Goal: Task Accomplishment & Management: Manage account settings

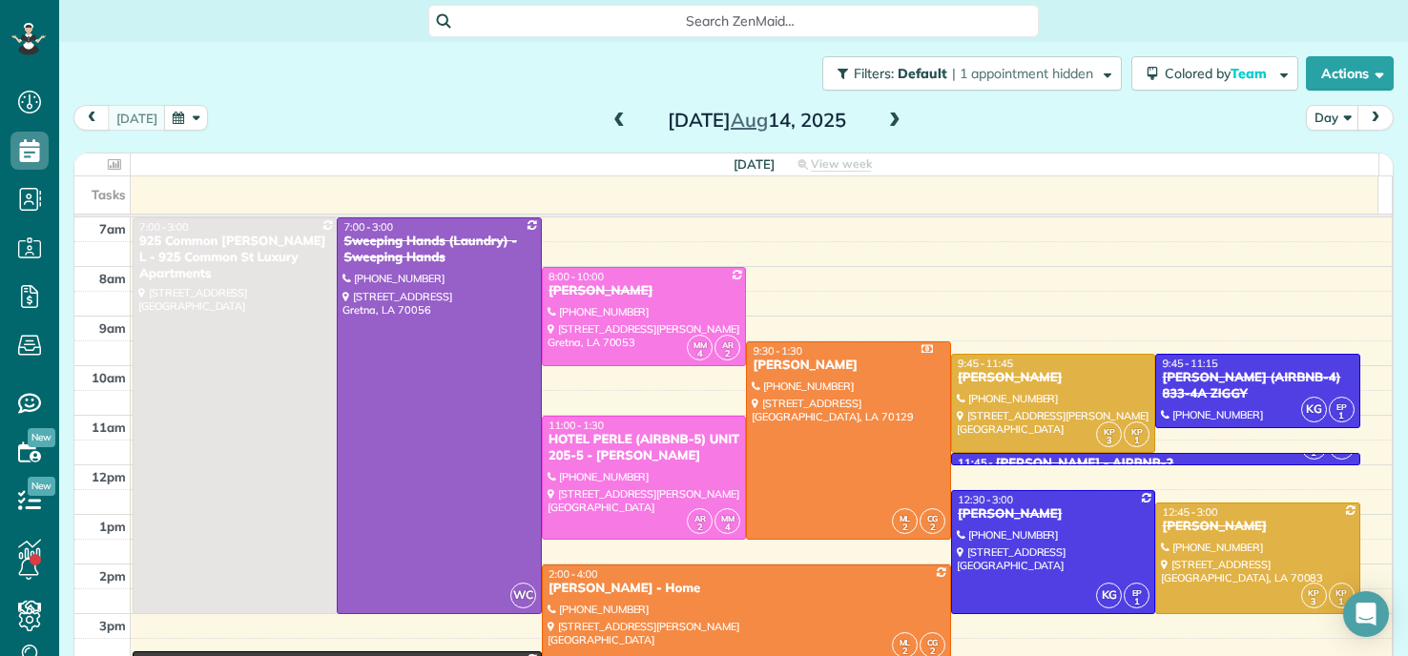
scroll to position [95, 0]
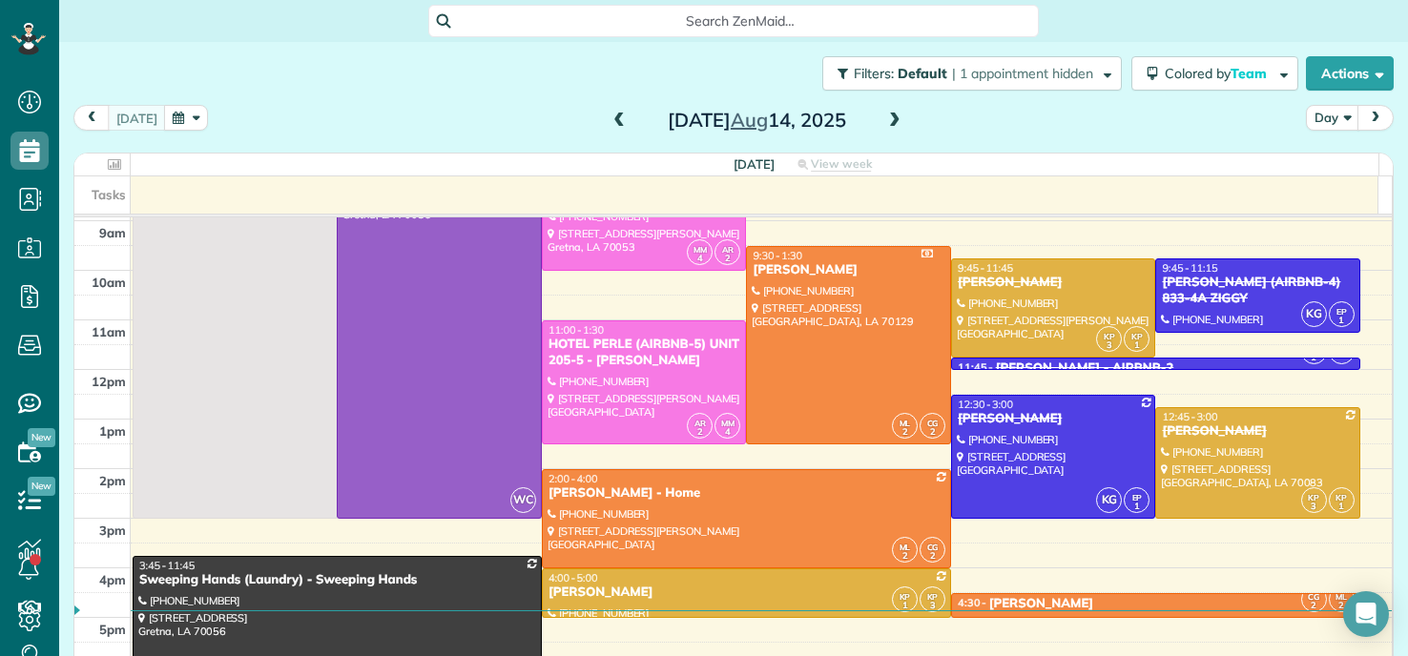
click at [63, 565] on div "Filters: Default | 1 appointment hidden Colored by Team Color by Cleaner Color …" at bounding box center [733, 330] width 1349 height 576
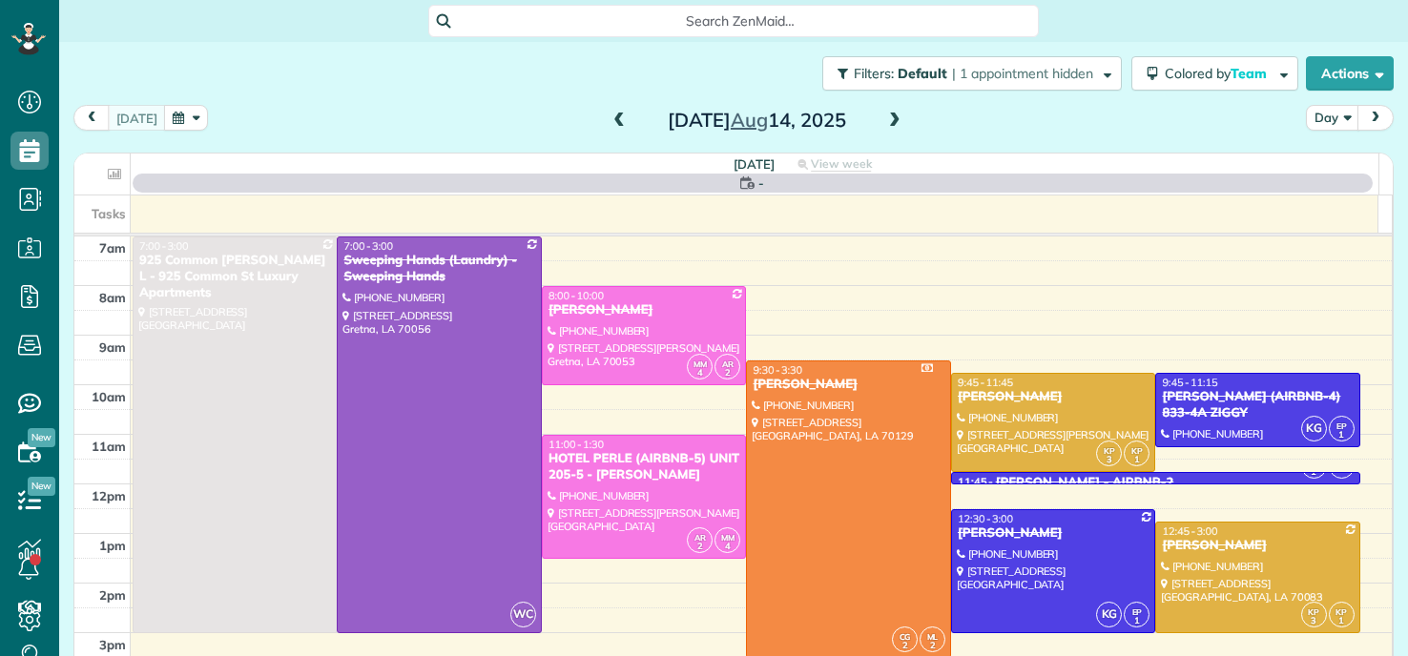
scroll to position [9, 9]
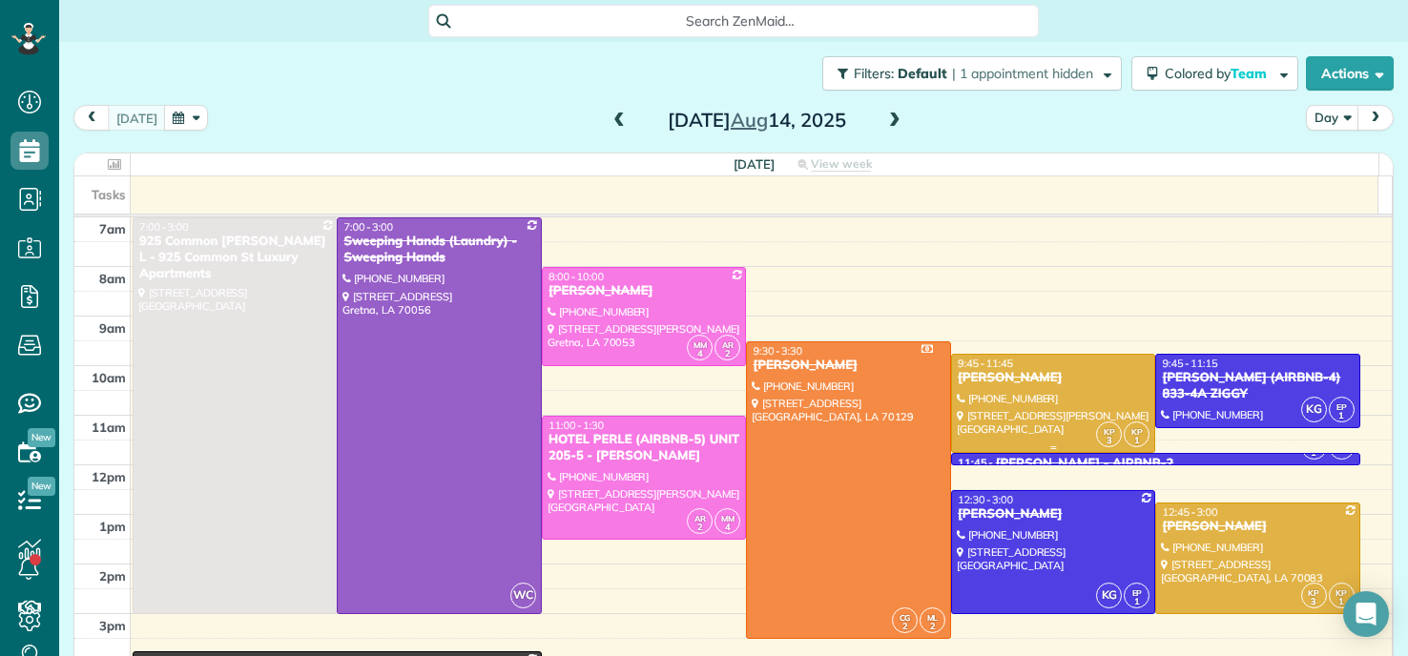
click at [1034, 391] on div at bounding box center [1053, 403] width 203 height 97
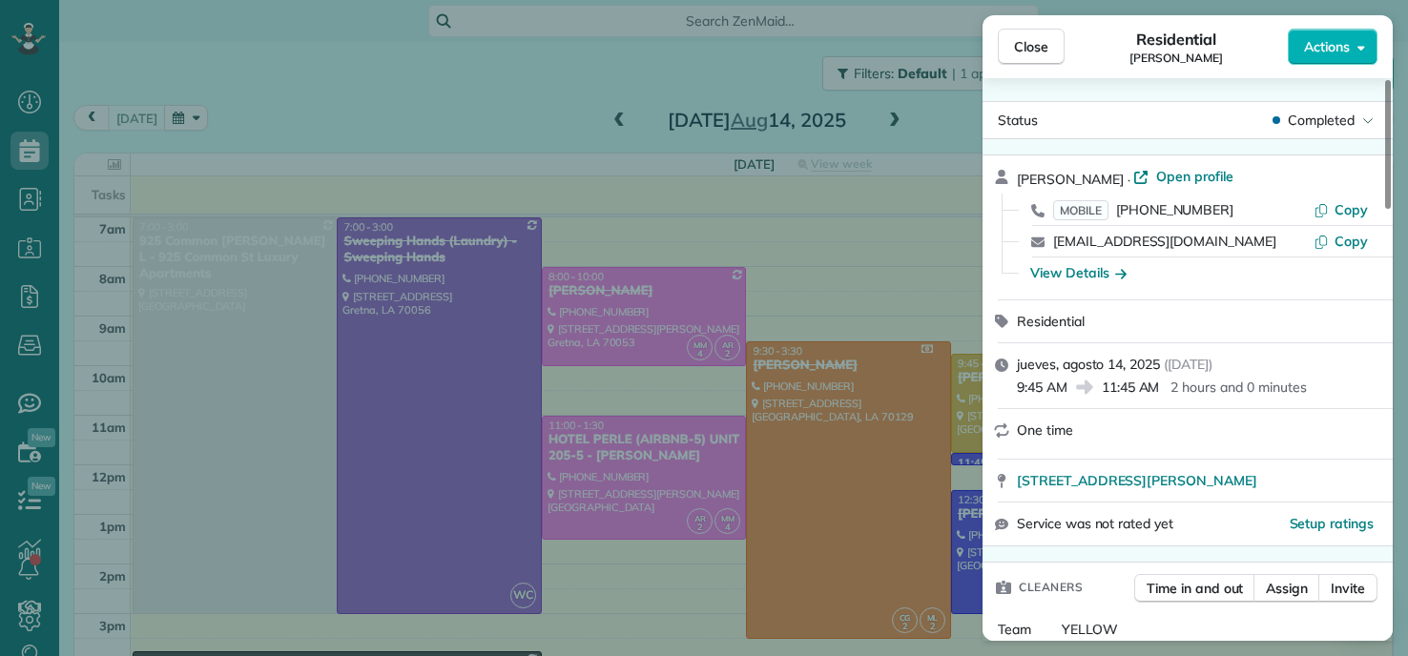
scroll to position [860, 0]
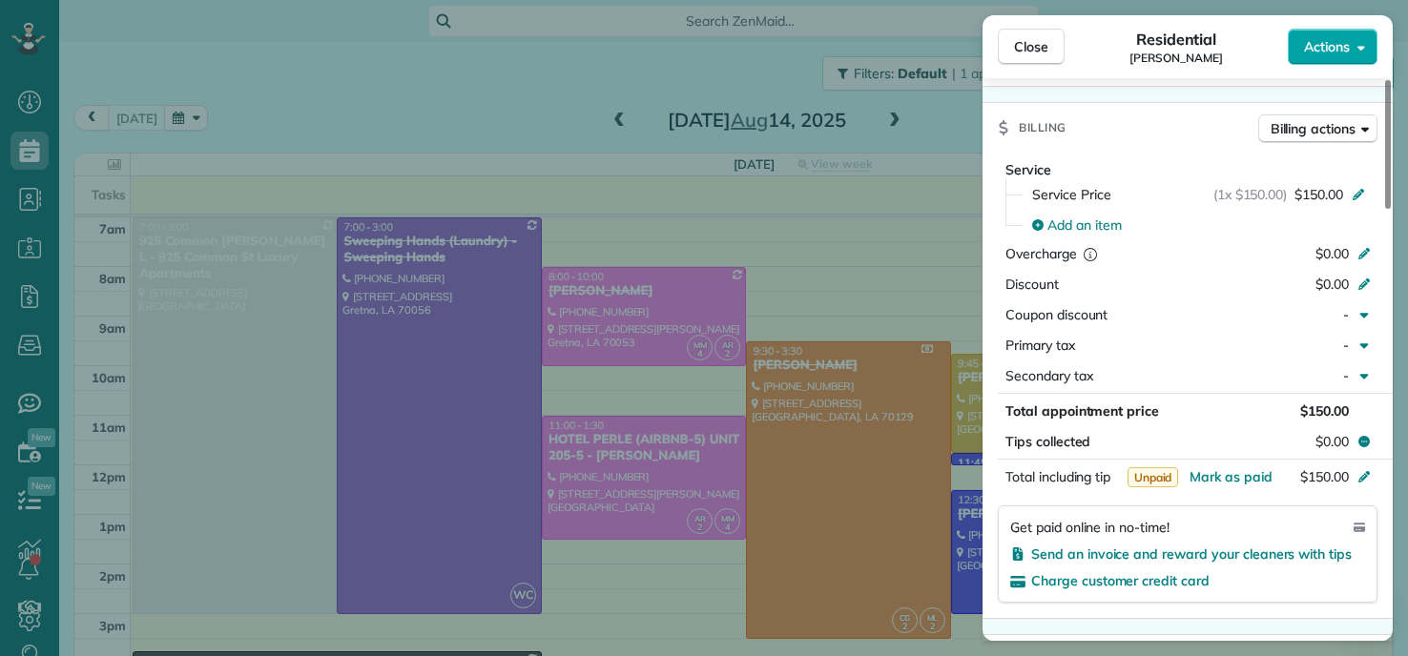
click at [1322, 52] on span "Actions" at bounding box center [1327, 46] width 46 height 19
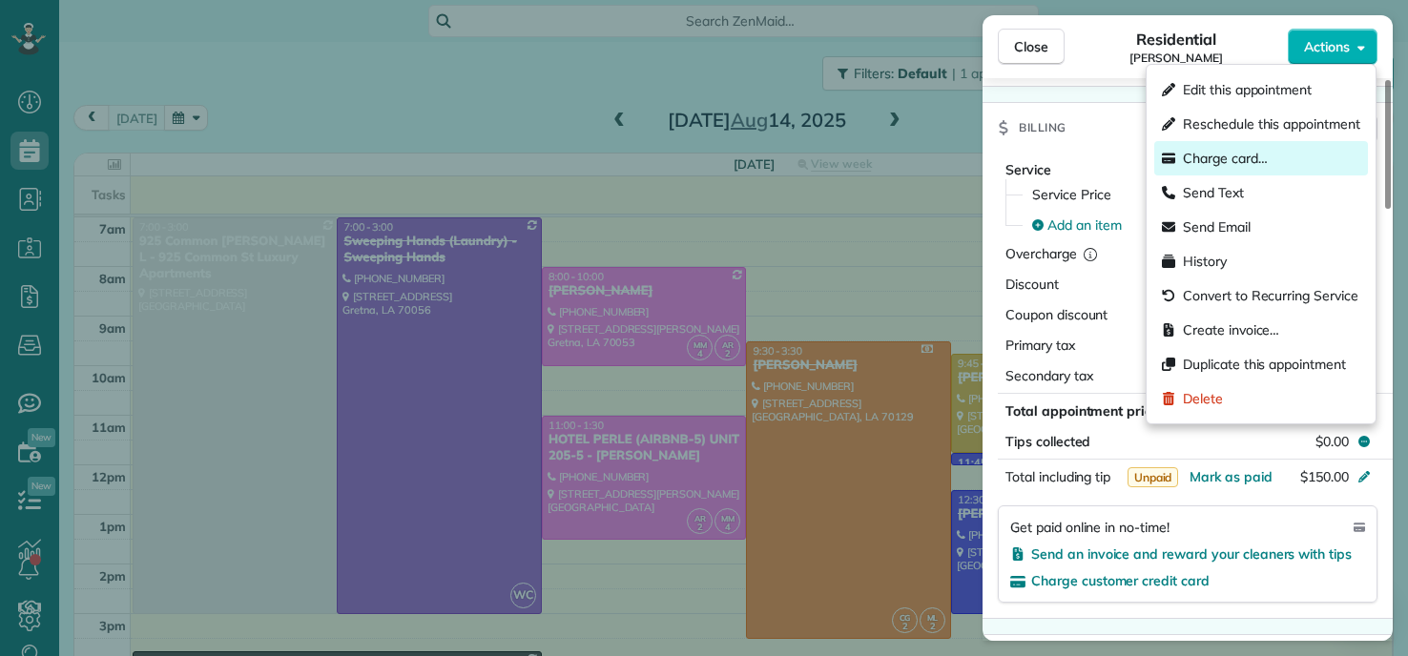
click at [1216, 158] on span "Charge card…" at bounding box center [1225, 158] width 85 height 19
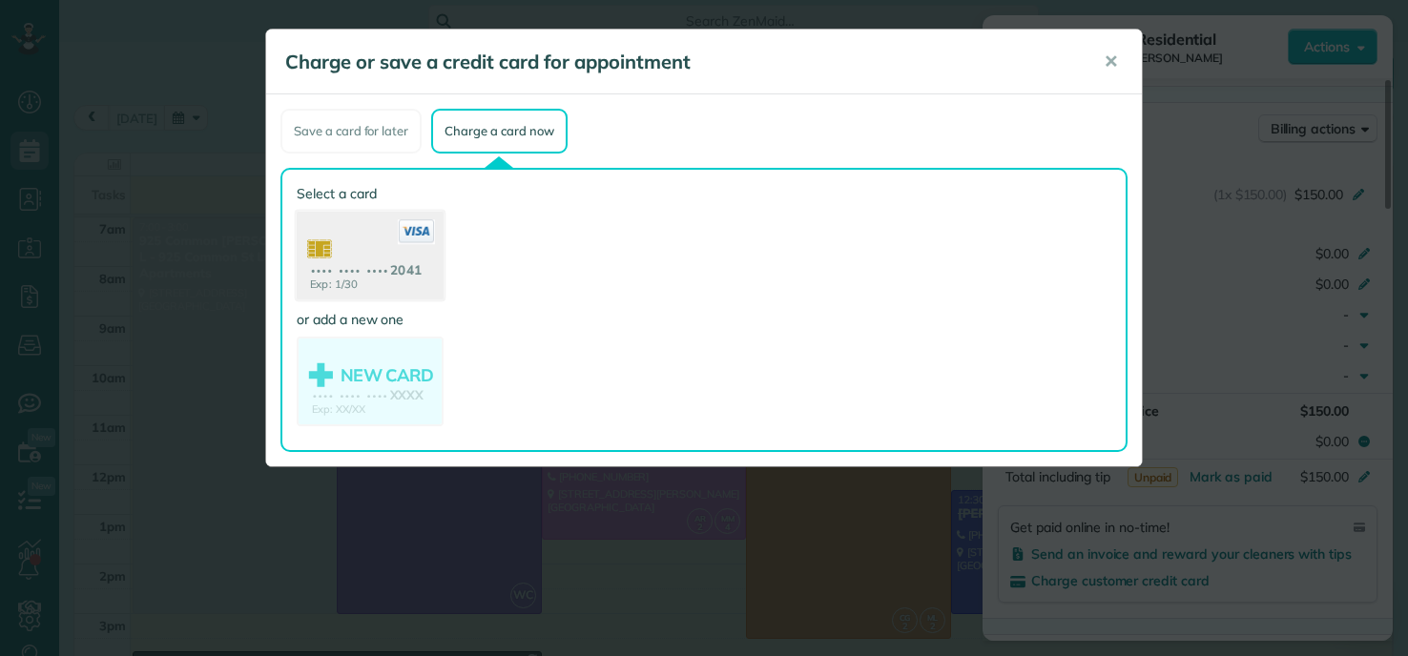
click at [364, 258] on use at bounding box center [370, 258] width 147 height 93
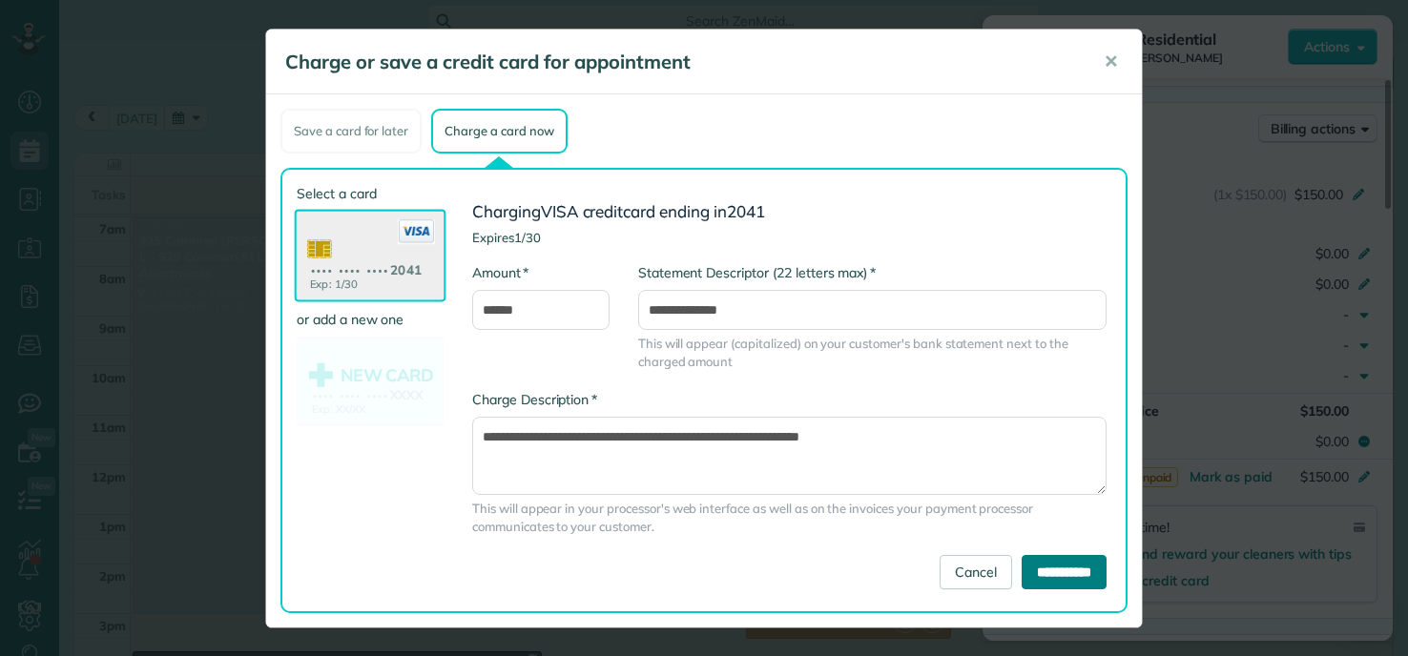
click at [1062, 567] on input "**********" at bounding box center [1064, 572] width 85 height 34
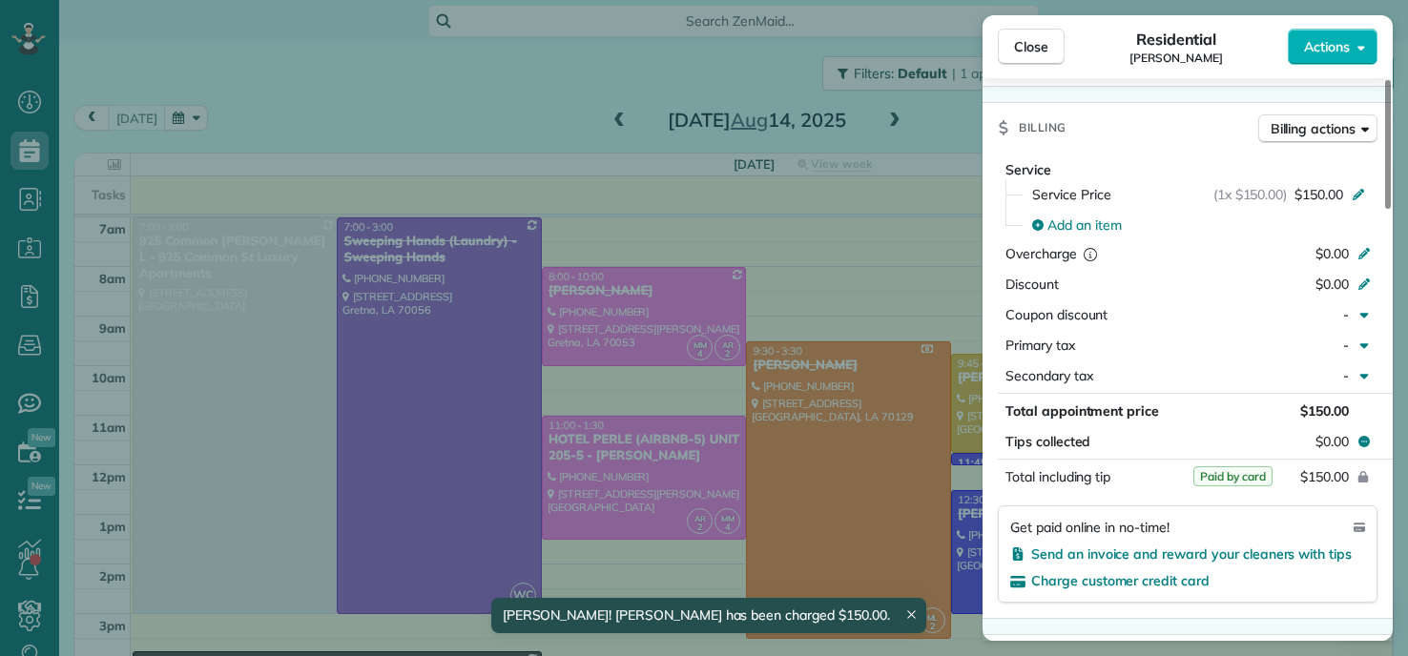
click at [645, 320] on div "Close Residential MOLLY LOVE Actions Status Completed MOLLY LOVE · Open profile…" at bounding box center [704, 328] width 1408 height 656
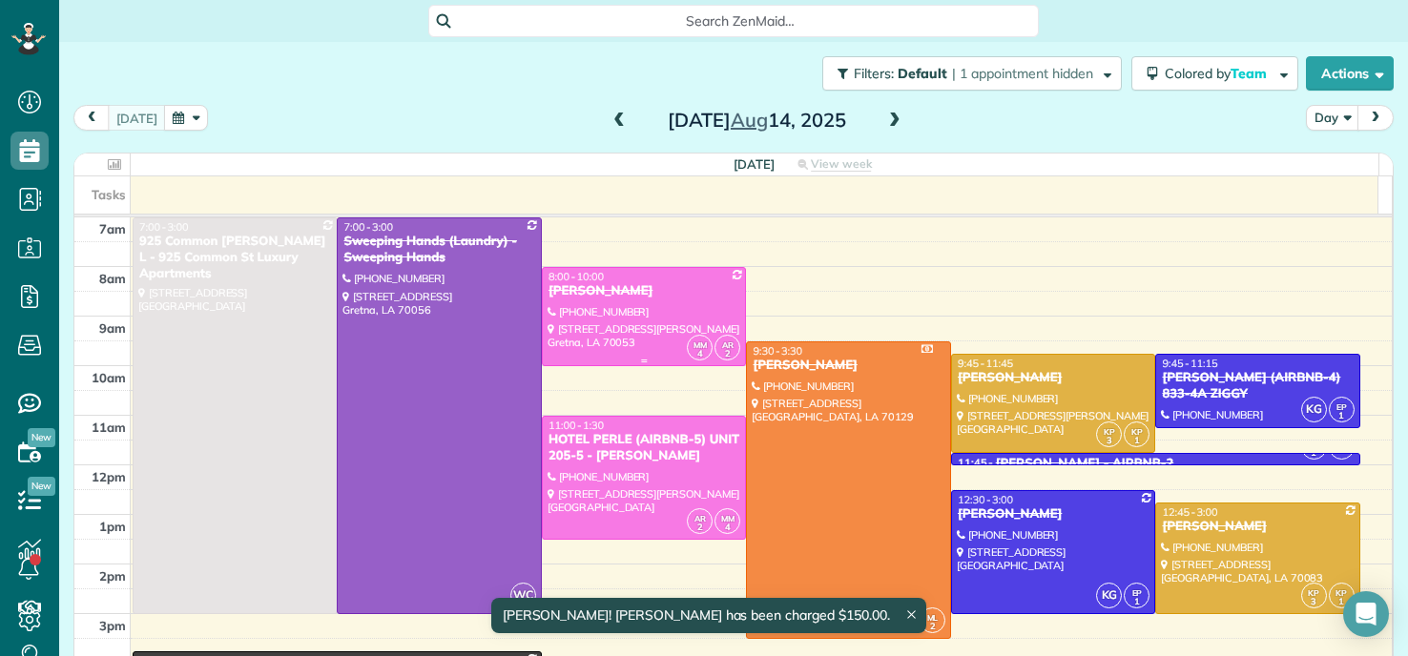
click at [642, 313] on div at bounding box center [644, 316] width 203 height 97
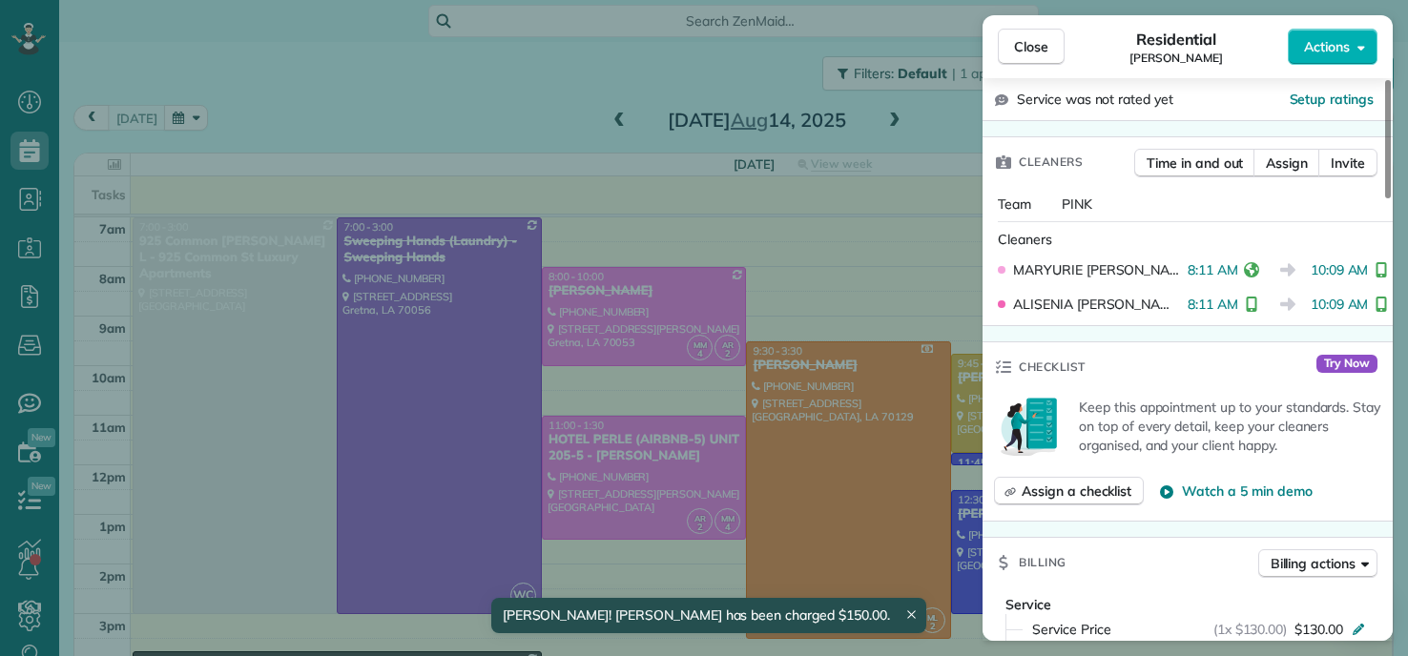
scroll to position [871, 0]
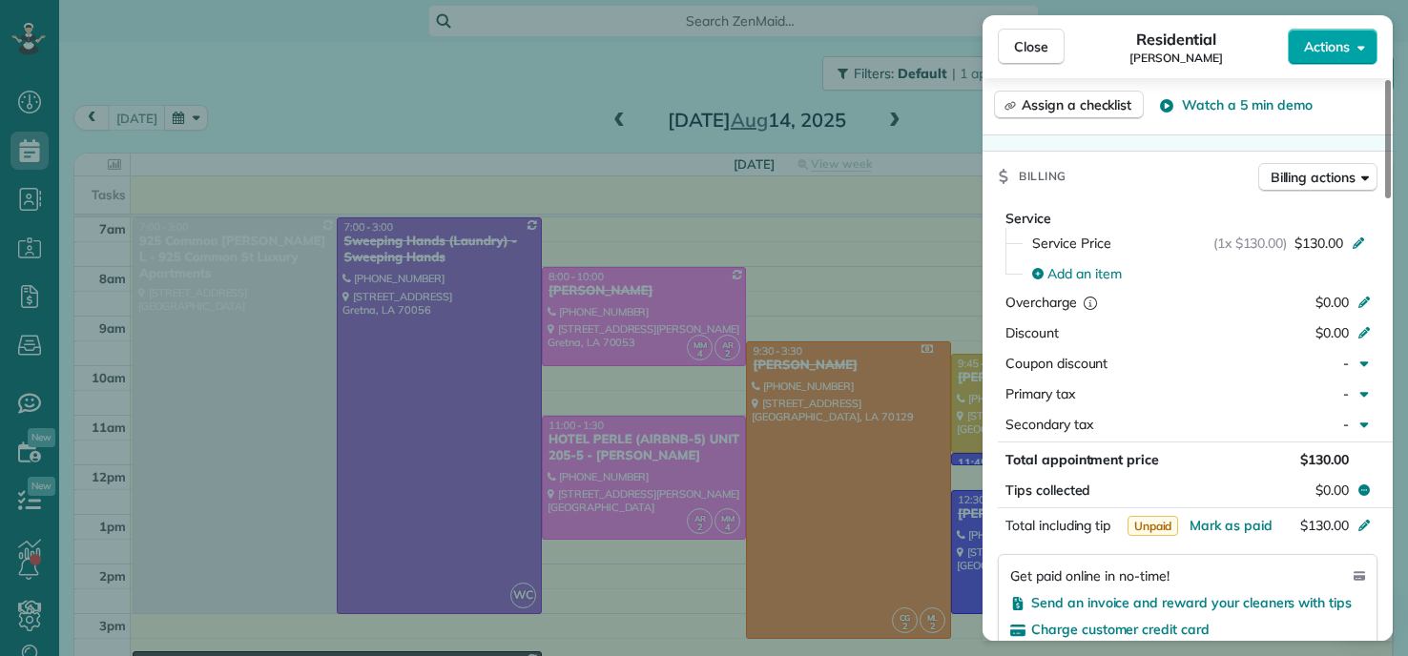
click at [1318, 44] on span "Actions" at bounding box center [1327, 46] width 46 height 19
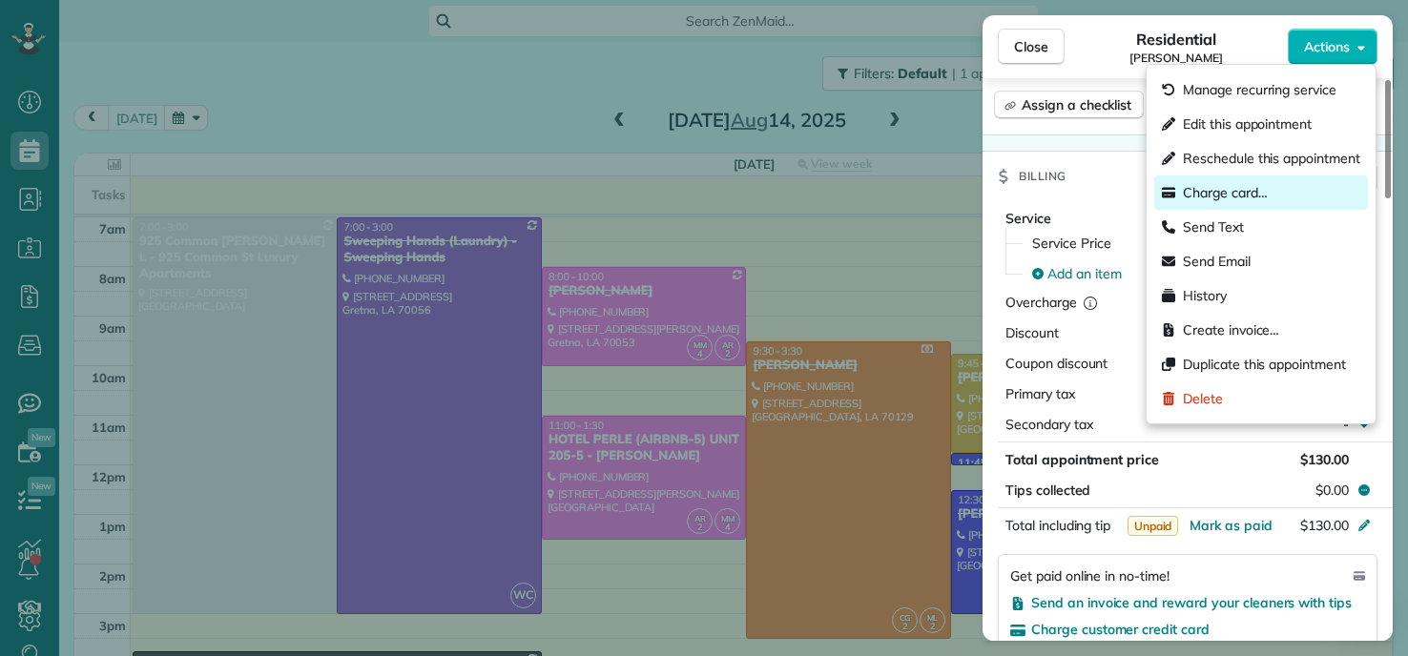
click at [1210, 199] on span "Charge card…" at bounding box center [1225, 192] width 85 height 19
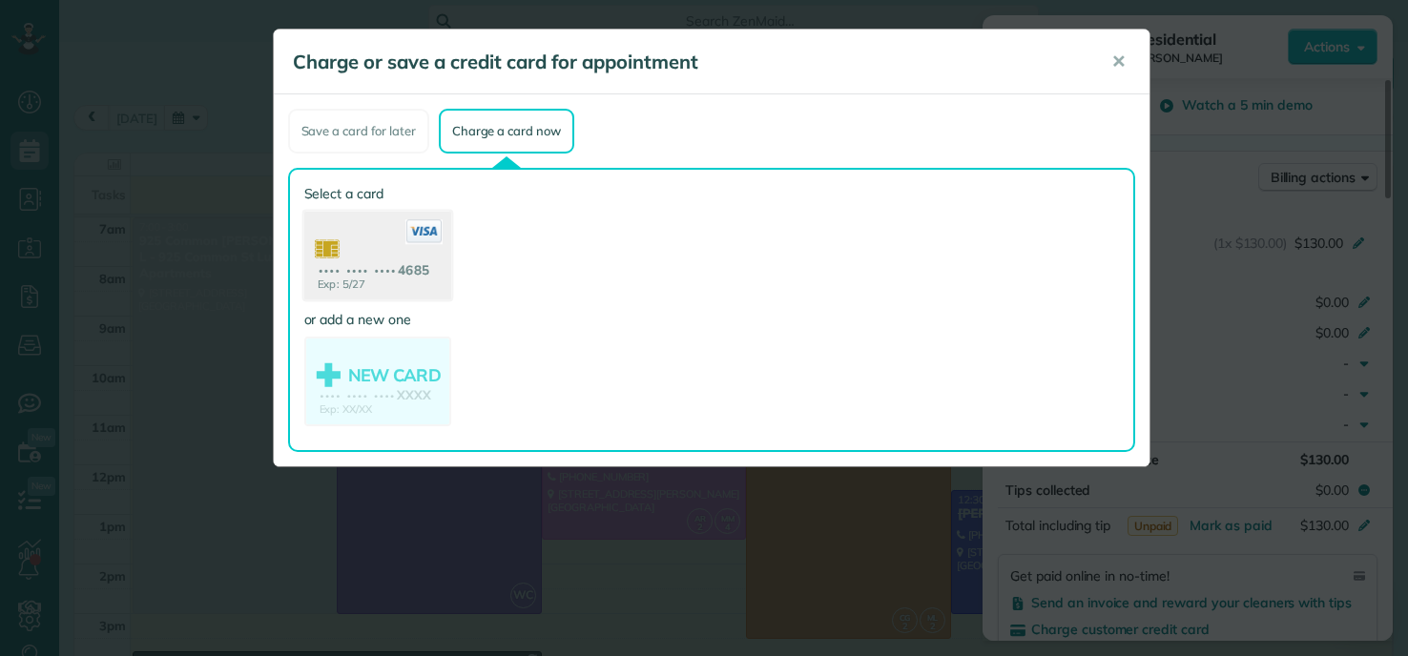
click at [334, 270] on use at bounding box center [376, 258] width 147 height 93
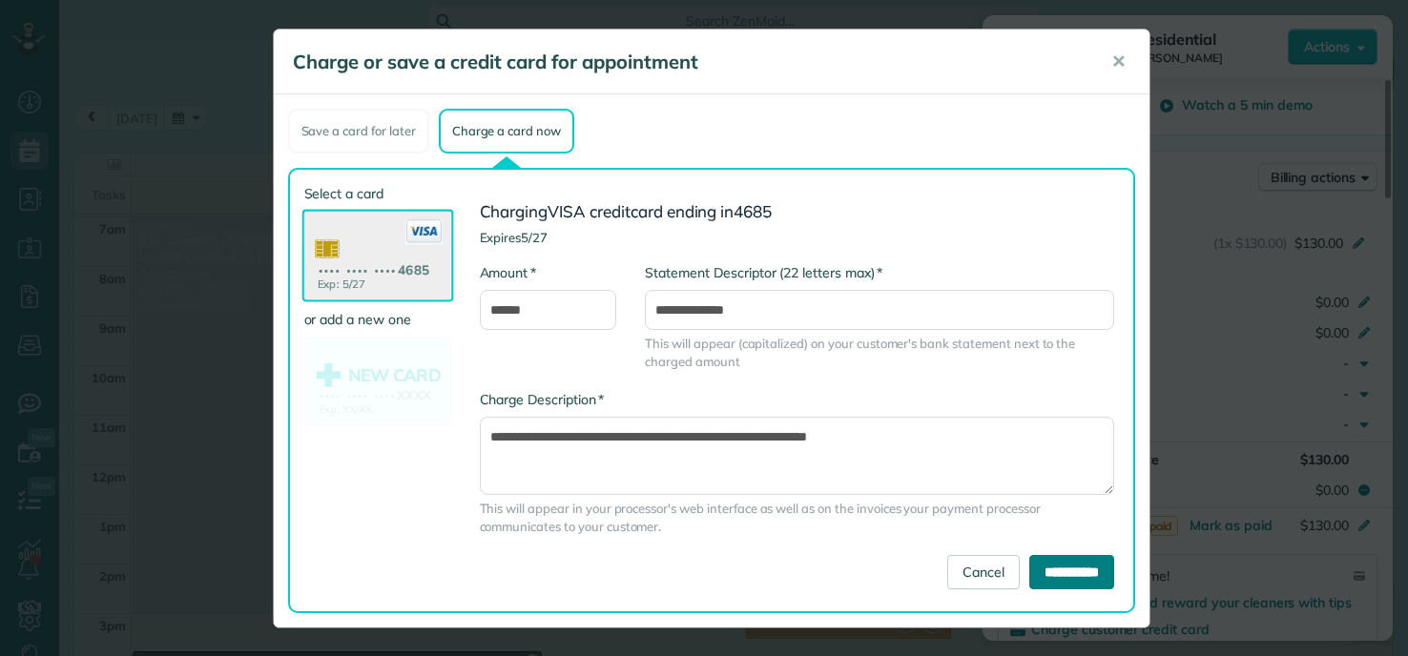
click at [1067, 576] on input "**********" at bounding box center [1071, 572] width 85 height 34
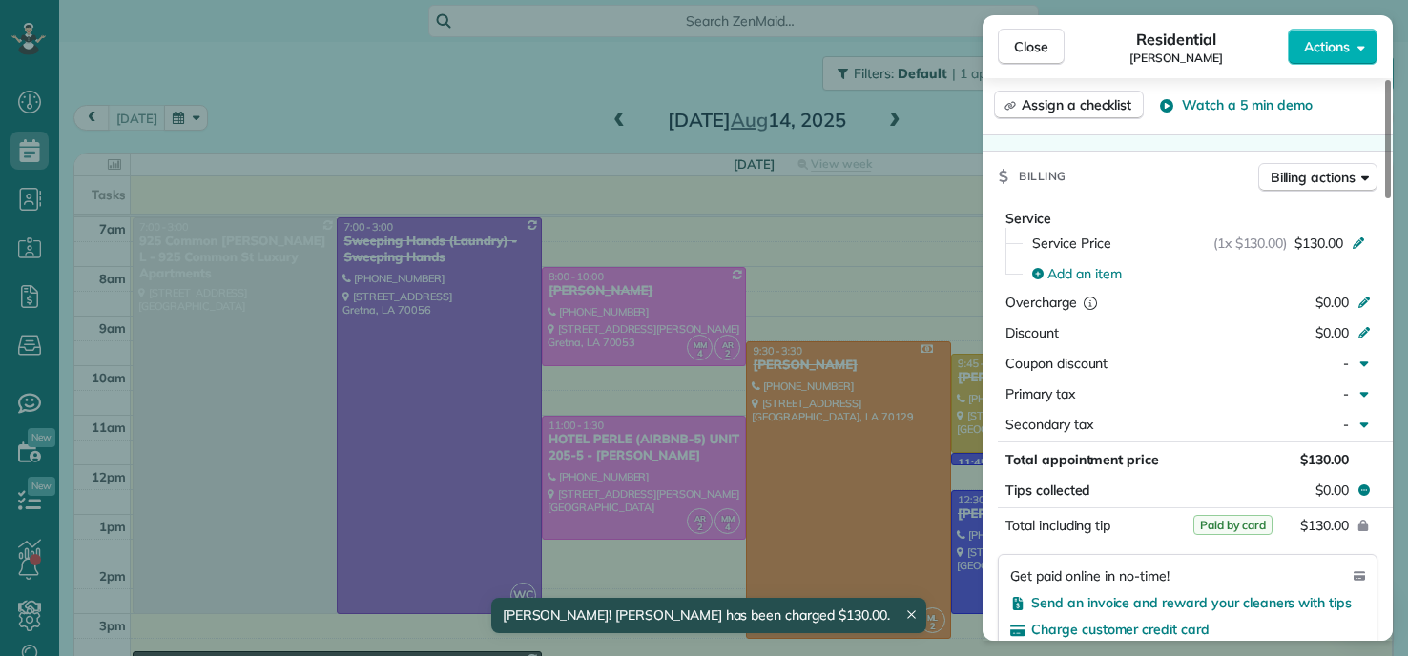
click at [295, 77] on div "Close Residential SHARON WITTE Actions Status Completed SHARON WITTE · Open pro…" at bounding box center [704, 328] width 1408 height 656
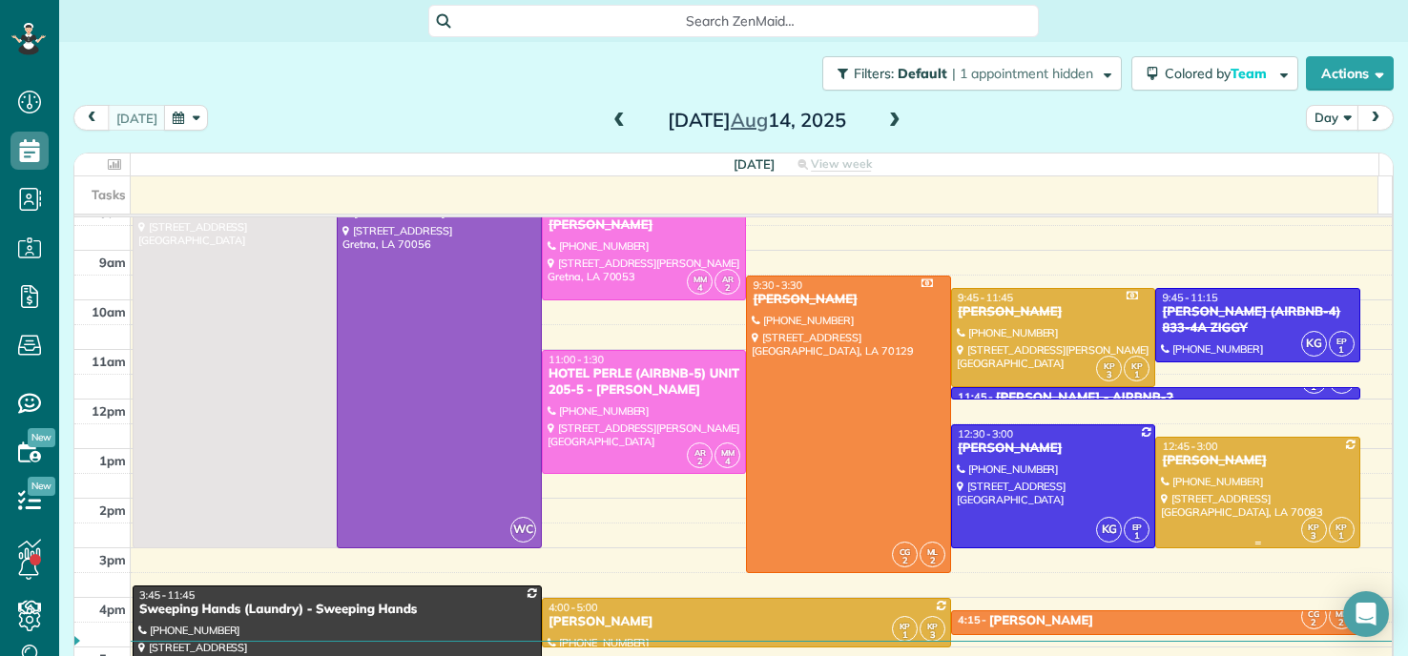
scroll to position [95, 0]
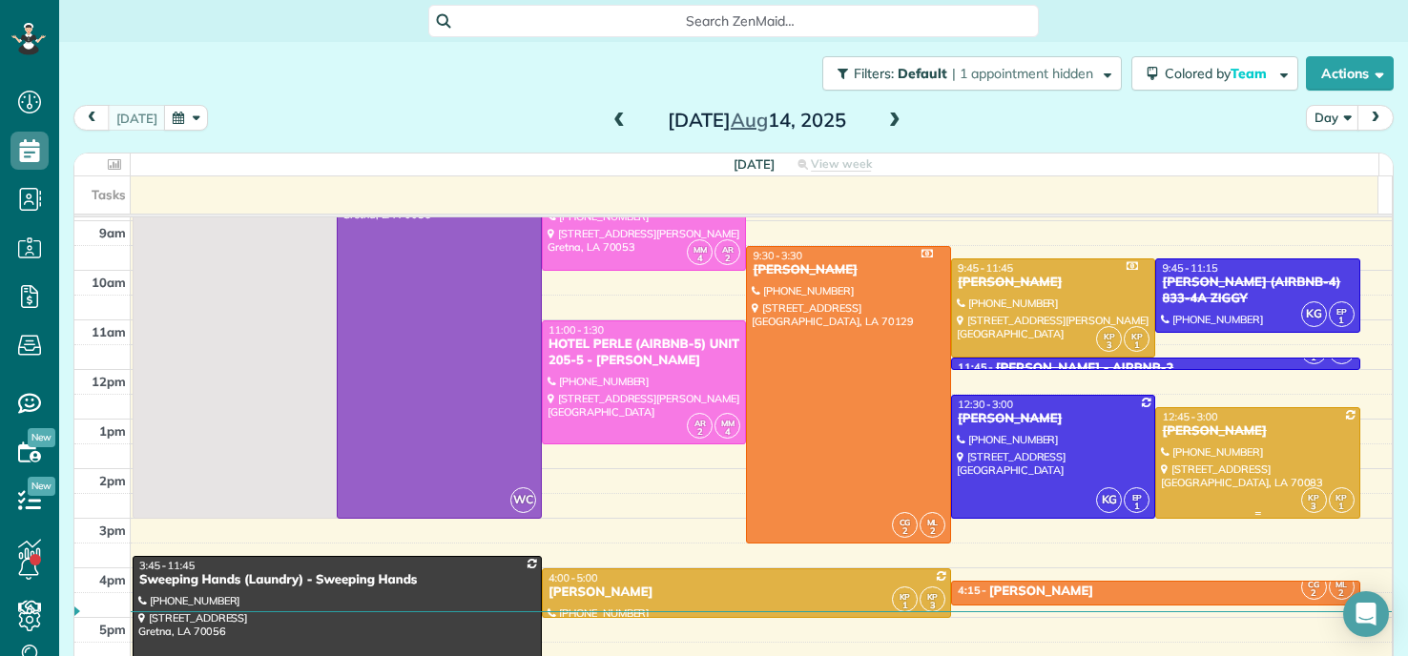
click at [1182, 448] on div at bounding box center [1257, 463] width 203 height 110
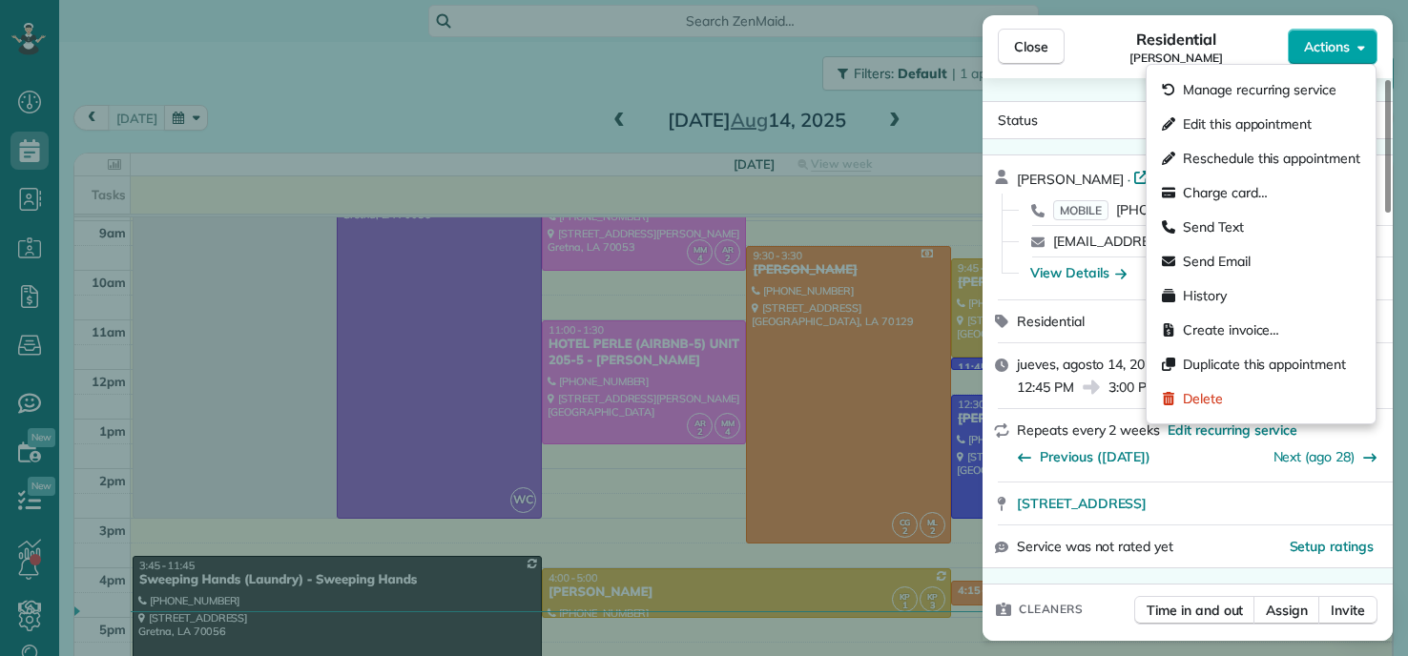
click at [1341, 51] on span "Actions" at bounding box center [1327, 46] width 46 height 19
click at [1194, 188] on span "Charge card…" at bounding box center [1225, 192] width 85 height 19
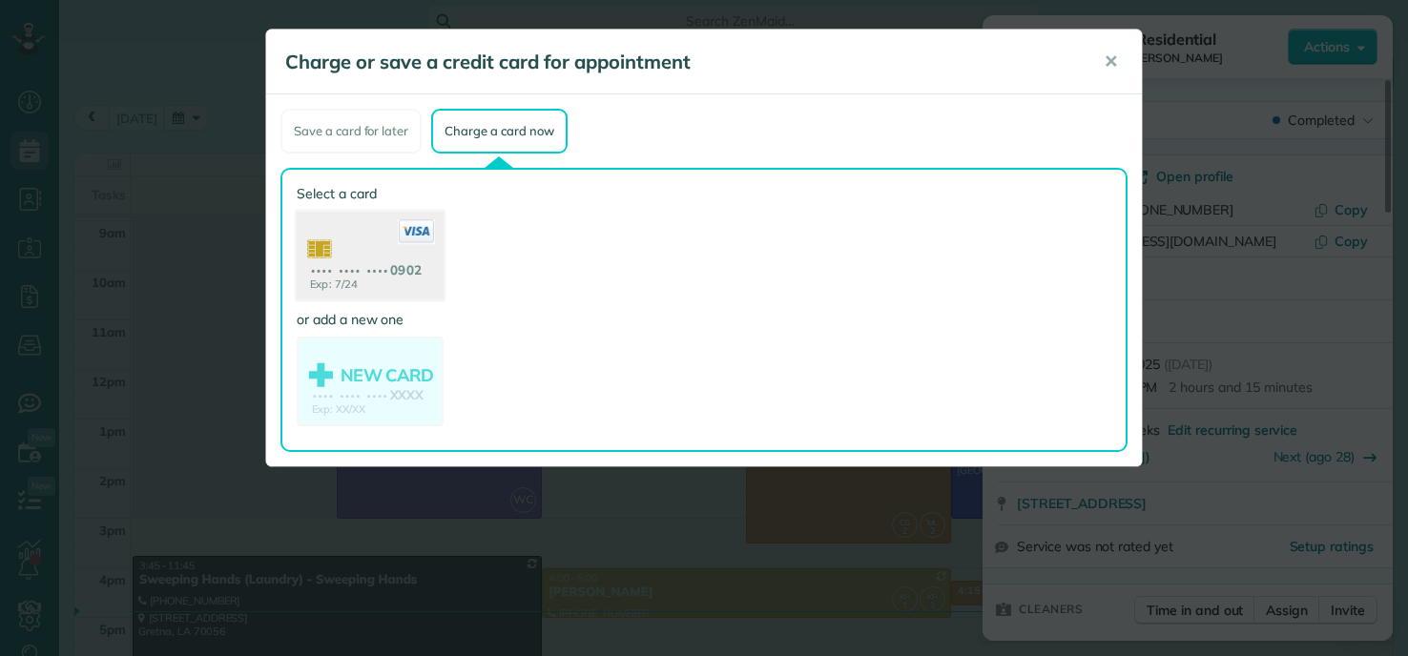
click at [388, 262] on use at bounding box center [370, 258] width 147 height 93
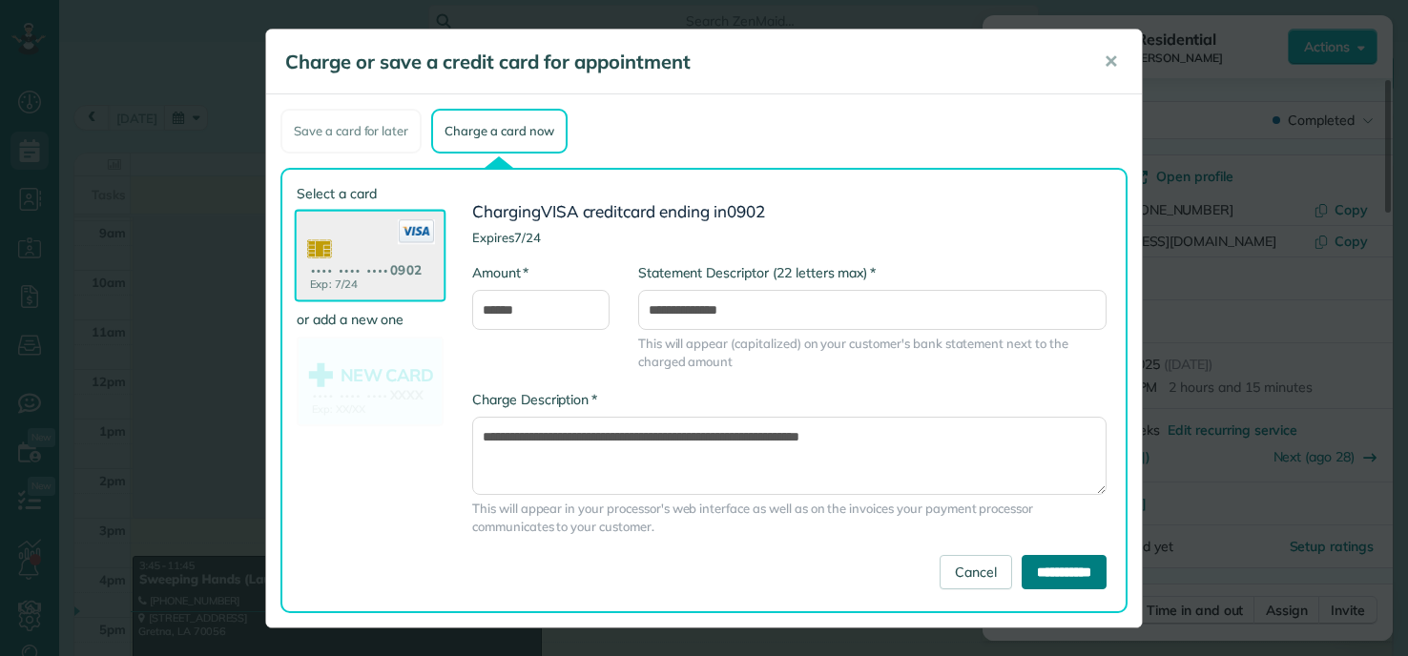
click at [1055, 571] on input "**********" at bounding box center [1064, 572] width 85 height 34
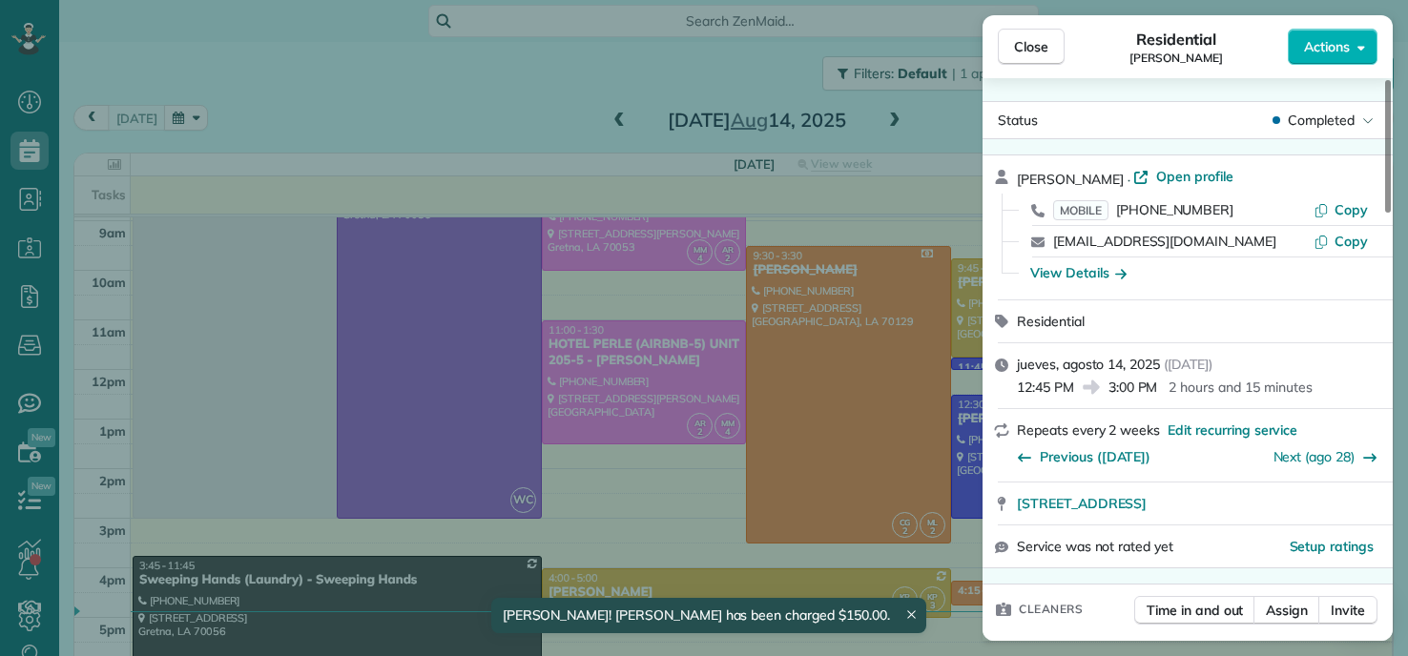
drag, startPoint x: 307, startPoint y: 85, endPoint x: 282, endPoint y: 78, distance: 25.7
click at [308, 86] on div "Close Residential CHRISTOPHER MASON Actions Status Completed CHRISTOPHER MASON …" at bounding box center [704, 328] width 1408 height 656
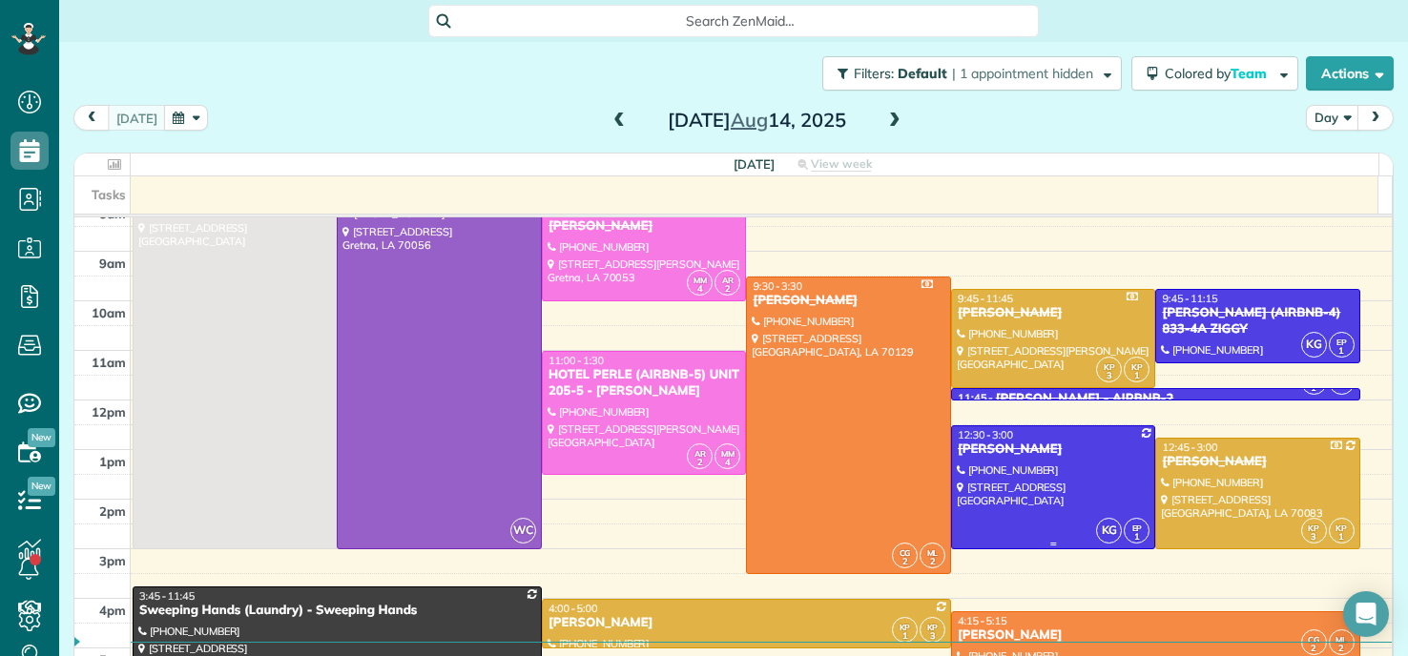
scroll to position [95, 0]
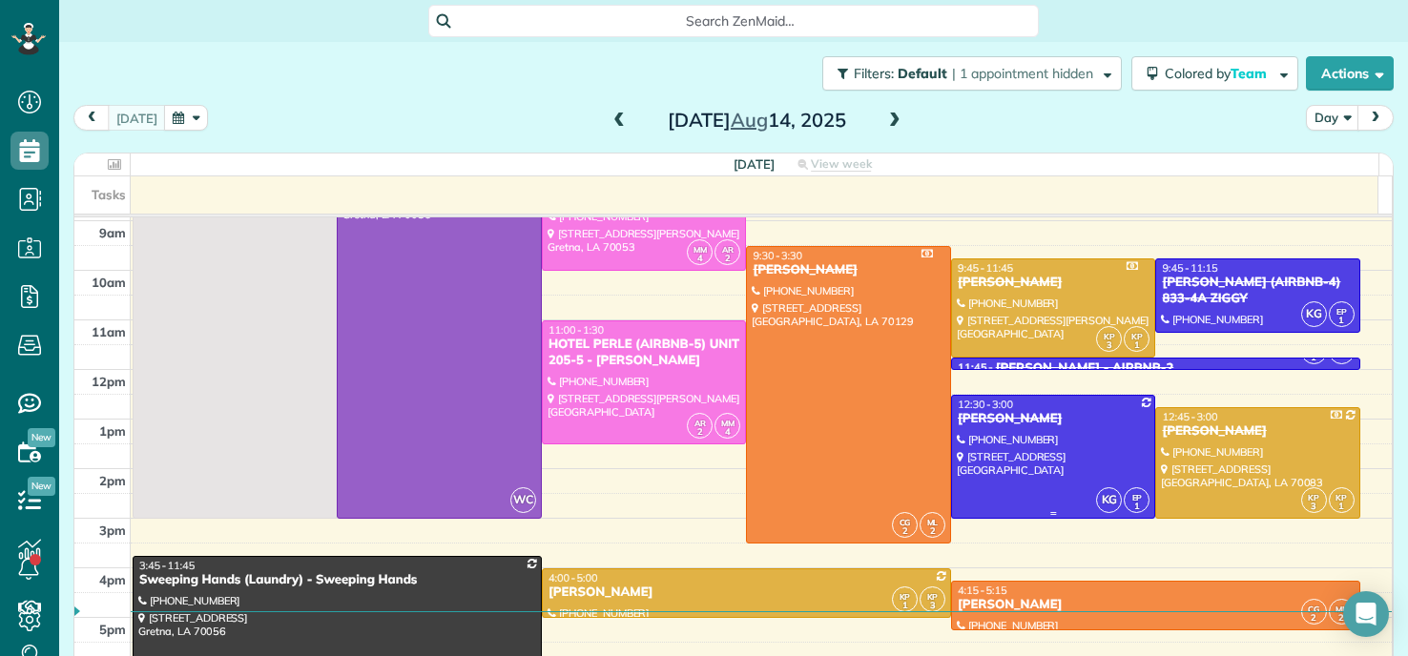
click at [1024, 446] on div at bounding box center [1053, 457] width 203 height 122
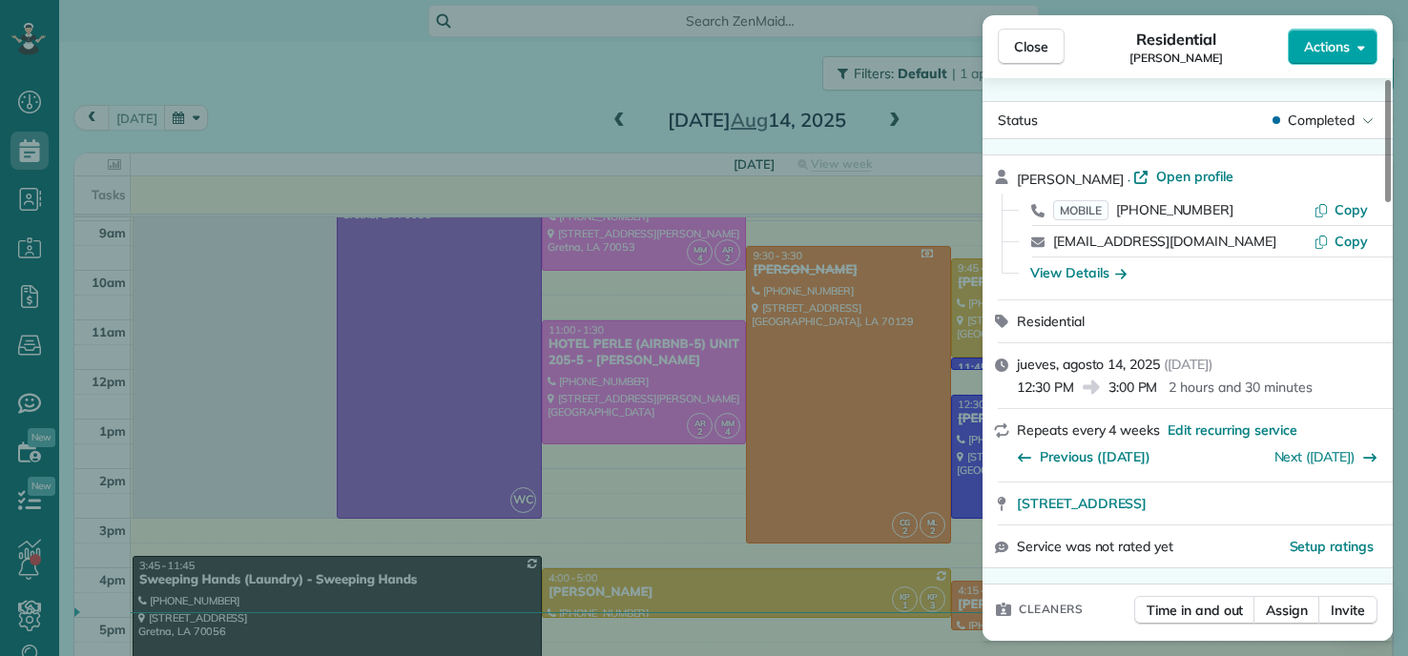
click at [1346, 49] on span "Actions" at bounding box center [1327, 46] width 46 height 19
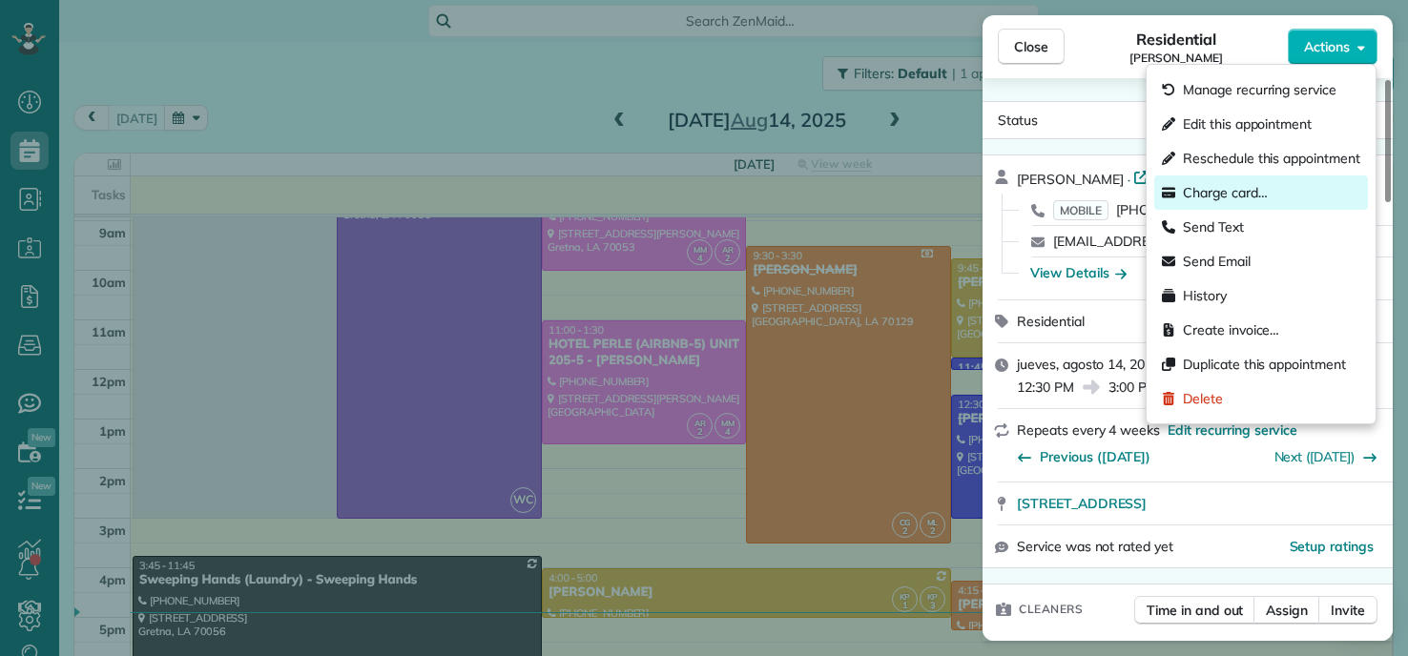
click at [1214, 192] on span "Charge card…" at bounding box center [1225, 192] width 85 height 19
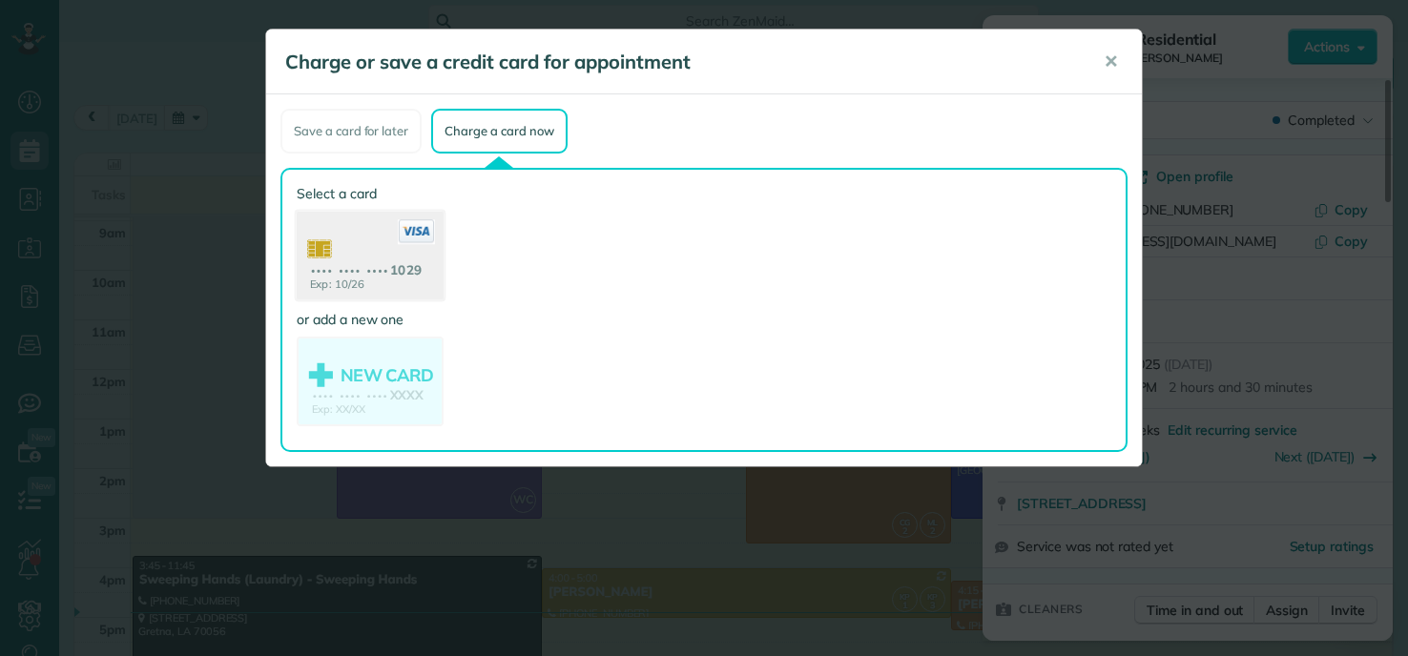
click at [386, 260] on use at bounding box center [370, 258] width 147 height 93
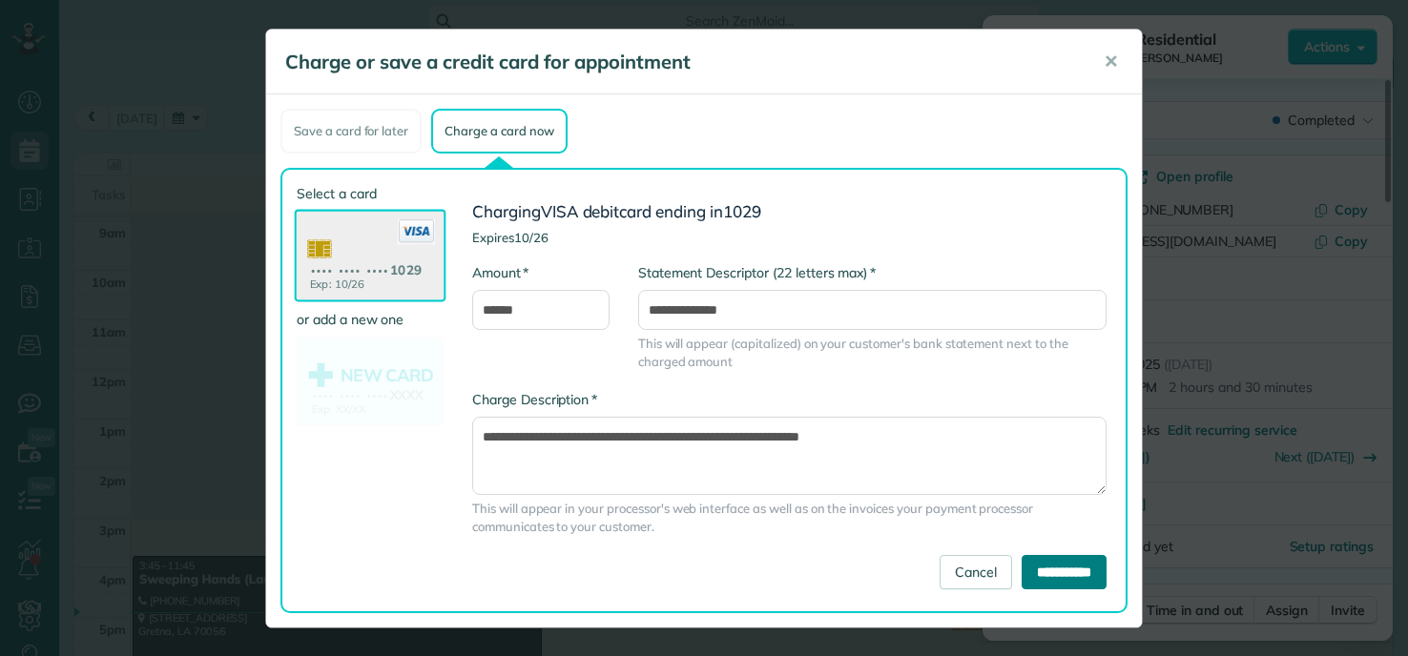
click at [1052, 566] on input "**********" at bounding box center [1064, 572] width 85 height 34
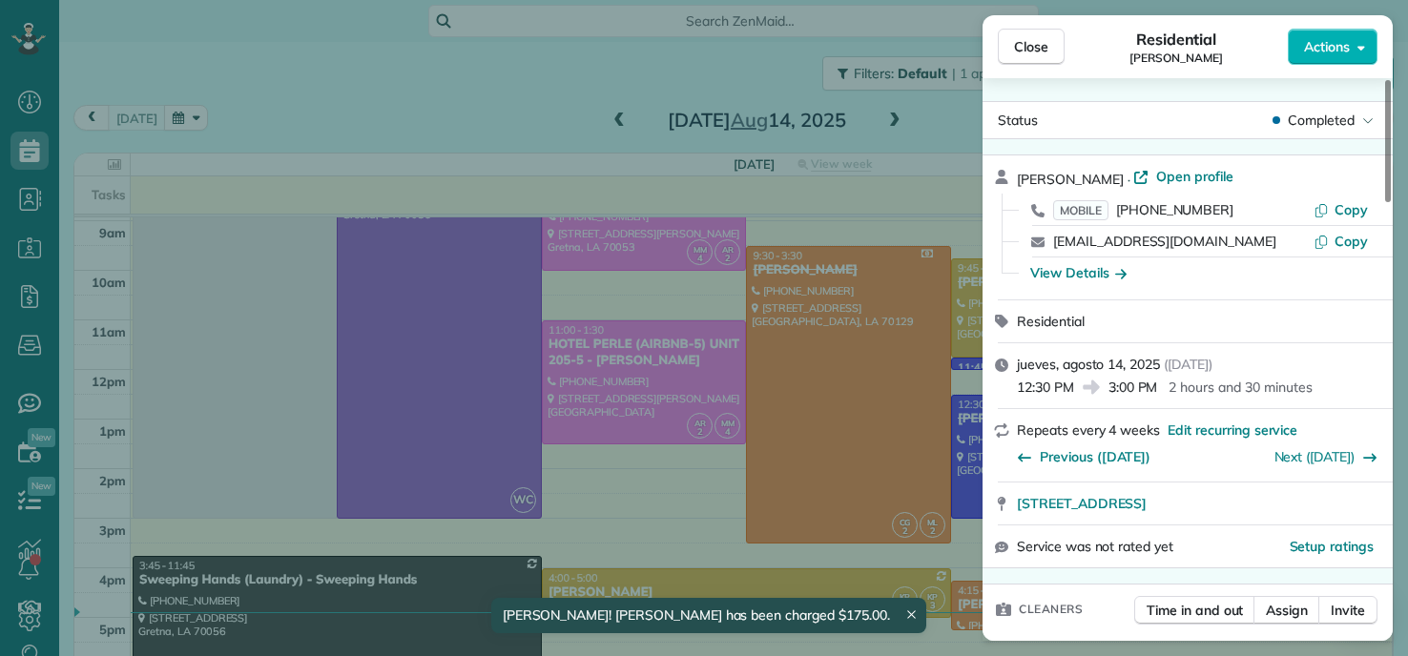
click at [352, 69] on div "Close Residential LETTY DIGIULIO Actions Status Completed LETTY DIGIULIO · Open…" at bounding box center [704, 328] width 1408 height 656
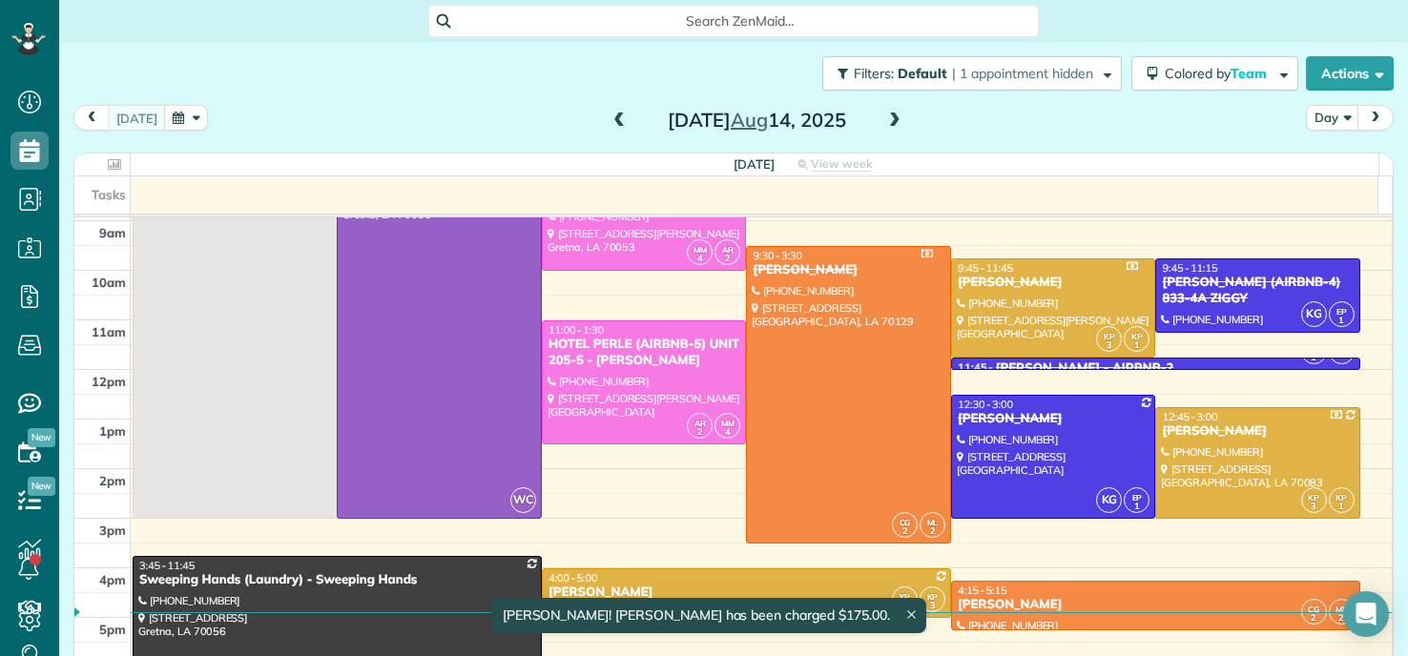
click at [609, 122] on span at bounding box center [619, 121] width 21 height 17
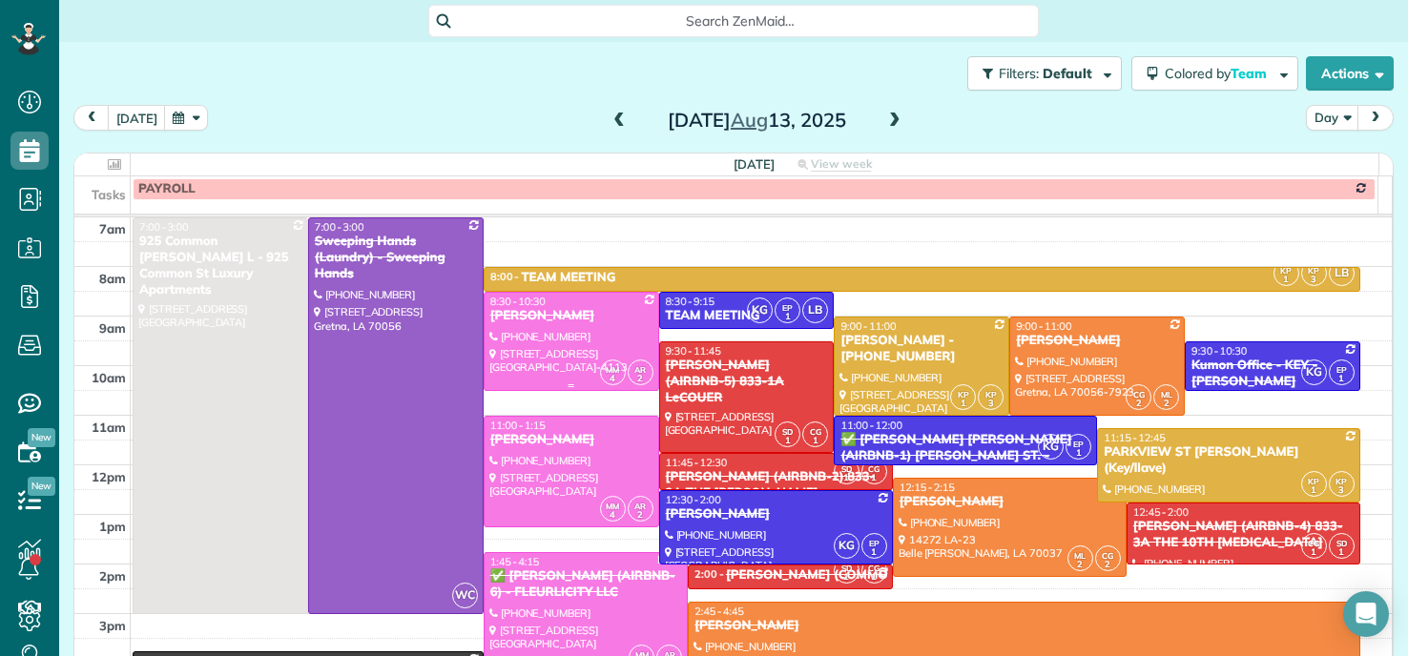
click at [556, 328] on div at bounding box center [572, 341] width 174 height 97
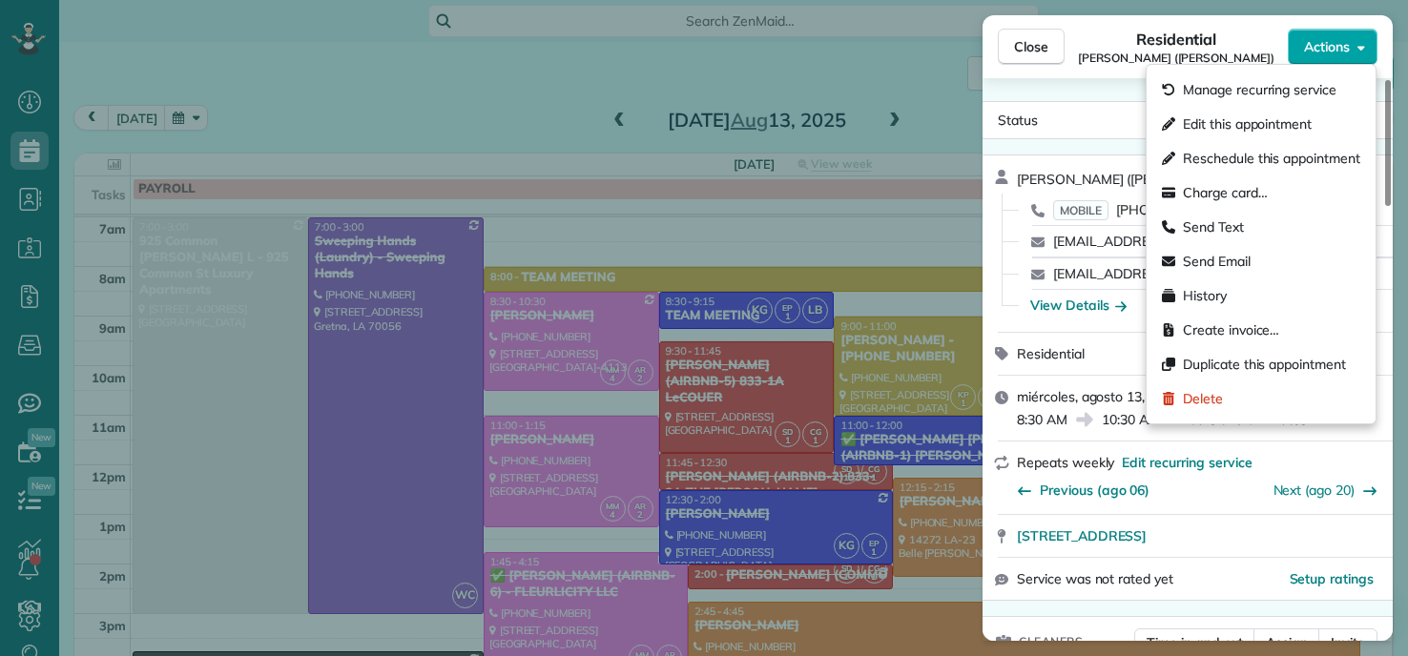
click at [1328, 63] on button "Actions" at bounding box center [1333, 47] width 90 height 36
click at [1202, 197] on span "Charge card…" at bounding box center [1225, 192] width 85 height 19
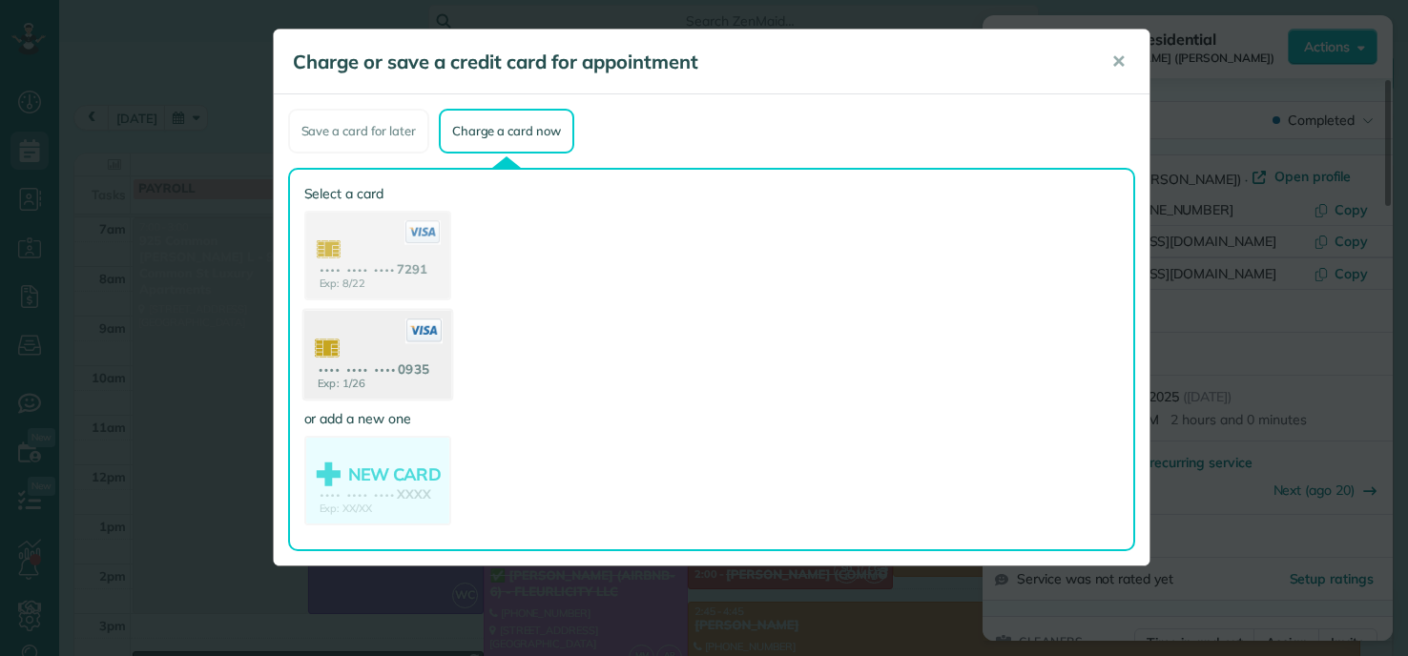
click at [372, 365] on use at bounding box center [376, 357] width 147 height 93
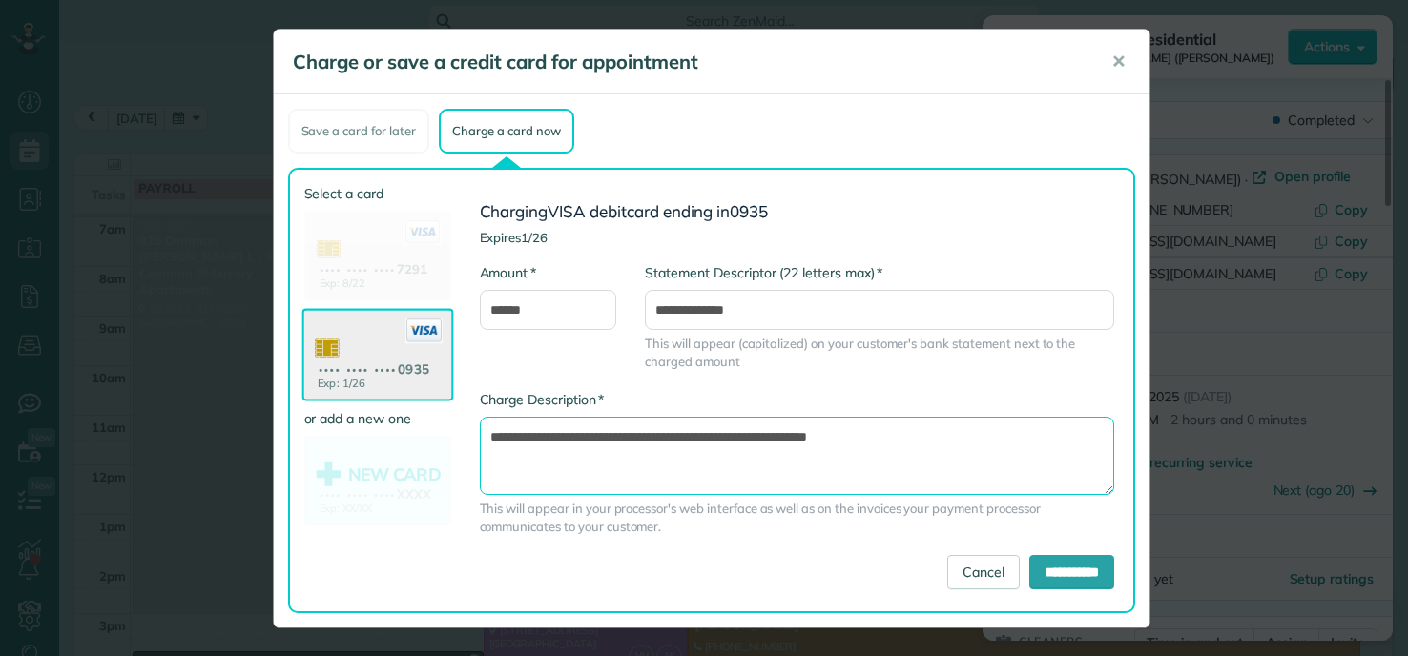
click at [751, 439] on textarea "**********" at bounding box center [797, 456] width 634 height 78
type textarea "**********"
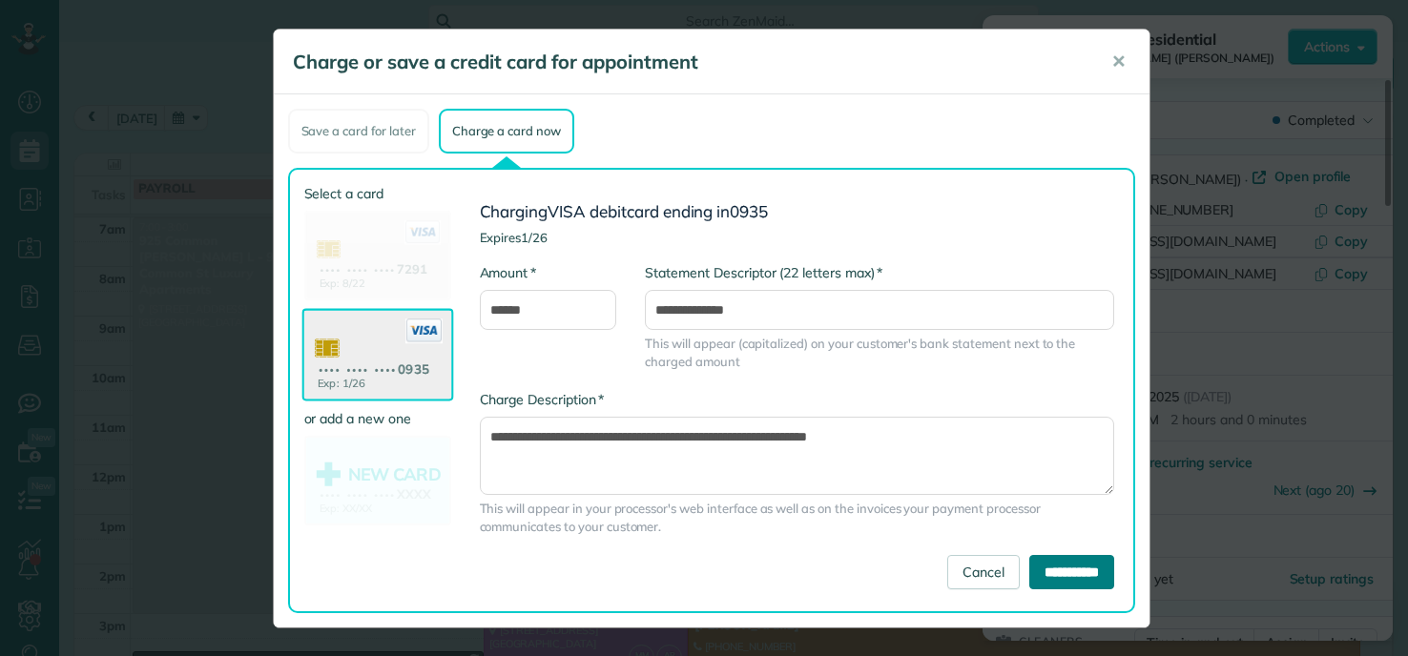
click at [1062, 571] on input "**********" at bounding box center [1071, 572] width 85 height 34
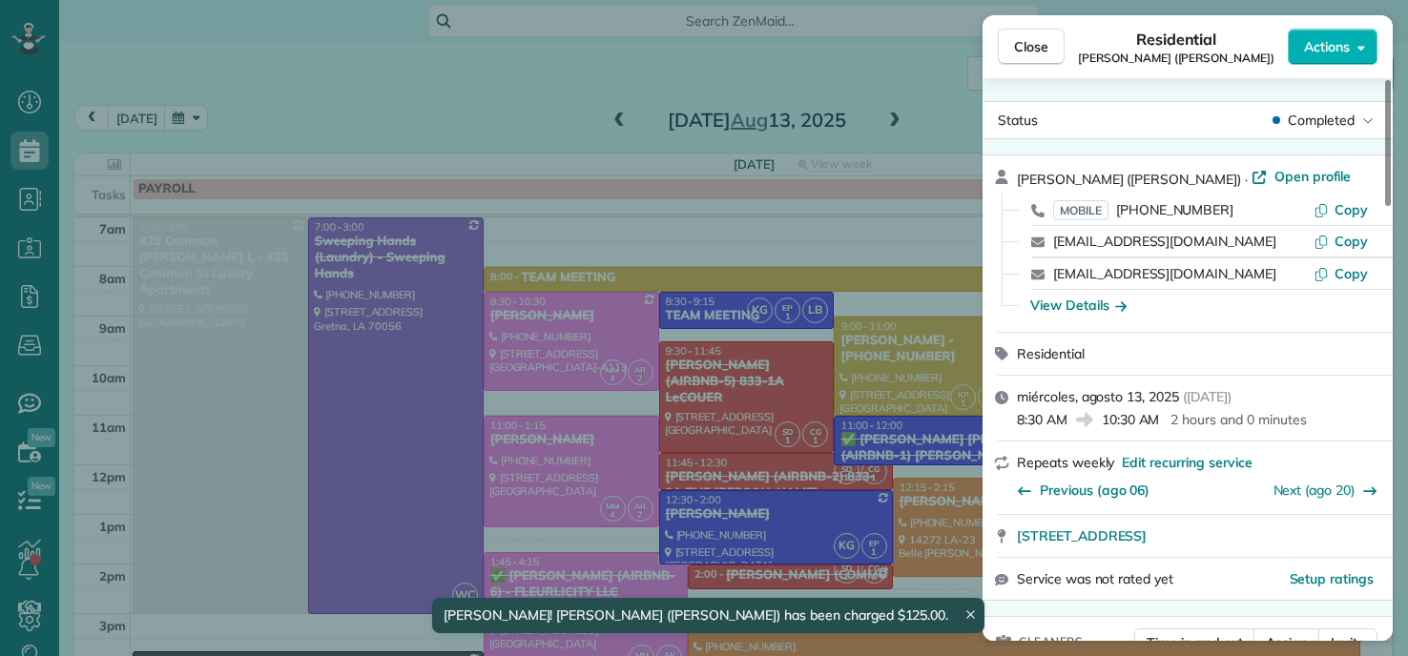
click at [323, 67] on div "Close Residential RACHEL AFRICK (NATE) Actions Status Completed RACHEL AFRICK (…" at bounding box center [704, 328] width 1408 height 656
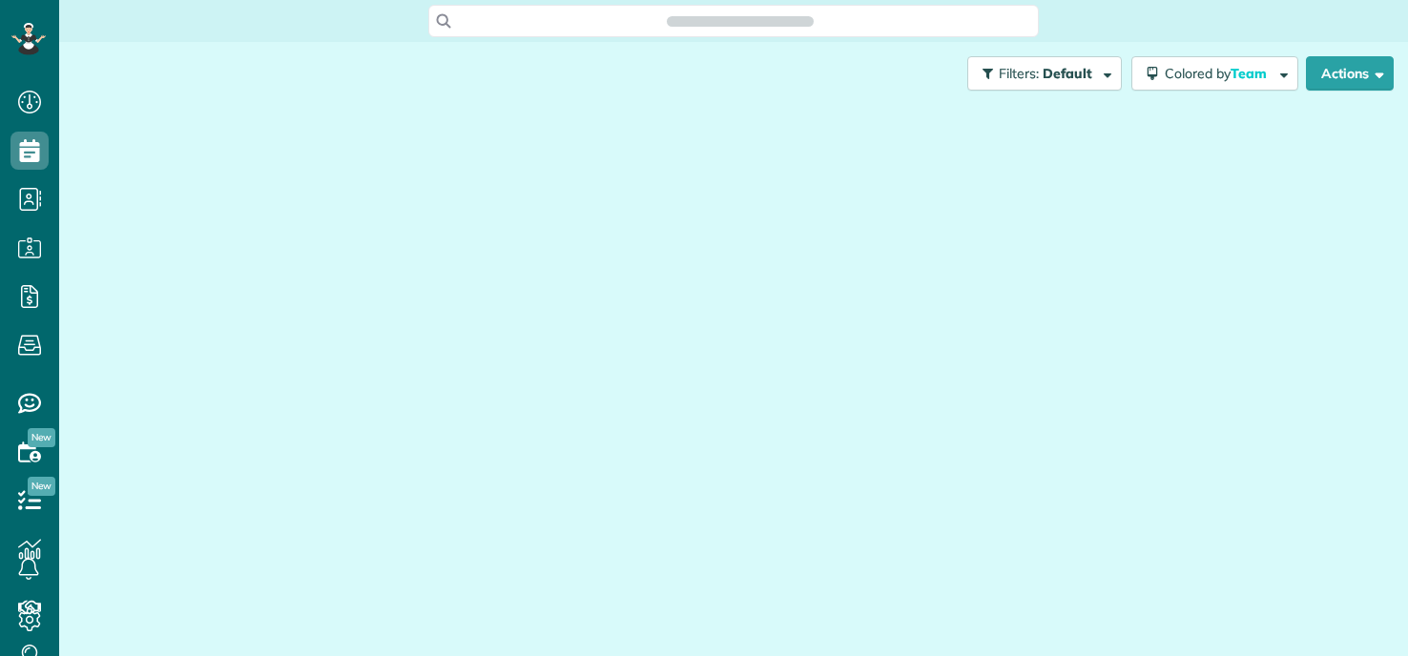
scroll to position [656, 59]
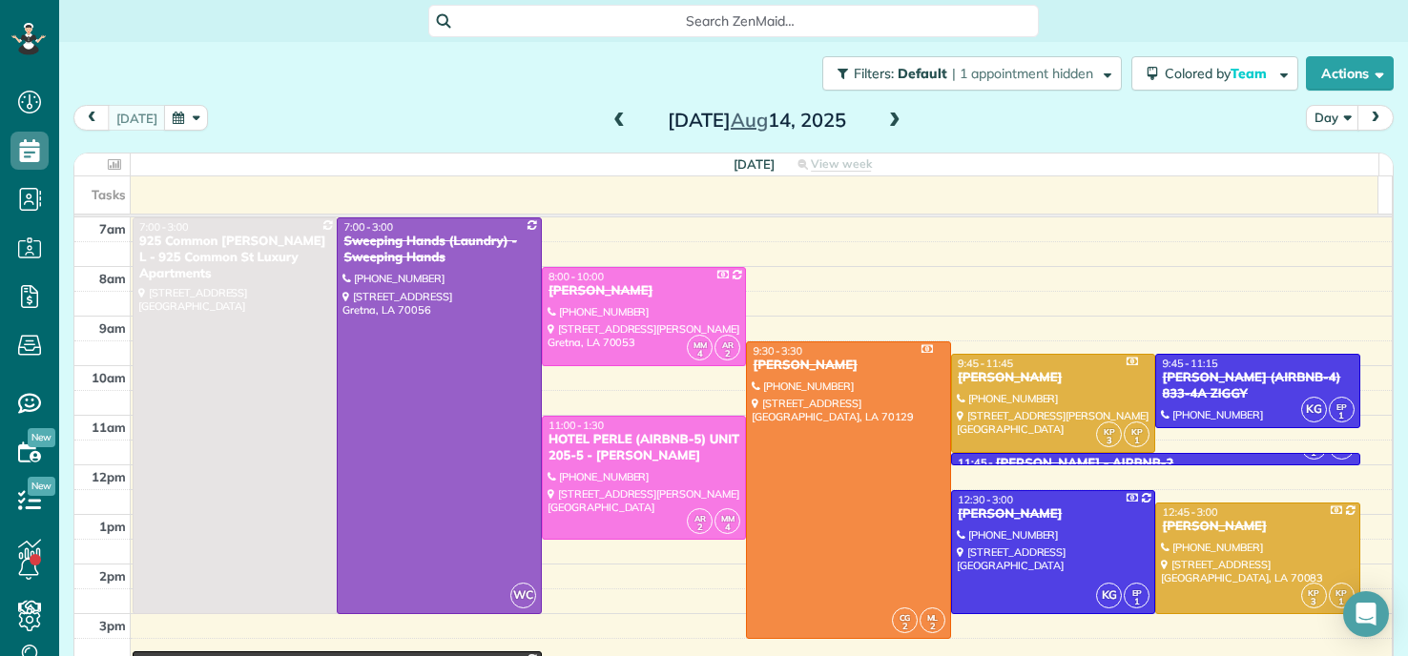
click at [610, 117] on span at bounding box center [619, 121] width 21 height 17
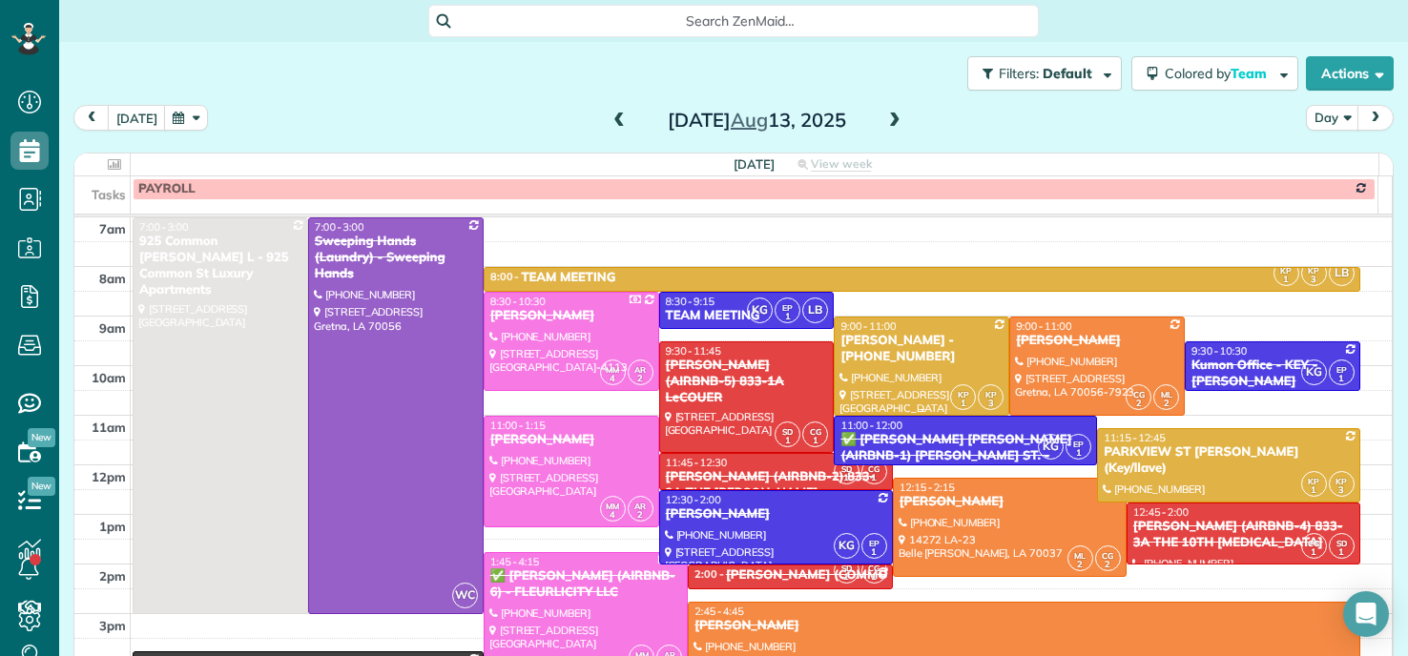
click at [901, 349] on div "[PERSON_NAME] - [PHONE_NUMBER]" at bounding box center [921, 349] width 164 height 32
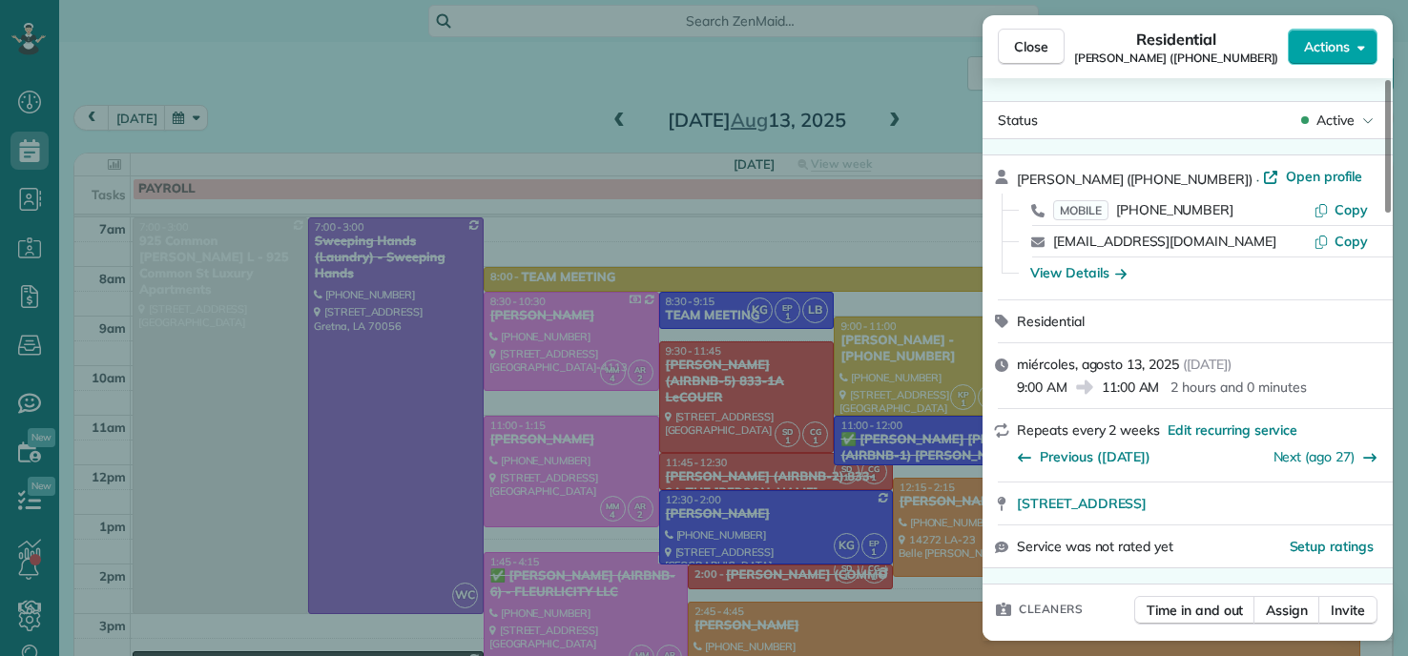
click at [1357, 54] on button "Actions" at bounding box center [1333, 47] width 90 height 36
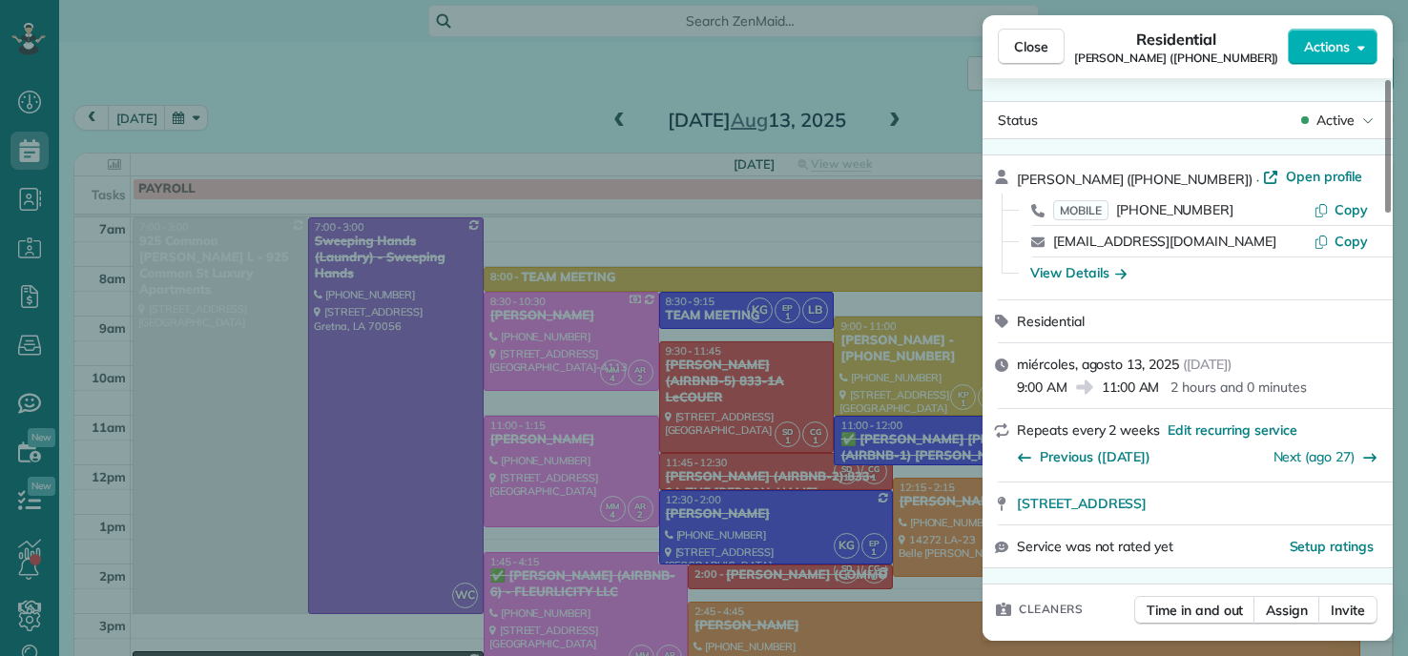
click at [492, 92] on div "Close Residential Sarah Hoffpauir (504 473 4982) Actions Status Active Sarah Ho…" at bounding box center [704, 328] width 1408 height 656
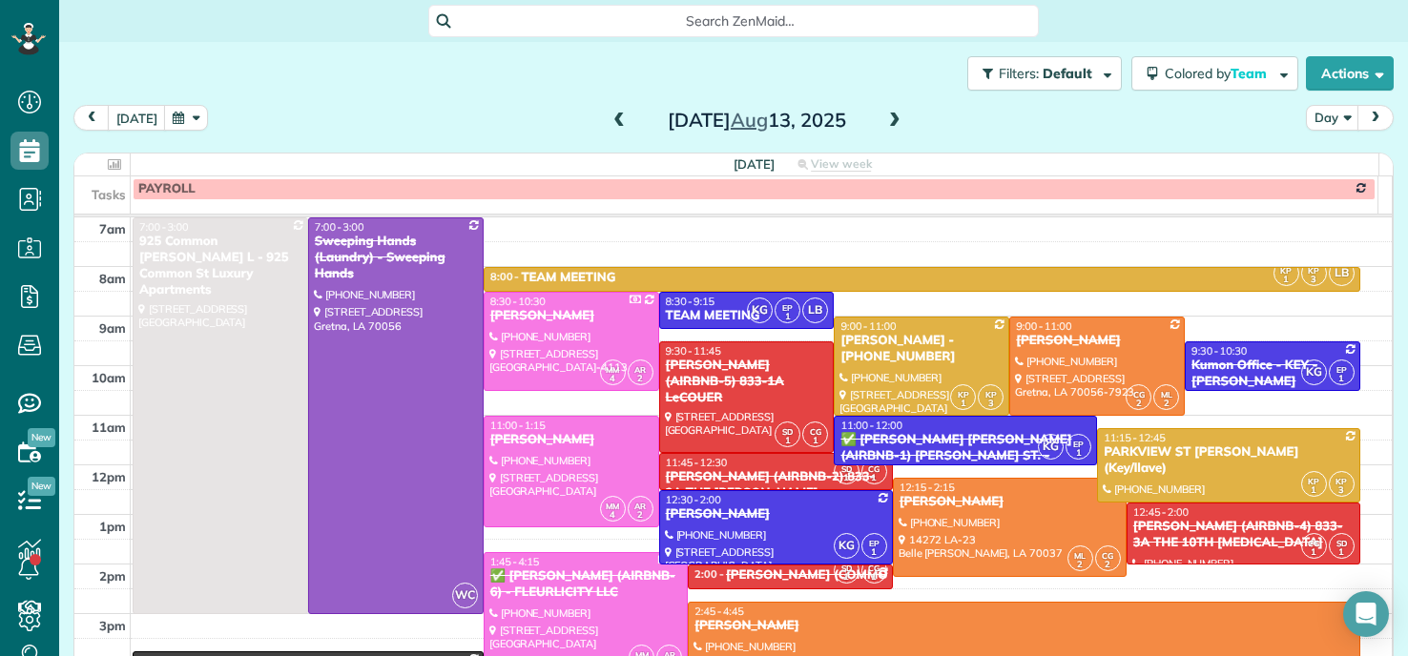
click at [184, 118] on button "button" at bounding box center [186, 118] width 44 height 26
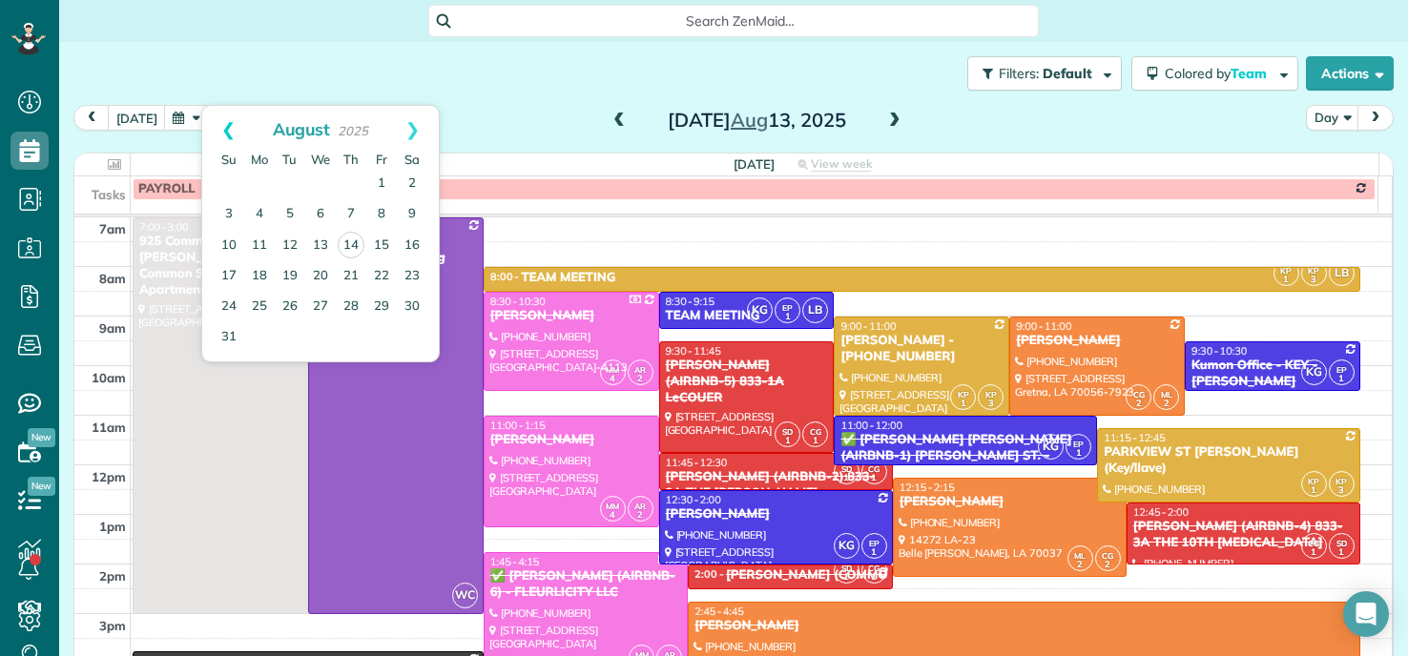
click at [227, 122] on link "Prev" at bounding box center [228, 130] width 52 height 48
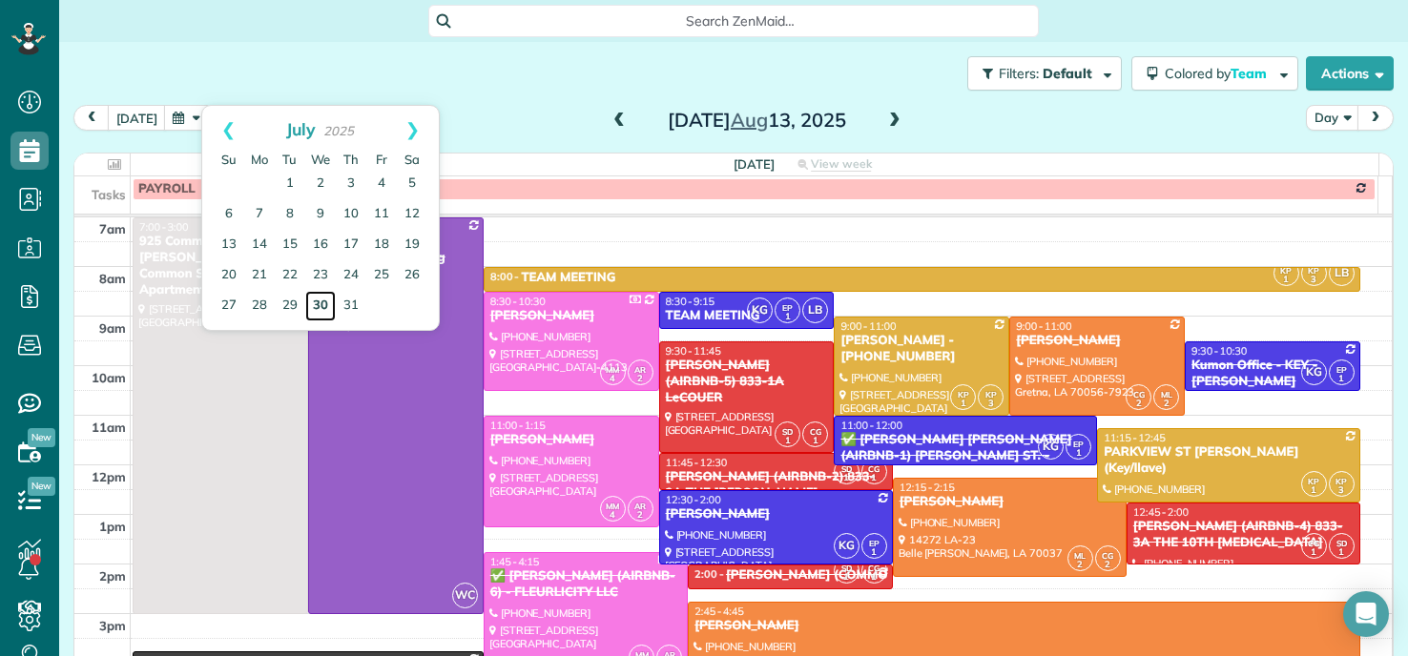
click at [319, 300] on link "30" at bounding box center [320, 306] width 31 height 31
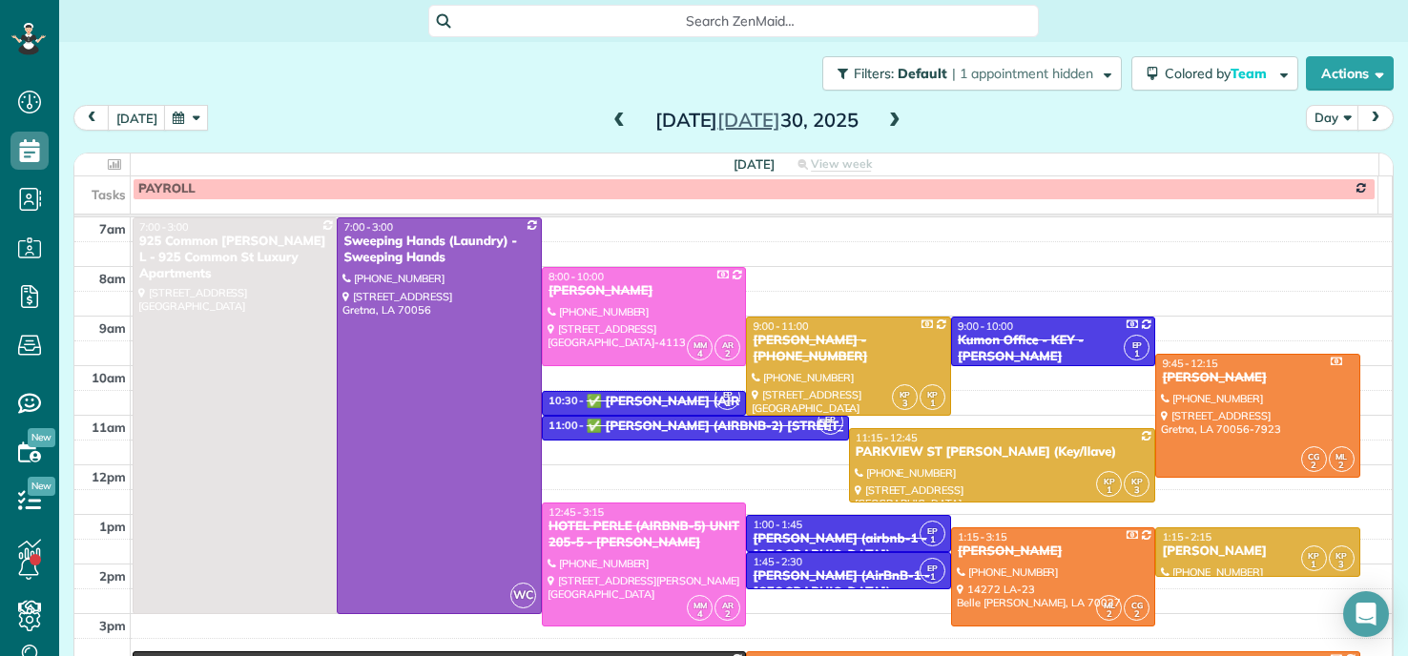
click at [874, 346] on div "[PERSON_NAME] - [PHONE_NUMBER]" at bounding box center [849, 349] width 194 height 32
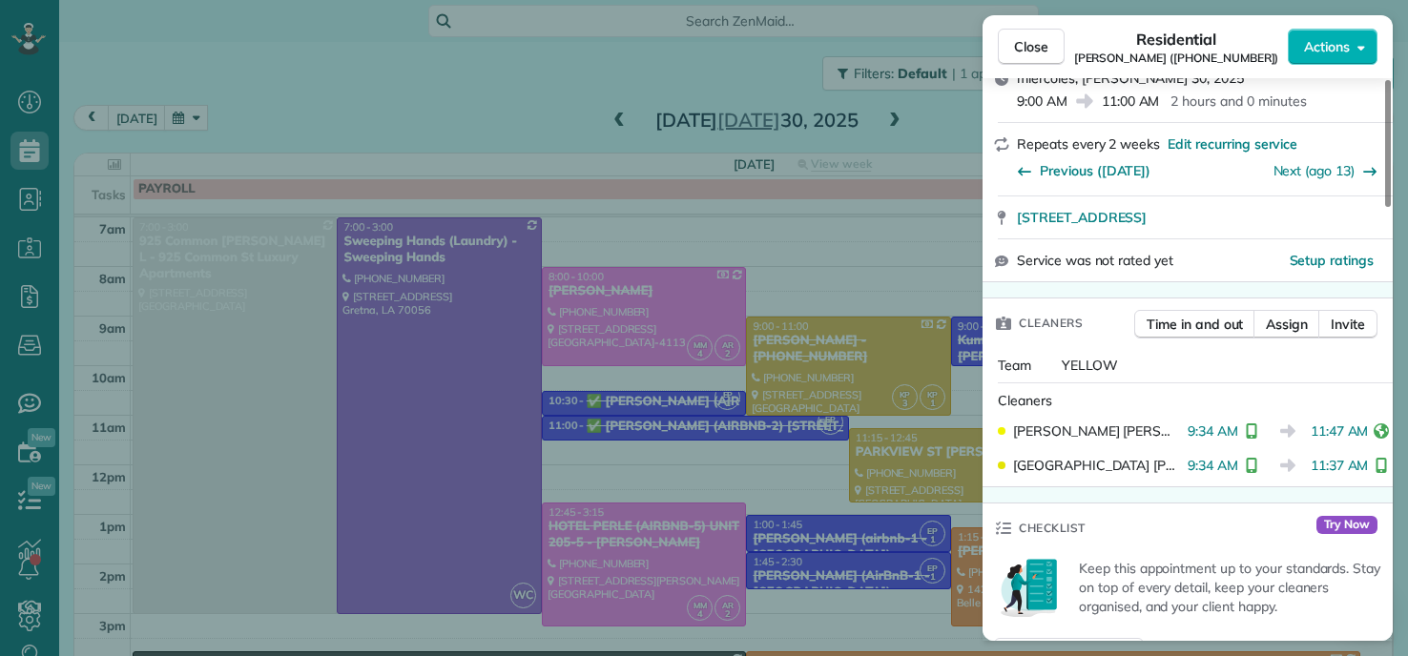
scroll to position [871, 0]
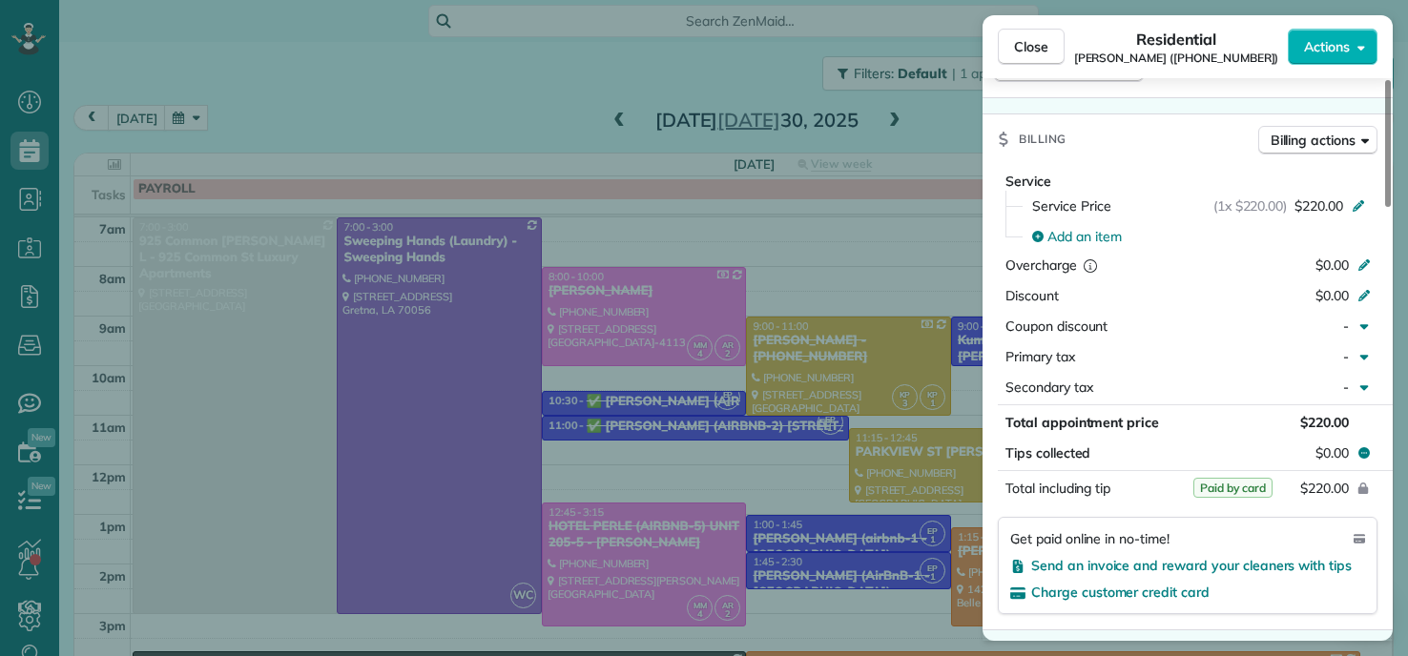
drag, startPoint x: 285, startPoint y: 60, endPoint x: 201, endPoint y: 63, distance: 84.0
click at [286, 61] on div "Close Residential Sarah Hoffpauir (504 473 4982) Actions Status Completed Sarah…" at bounding box center [704, 328] width 1408 height 656
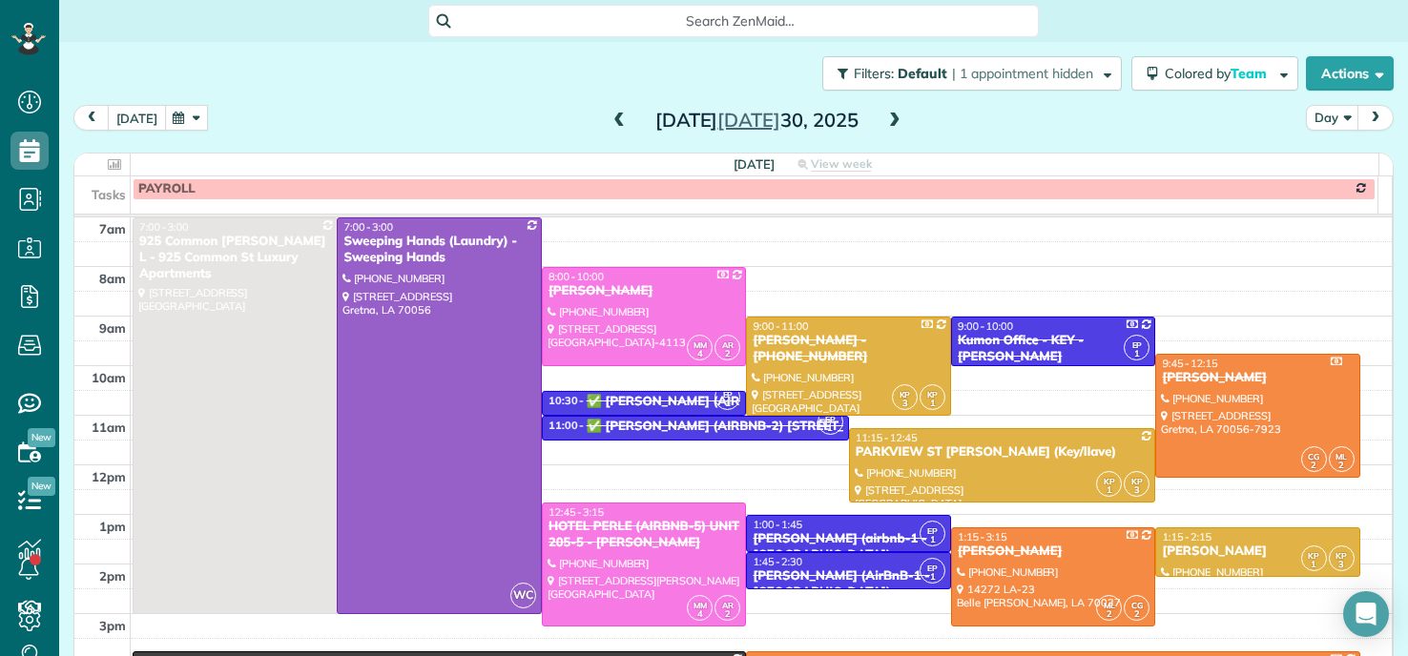
click at [135, 126] on button "[DATE]" at bounding box center [137, 118] width 58 height 26
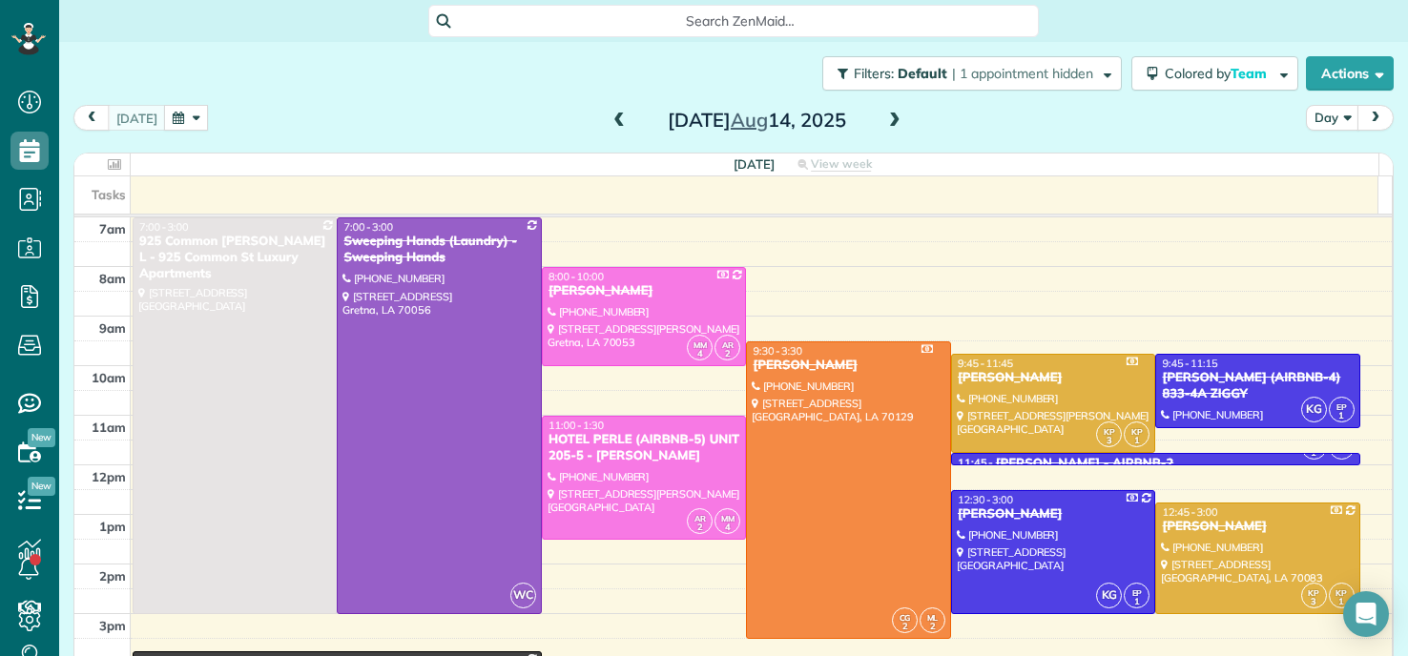
click at [609, 128] on span at bounding box center [619, 121] width 21 height 17
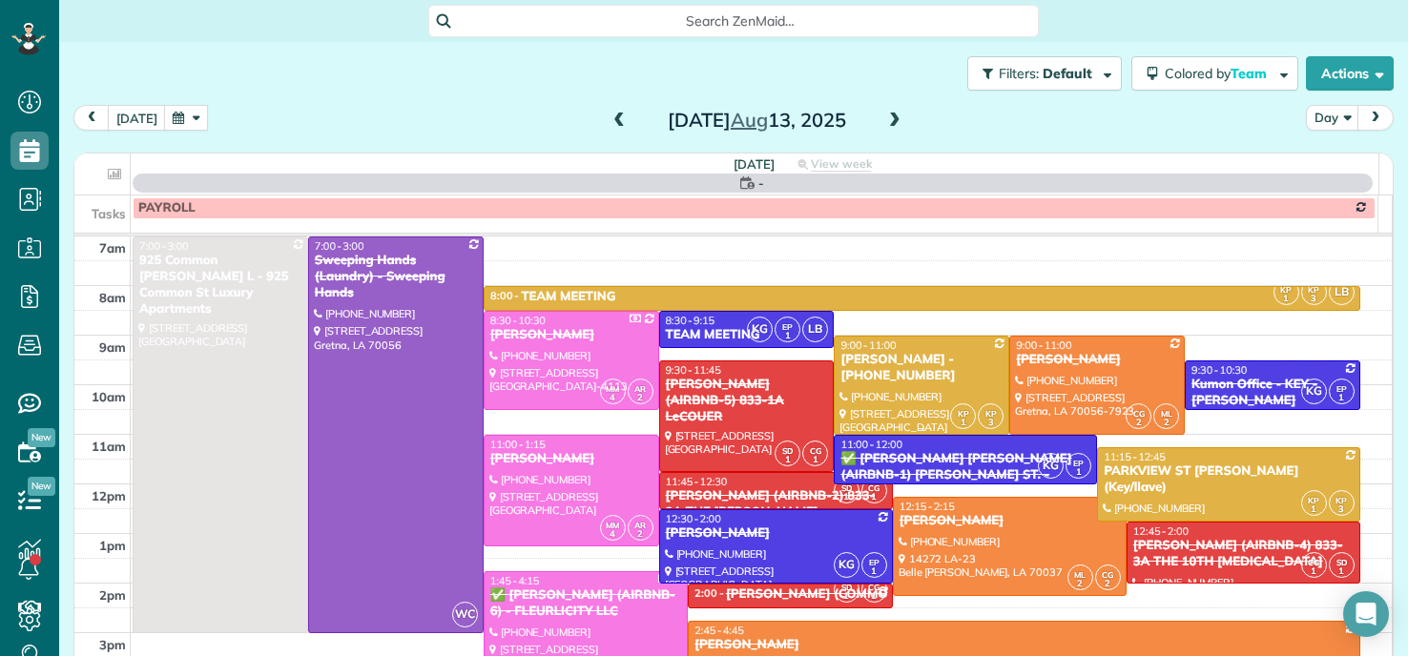
click at [898, 373] on div "[PERSON_NAME] - [PHONE_NUMBER]" at bounding box center [921, 368] width 164 height 32
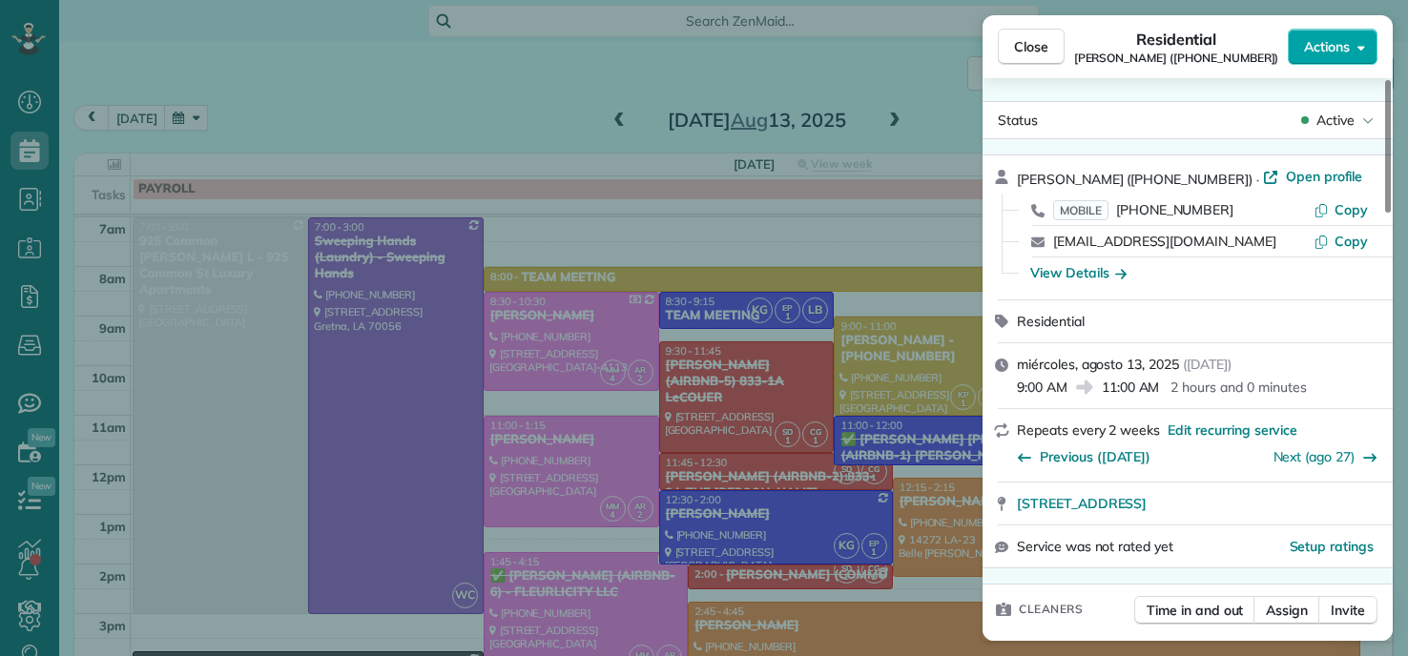
click at [1324, 44] on span "Actions" at bounding box center [1327, 46] width 46 height 19
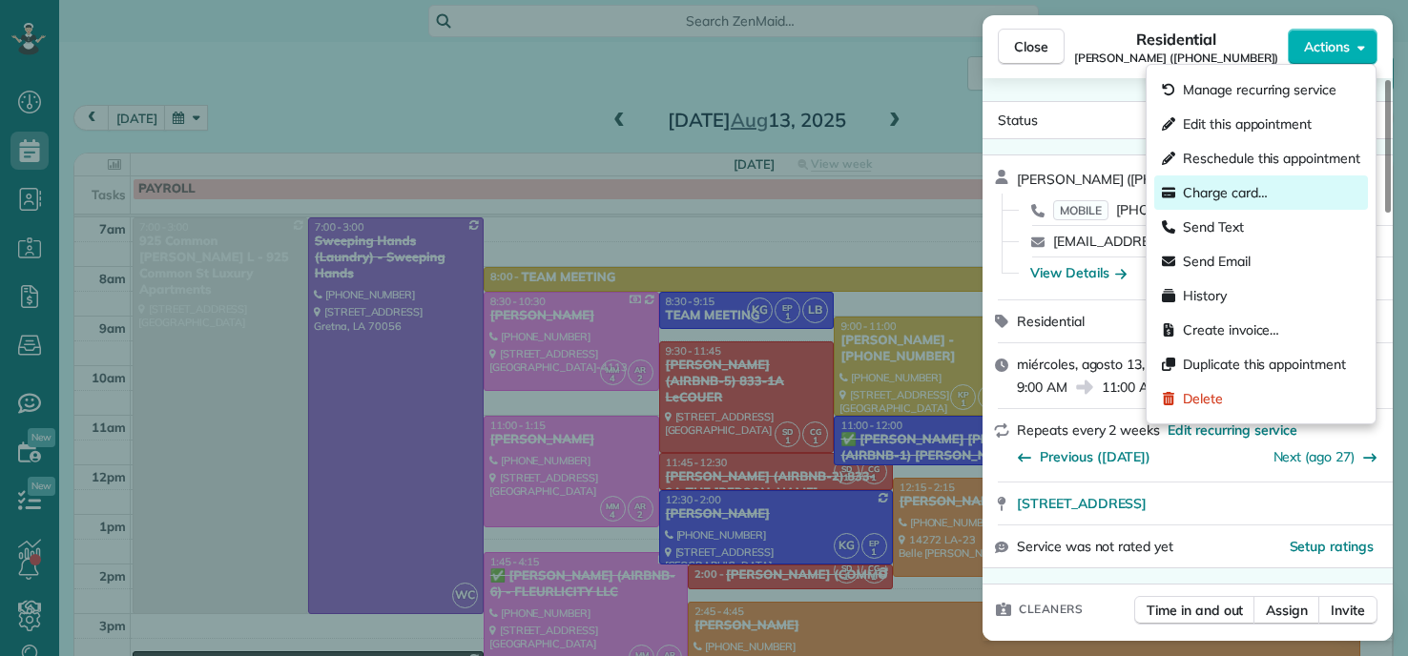
click at [1214, 190] on span "Charge card…" at bounding box center [1225, 192] width 85 height 19
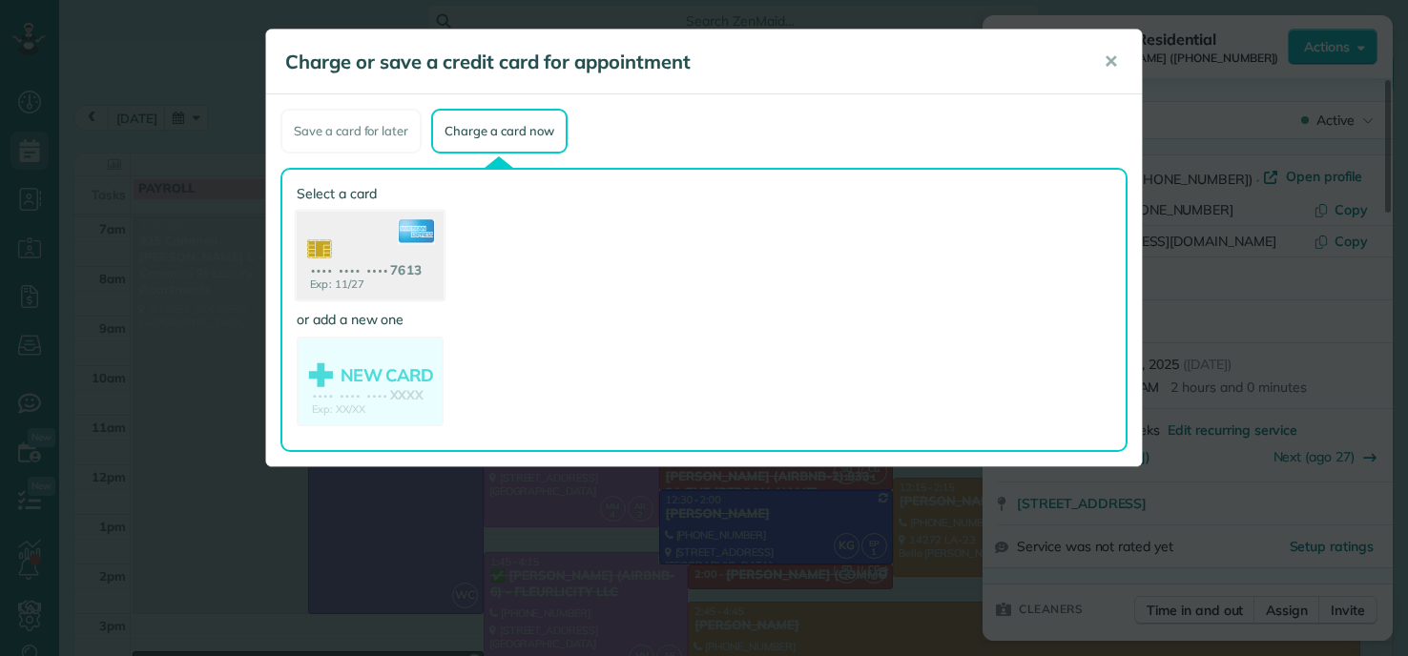
click at [385, 283] on use at bounding box center [370, 258] width 147 height 93
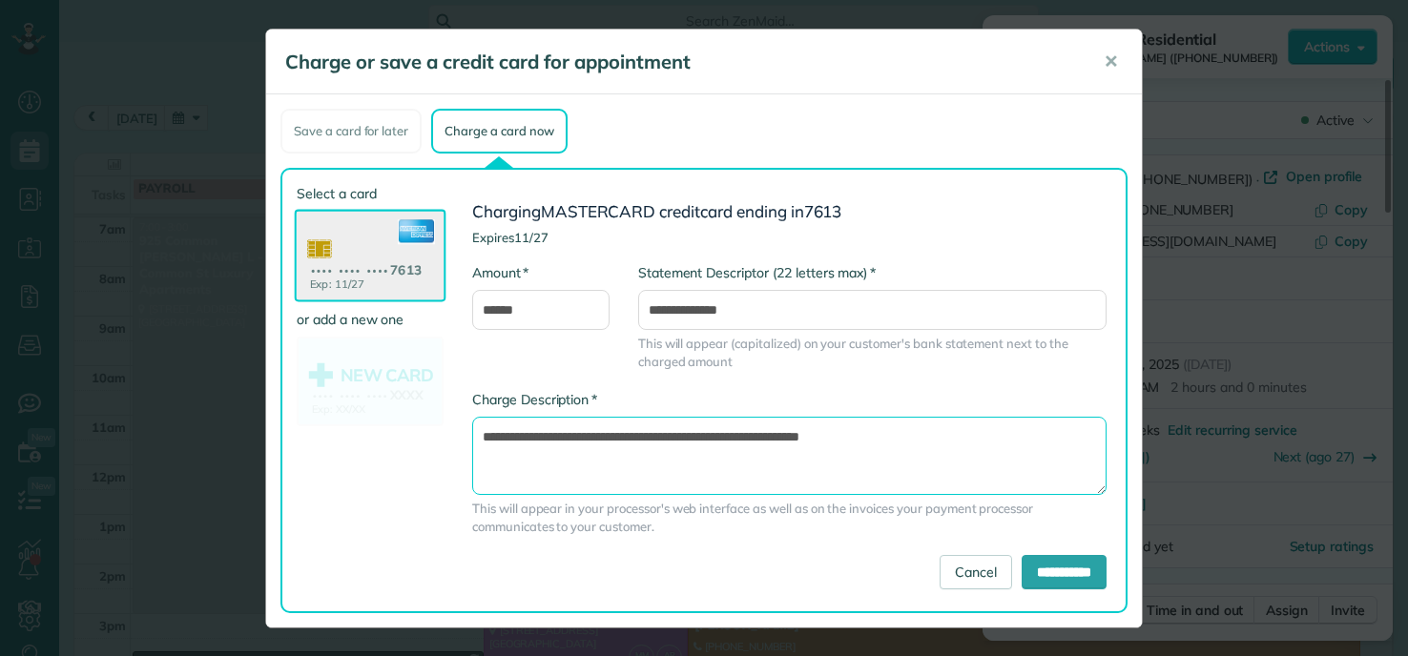
click at [744, 436] on textarea "**********" at bounding box center [789, 456] width 634 height 78
type textarea "**********"
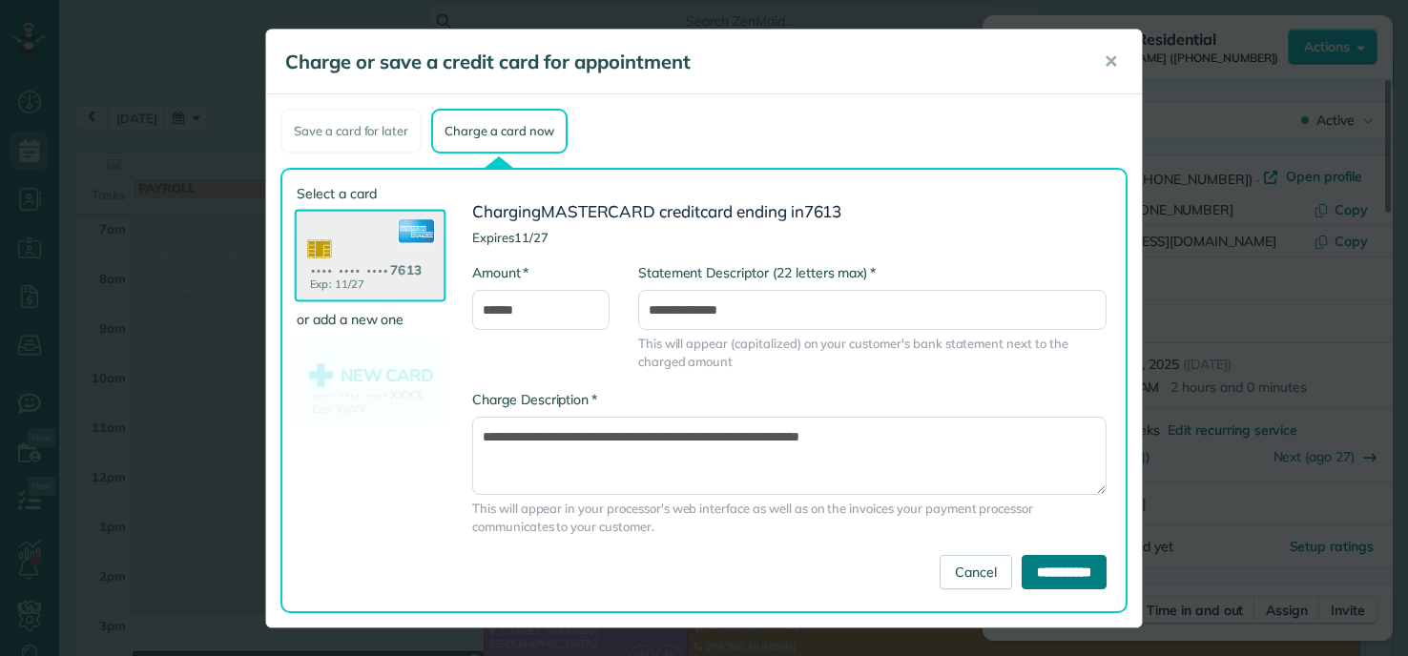
click at [1060, 575] on input "**********" at bounding box center [1064, 572] width 85 height 34
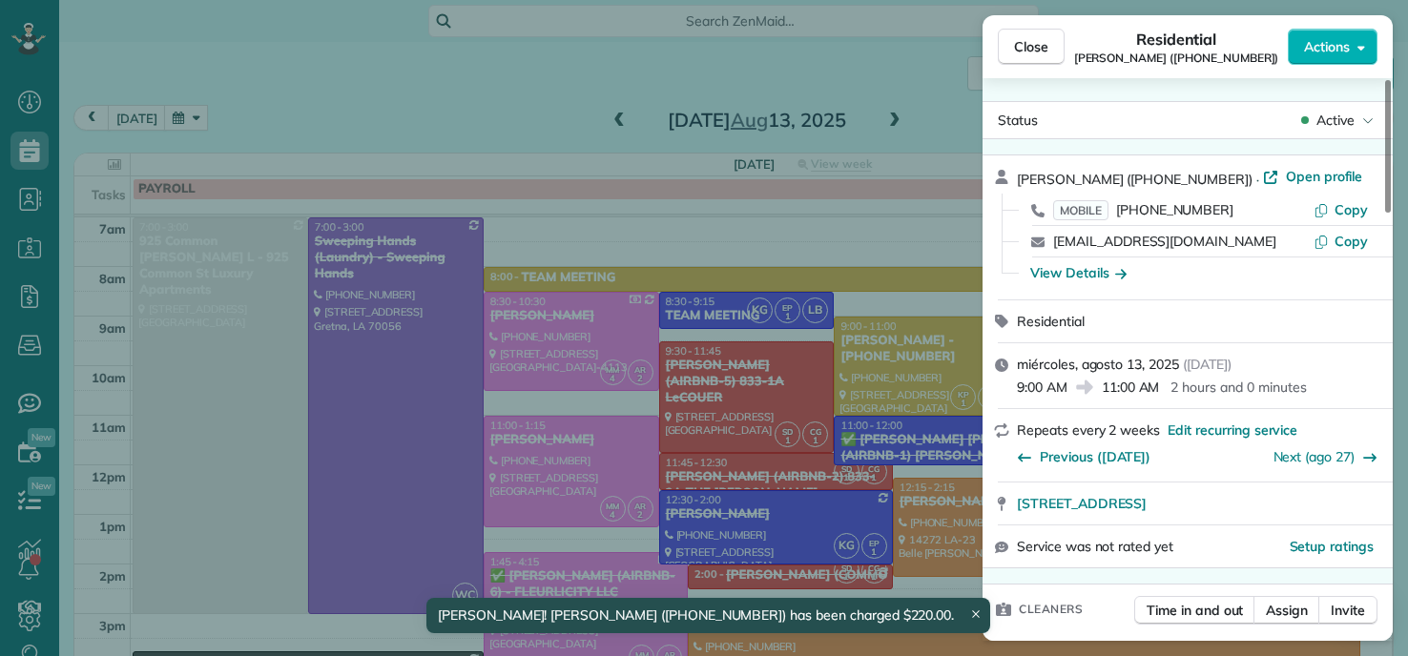
drag, startPoint x: 265, startPoint y: 111, endPoint x: 259, endPoint y: 125, distance: 15.4
click at [265, 112] on div "Close Residential Sarah Hoffpauir (504 473 4982) Actions Status Active Sarah Ho…" at bounding box center [704, 328] width 1408 height 656
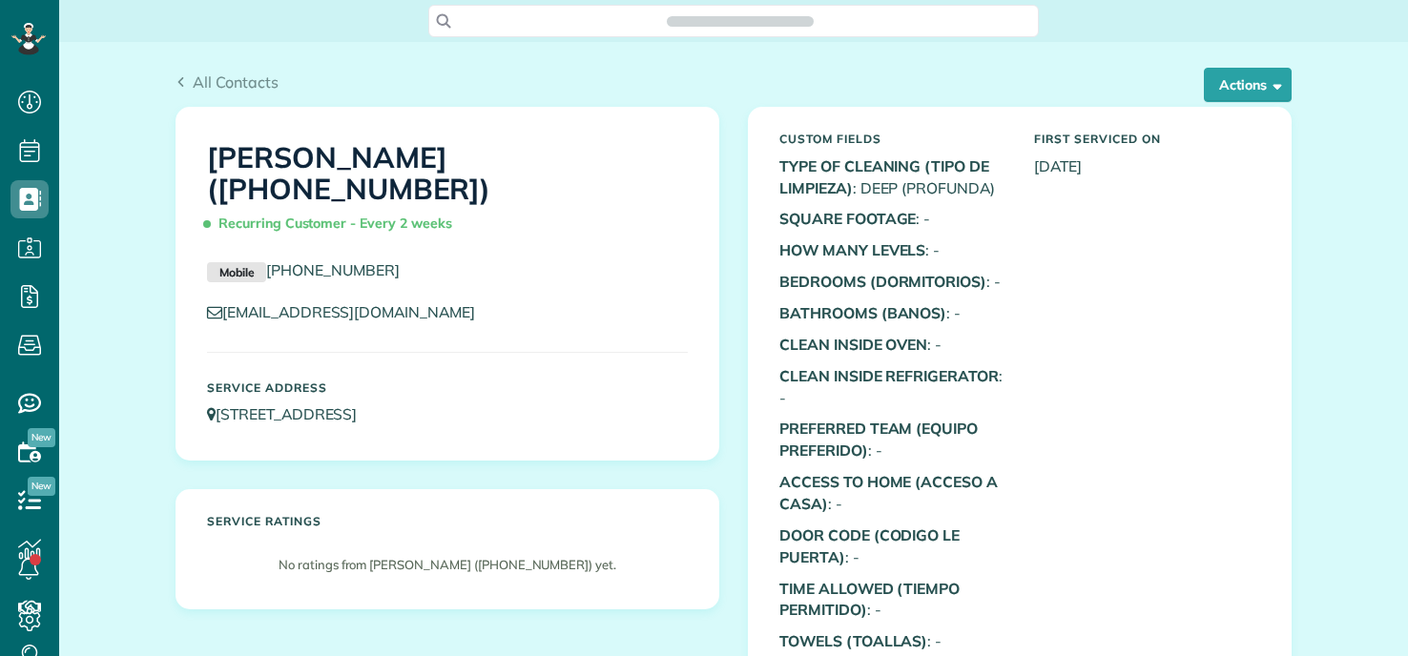
scroll to position [9, 9]
click at [1227, 96] on button "Actions" at bounding box center [1248, 85] width 88 height 34
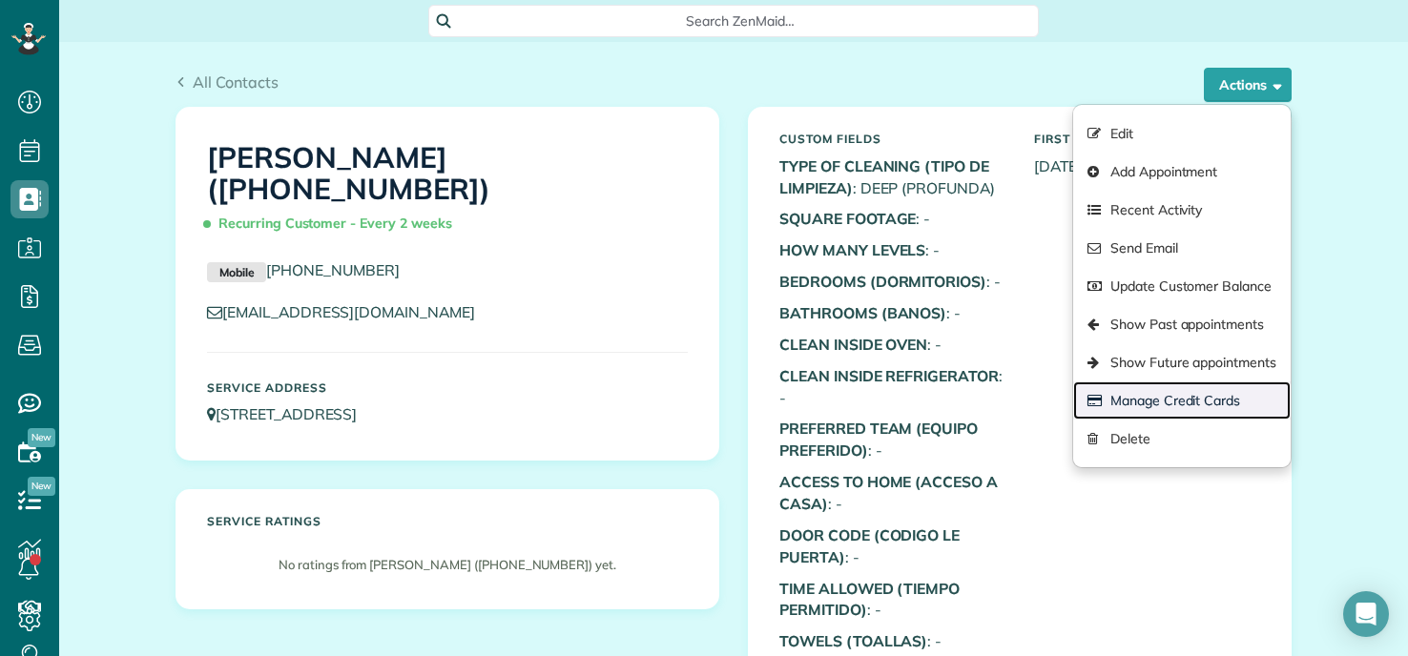
click at [1161, 401] on link "Manage Credit Cards" at bounding box center [1181, 401] width 217 height 38
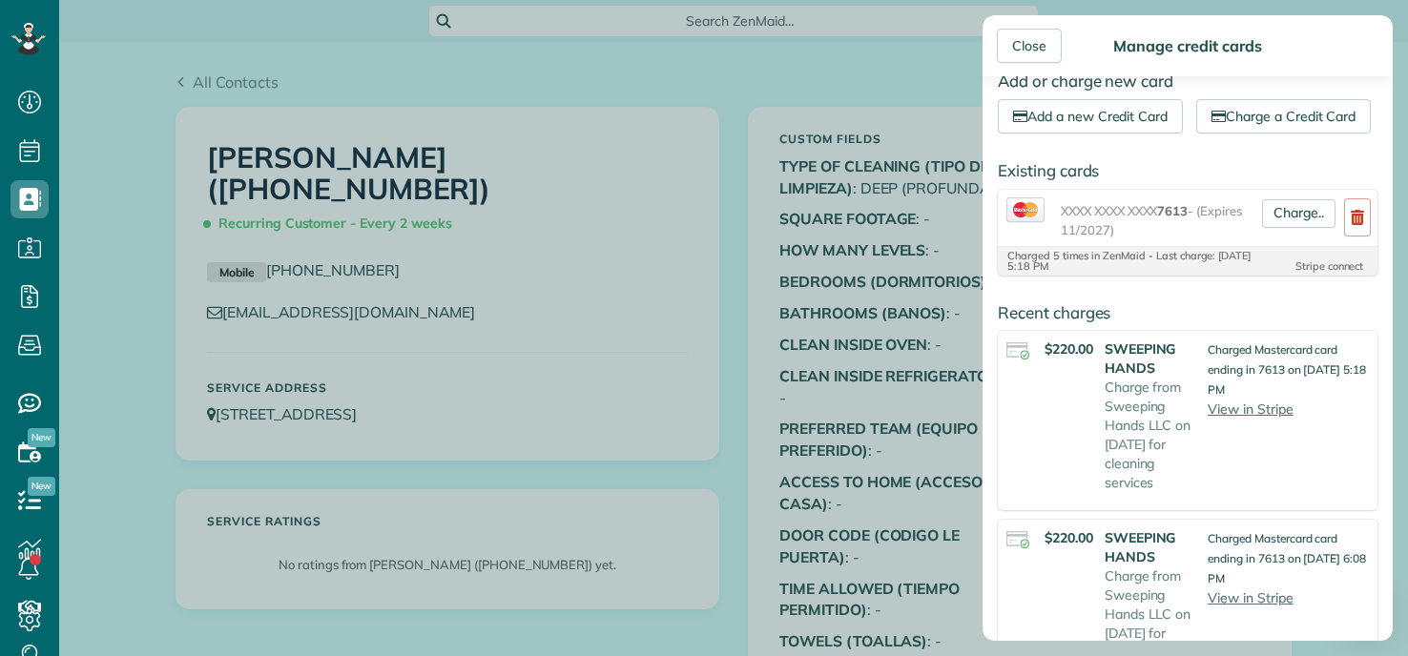
scroll to position [0, 0]
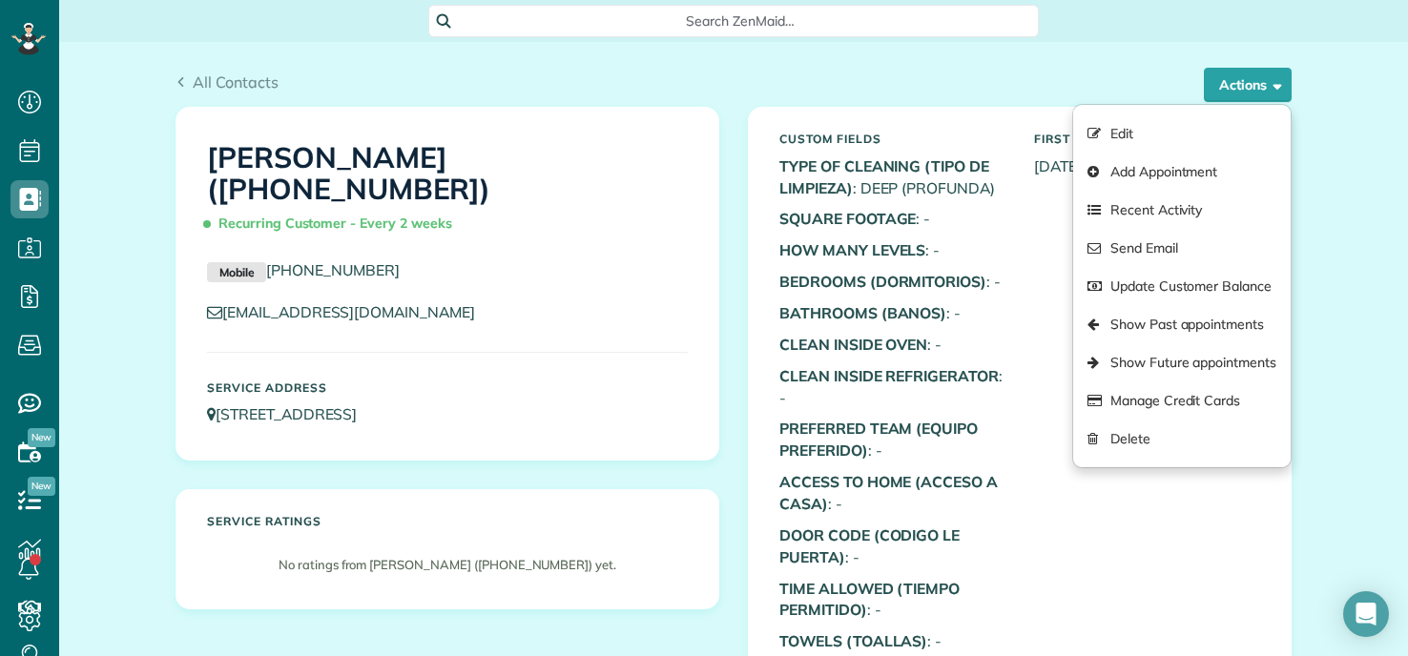
click at [627, 246] on div "Close Manage credit cards Add or charge new card Add a new Credit Card Charge a…" at bounding box center [704, 328] width 1408 height 656
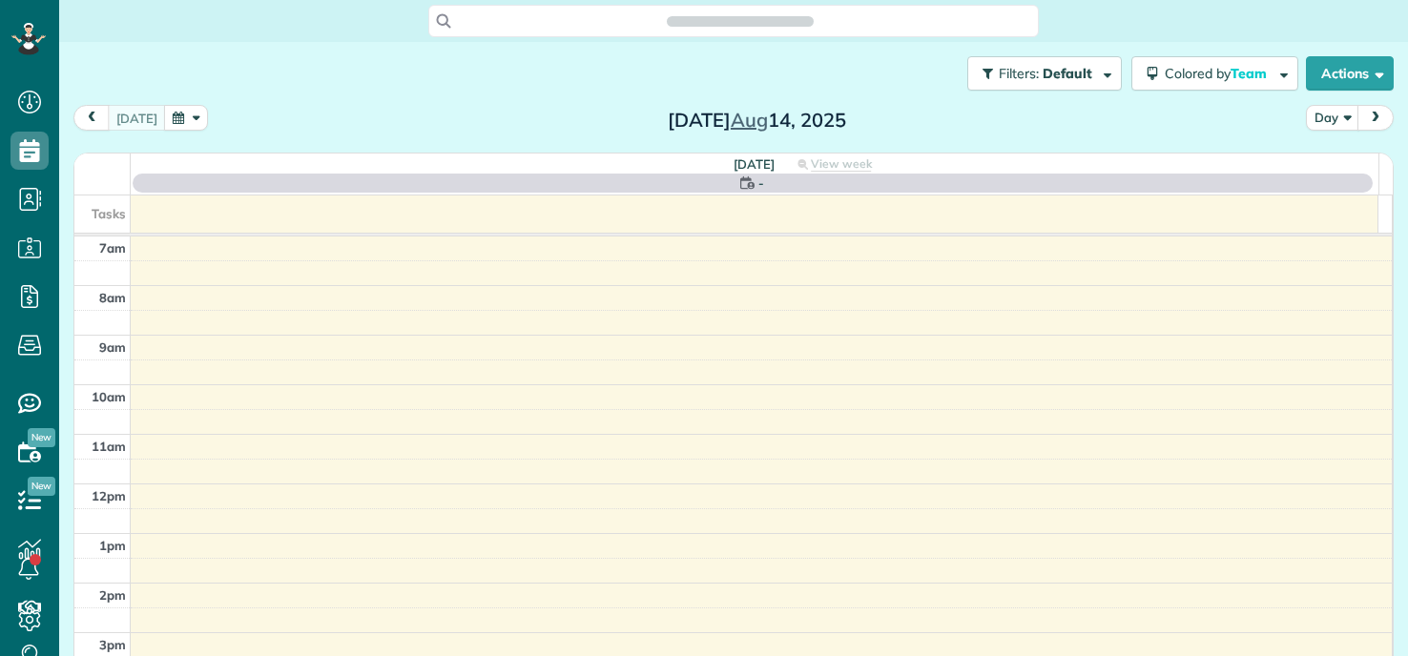
scroll to position [9, 9]
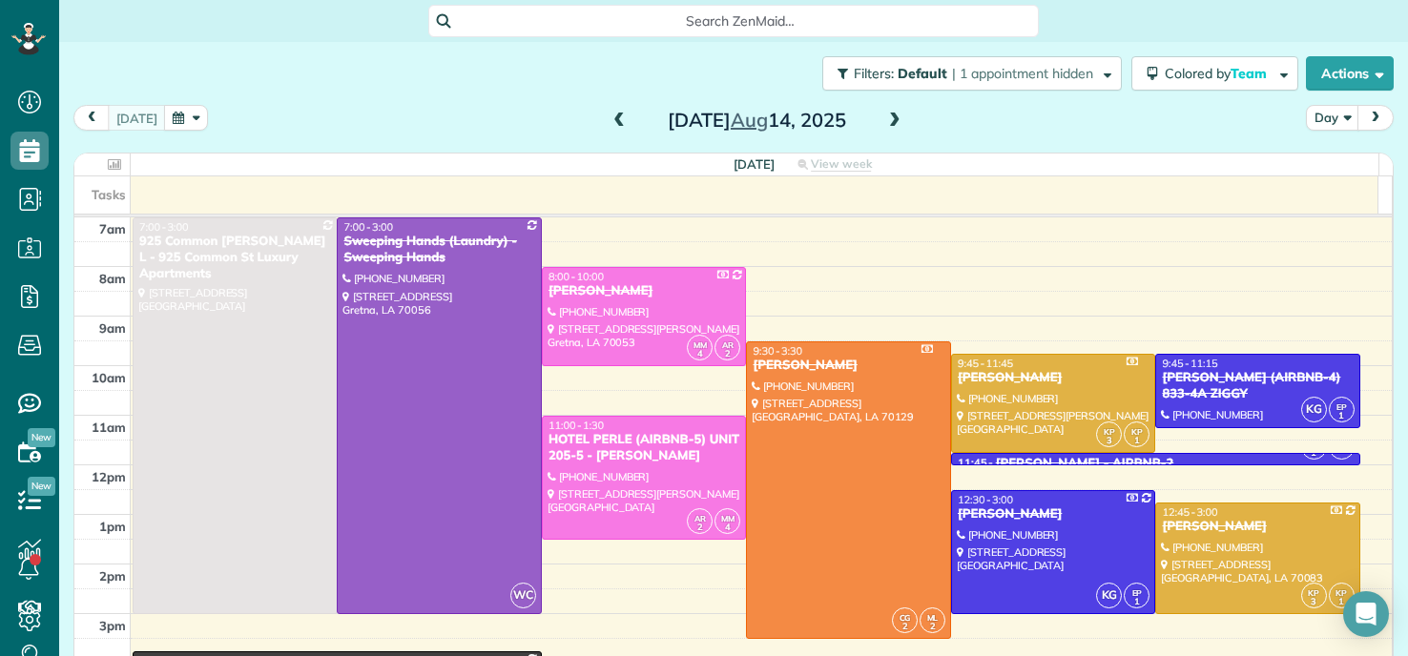
click at [609, 119] on span at bounding box center [619, 121] width 21 height 17
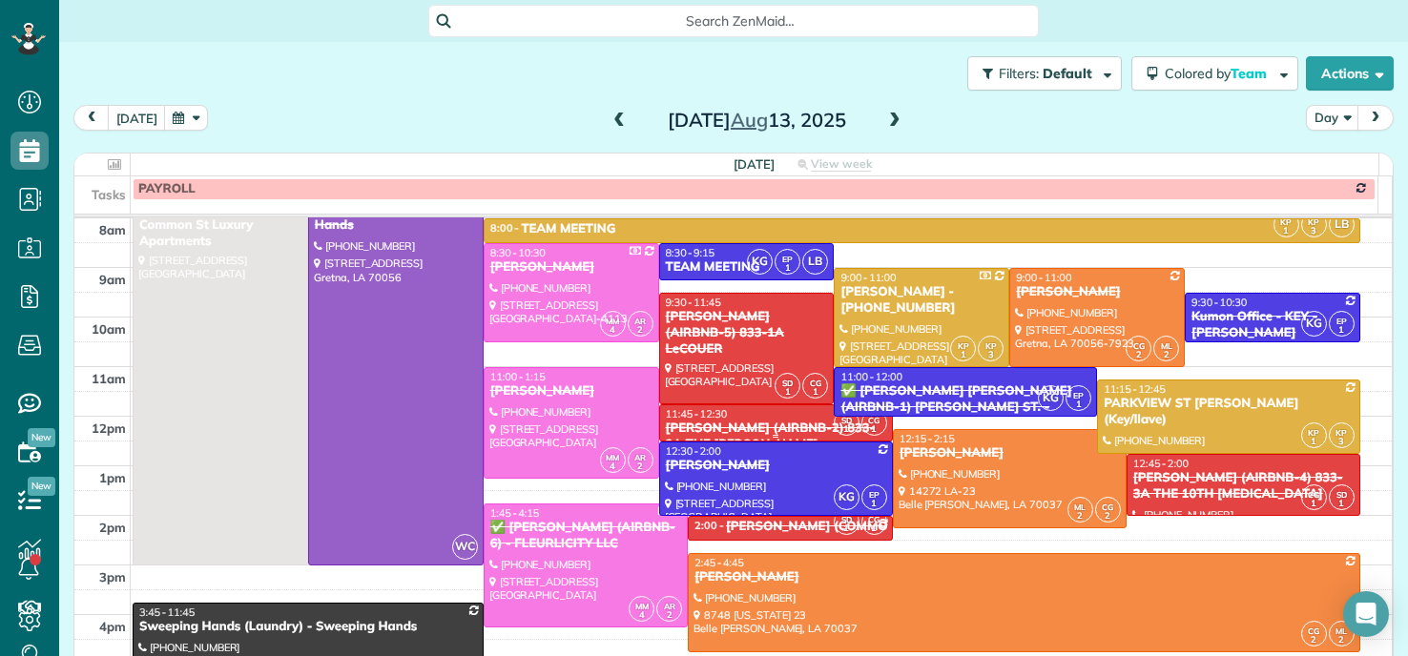
scroll to position [95, 0]
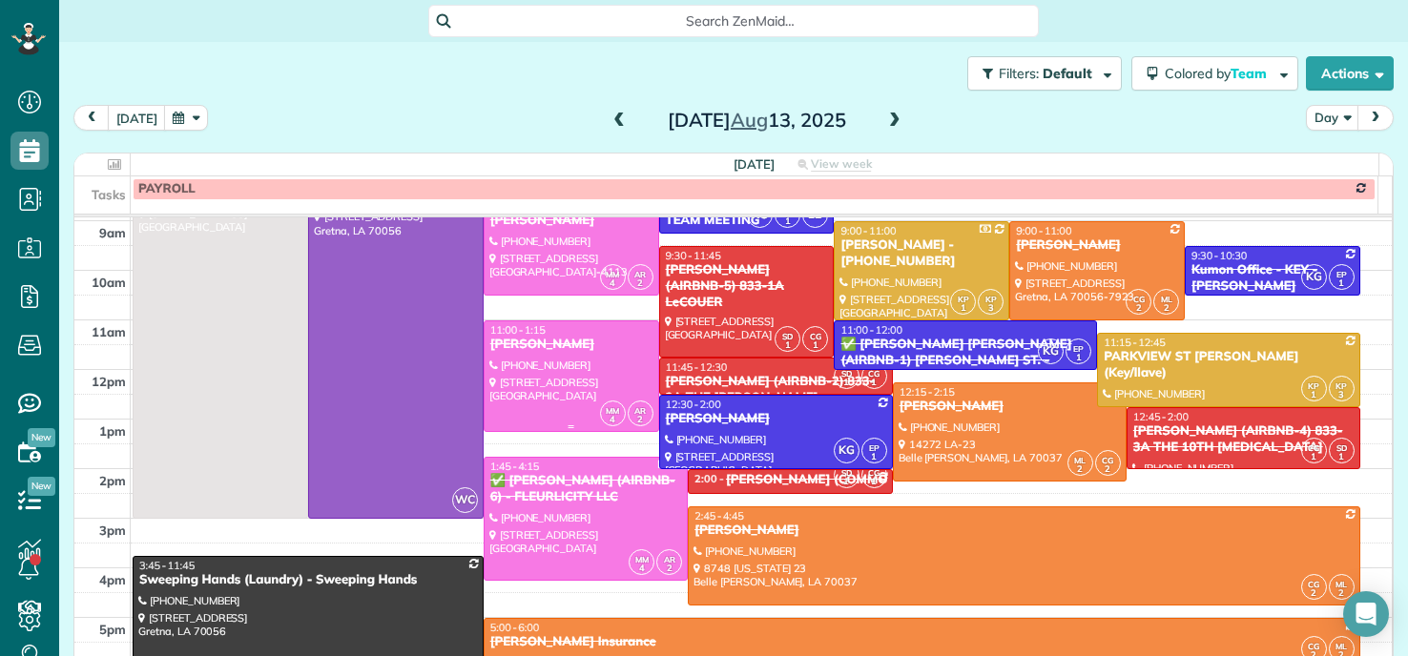
click at [574, 381] on div at bounding box center [572, 376] width 174 height 110
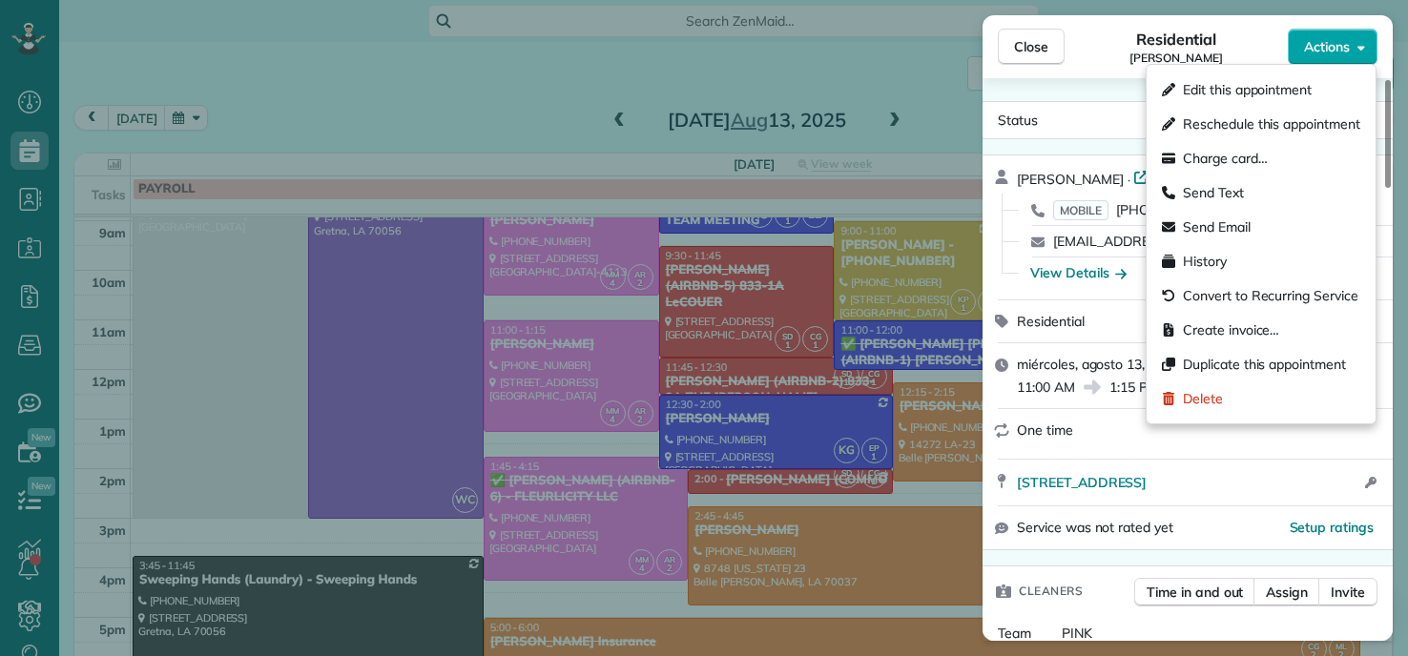
click at [1335, 42] on span "Actions" at bounding box center [1327, 46] width 46 height 19
click at [1218, 158] on span "Charge card…" at bounding box center [1225, 158] width 85 height 19
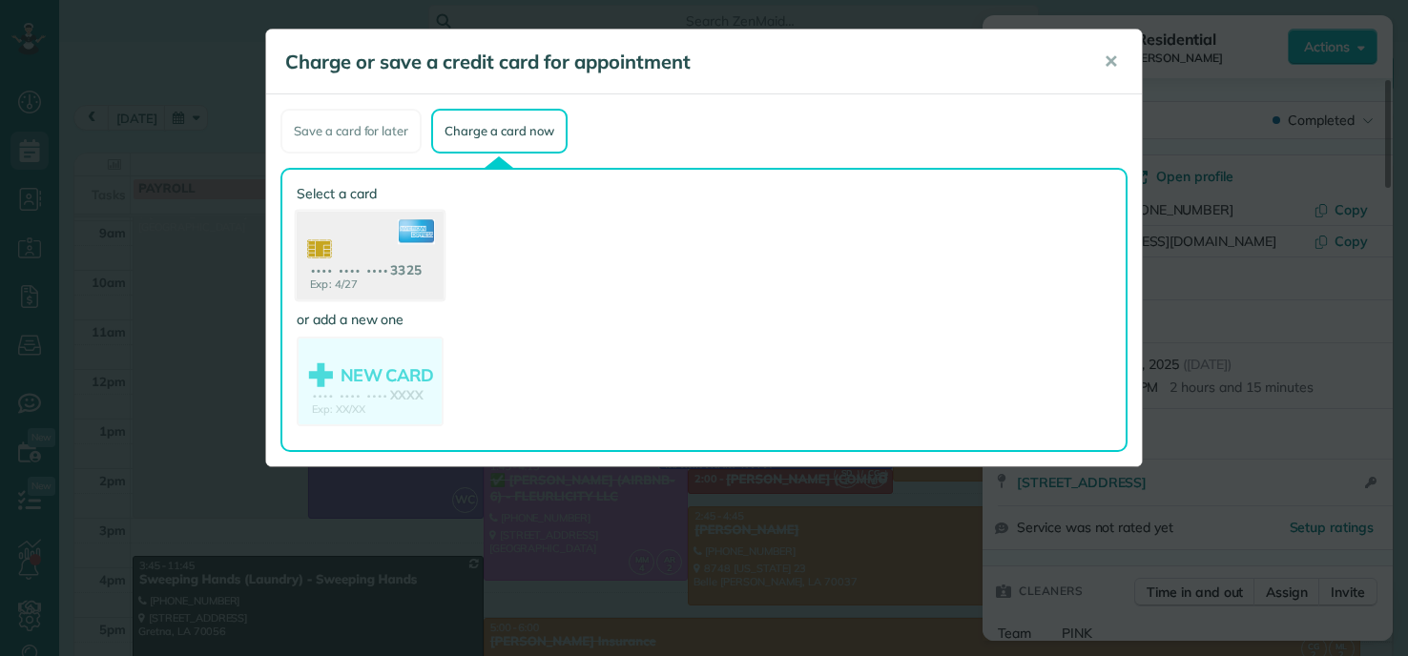
click at [403, 277] on use at bounding box center [370, 258] width 147 height 93
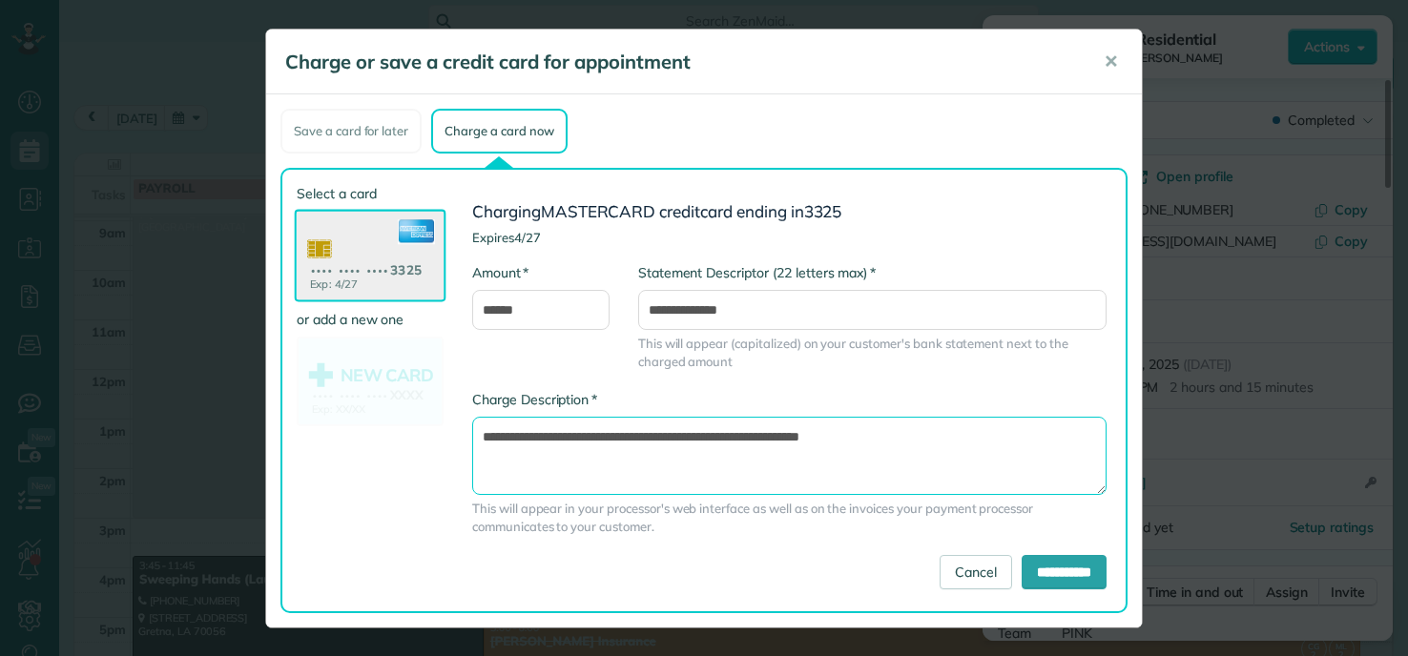
click at [745, 439] on textarea "**********" at bounding box center [789, 456] width 634 height 78
type textarea "**********"
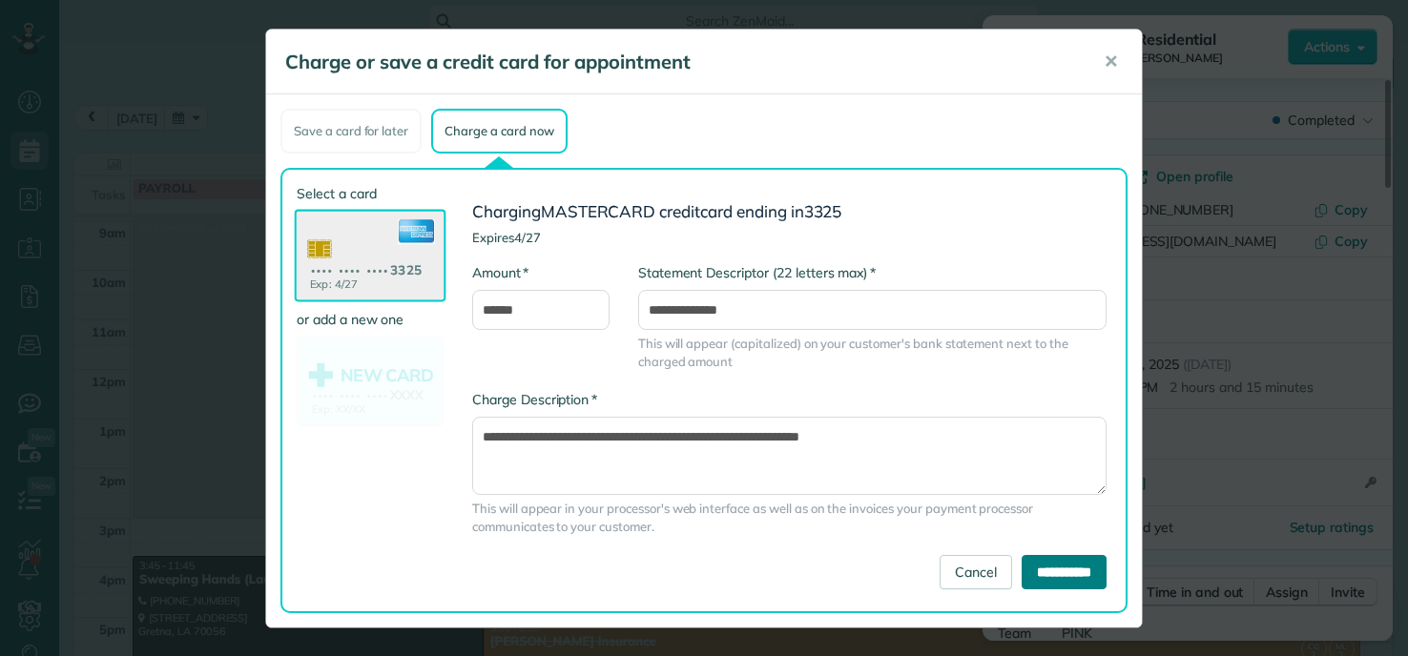
click at [1059, 567] on input "**********" at bounding box center [1064, 572] width 85 height 34
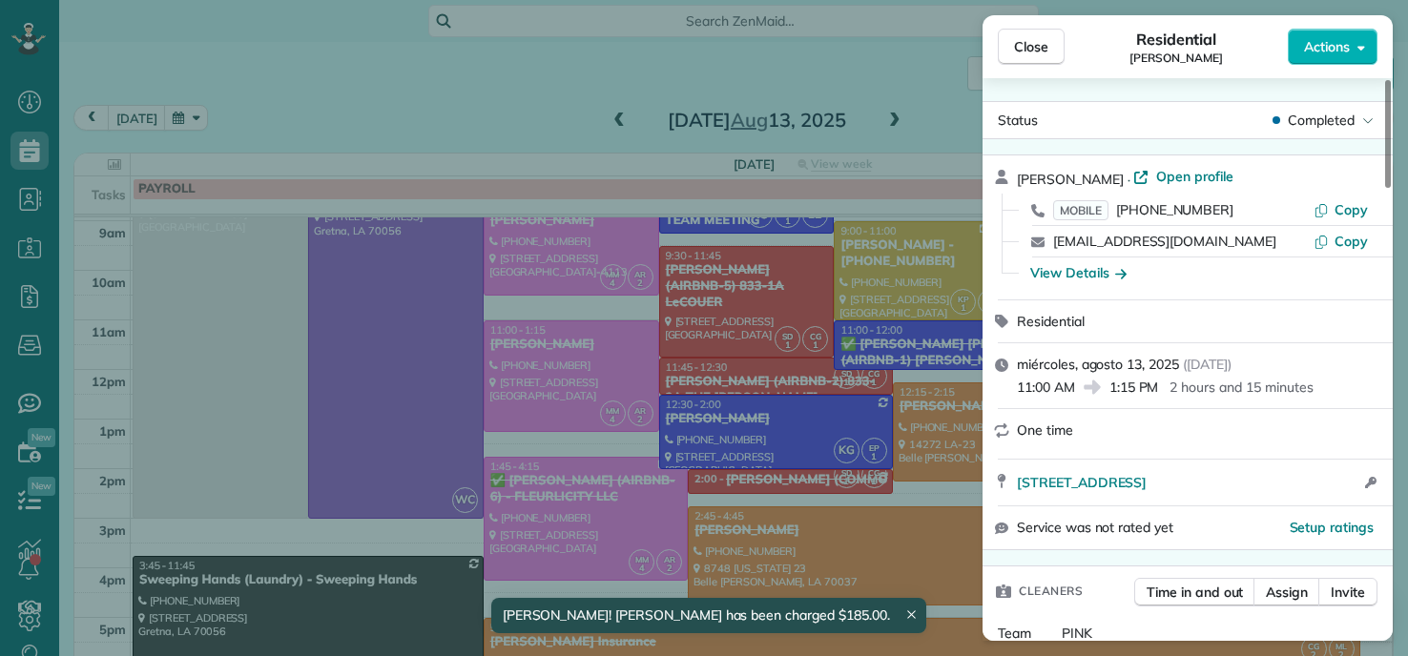
click at [350, 87] on div "Close Residential Avrey Novak Actions Status Completed Avrey Novak · Open profi…" at bounding box center [704, 328] width 1408 height 656
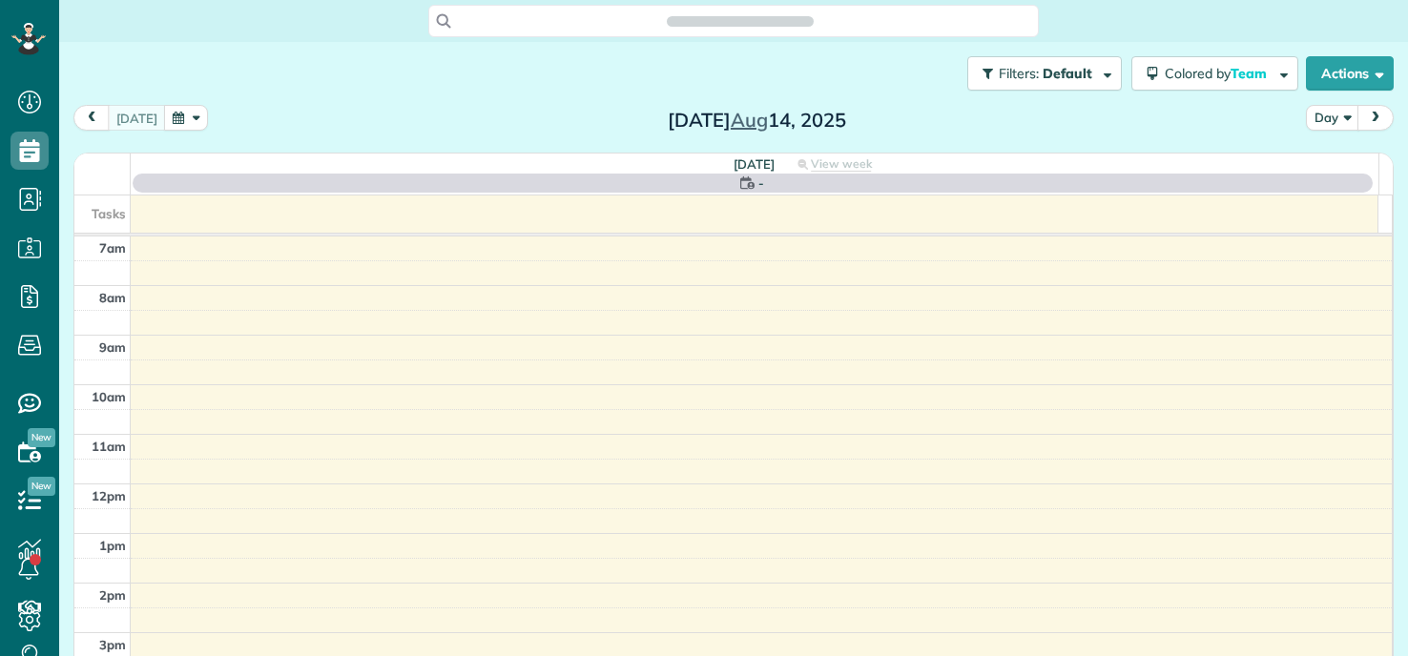
scroll to position [9, 9]
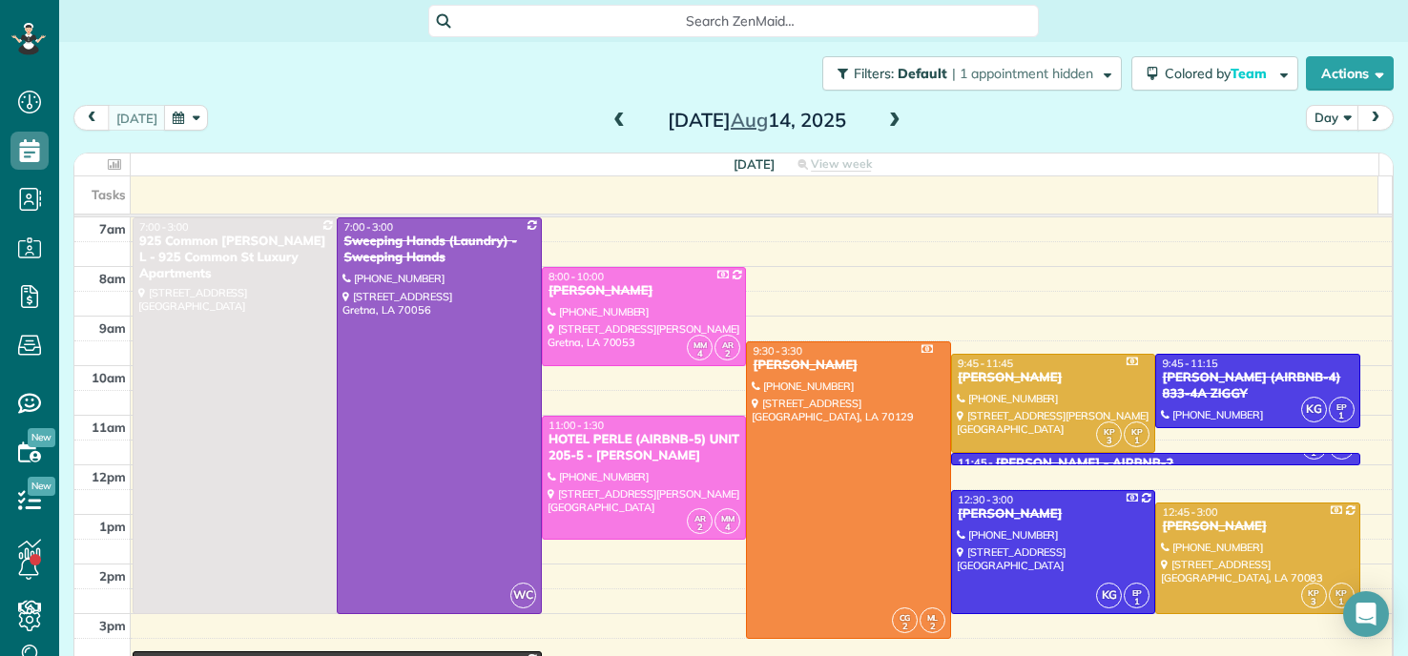
click at [611, 123] on span at bounding box center [619, 121] width 21 height 17
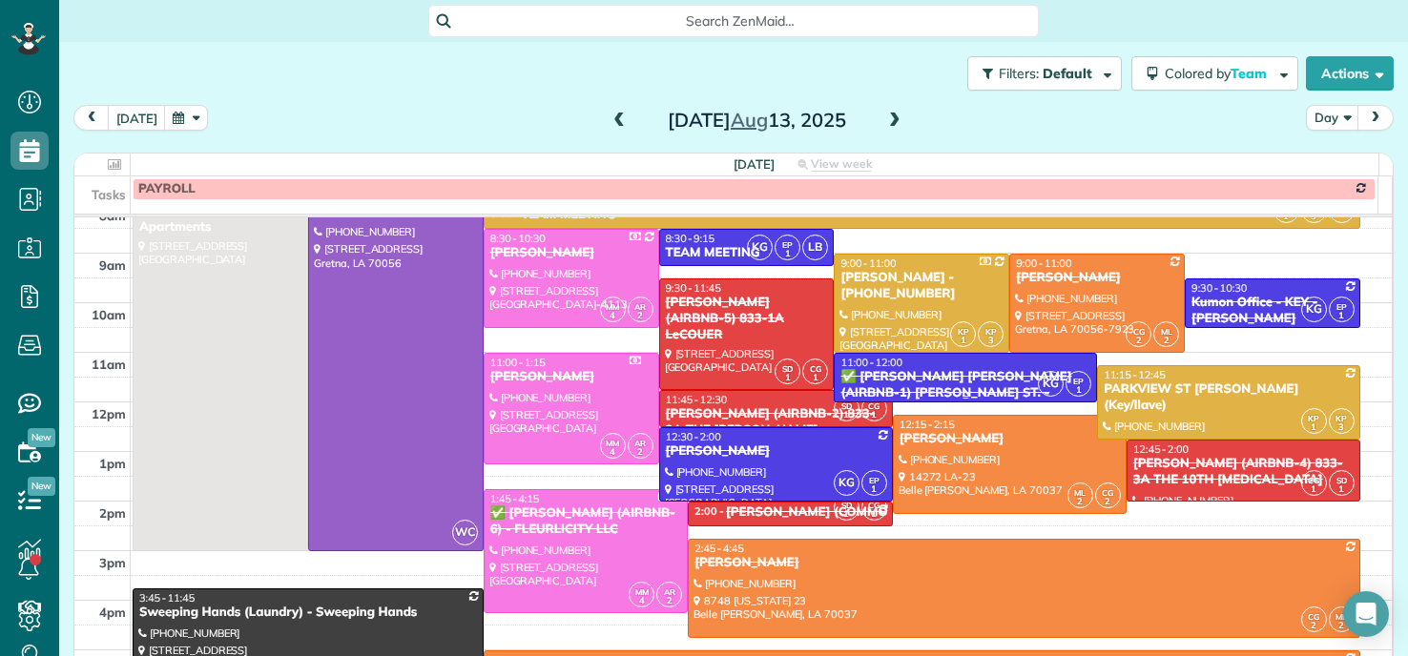
scroll to position [95, 0]
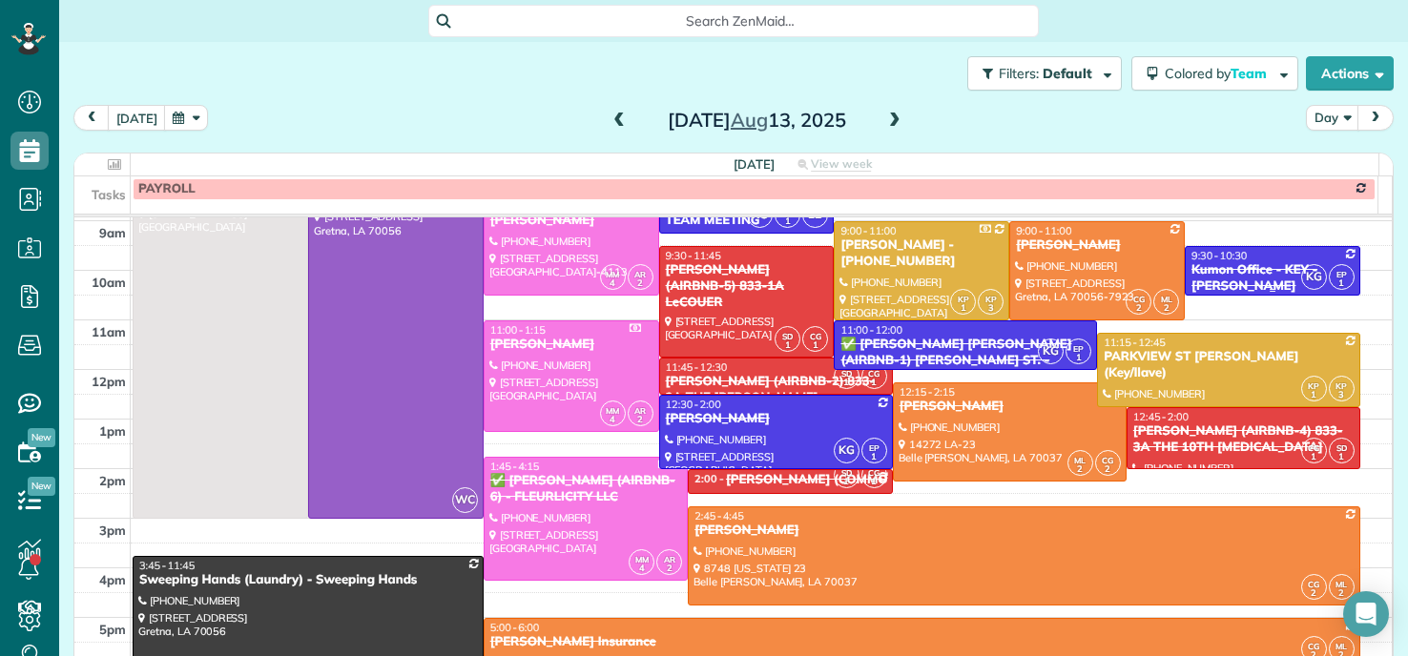
click at [1231, 264] on div "Kumon Office - KEY - [PERSON_NAME]" at bounding box center [1272, 278] width 164 height 32
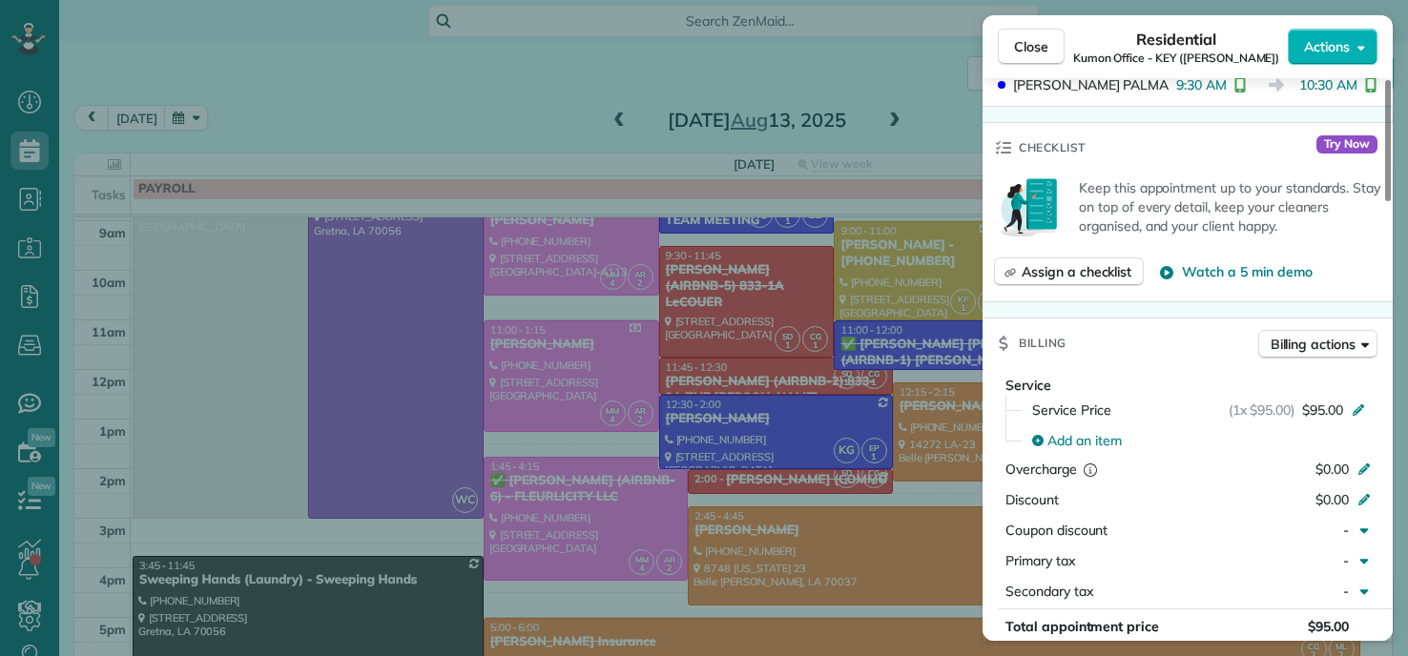
scroll to position [569, 0]
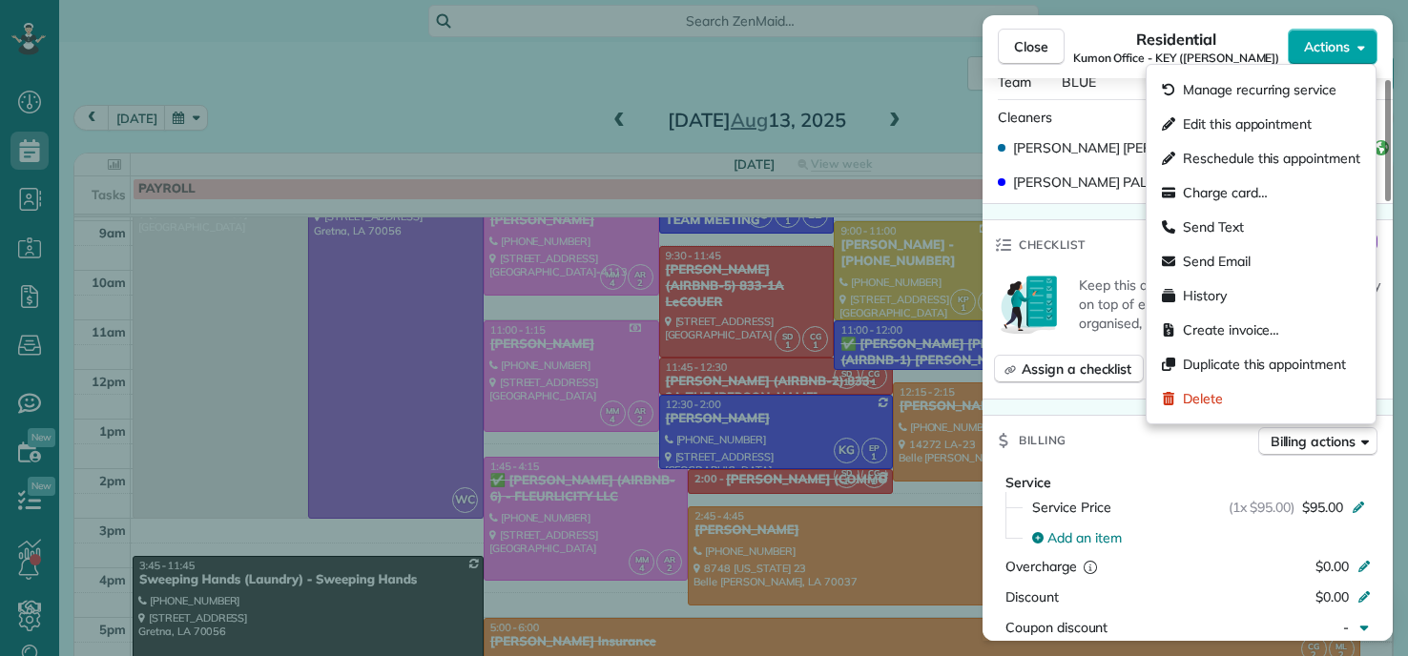
click at [1329, 33] on button "Actions" at bounding box center [1333, 47] width 90 height 36
click at [1192, 194] on span "Charge card…" at bounding box center [1225, 192] width 85 height 19
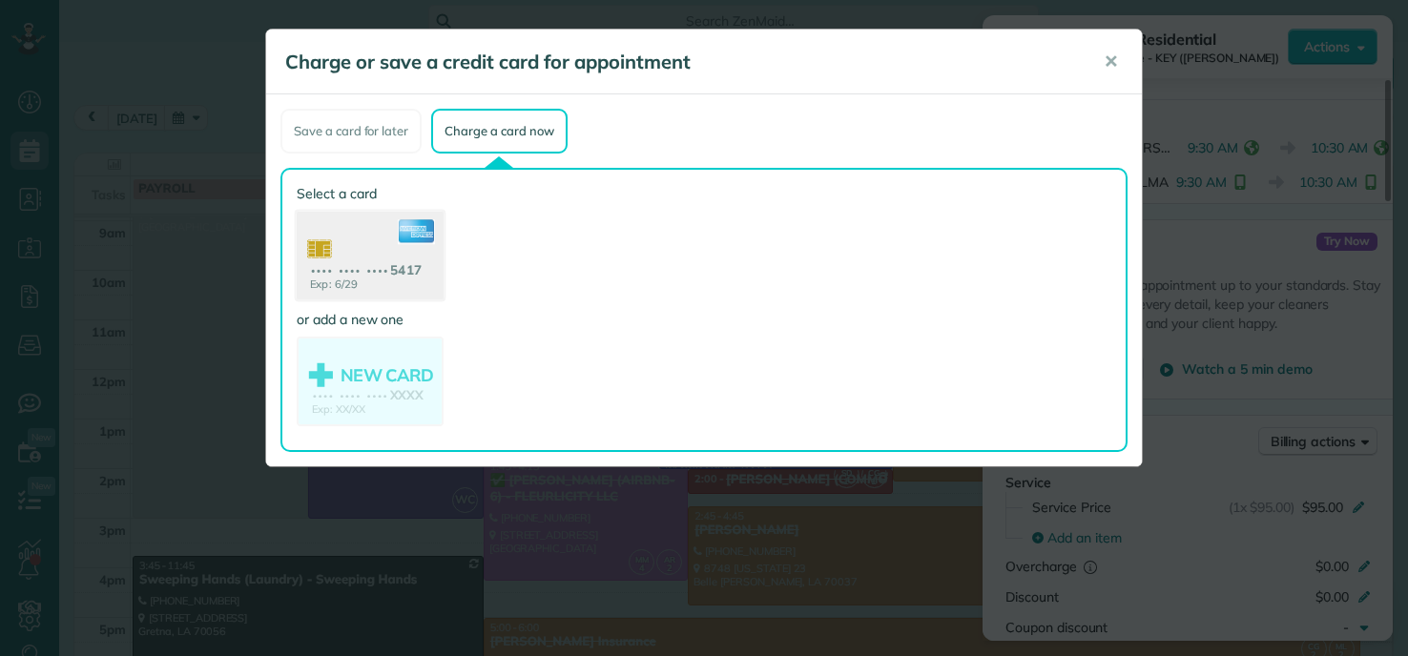
click at [408, 245] on use at bounding box center [370, 258] width 147 height 93
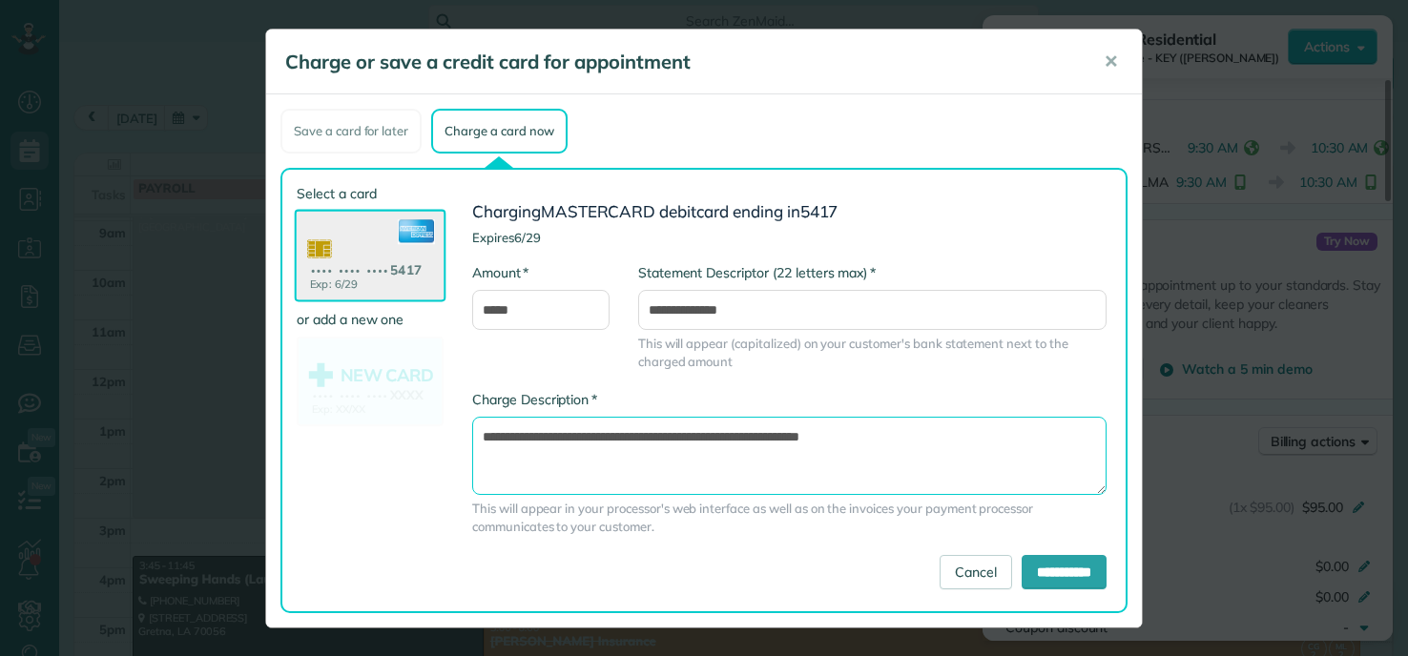
click at [745, 438] on textarea "**********" at bounding box center [789, 456] width 634 height 78
type textarea "**********"
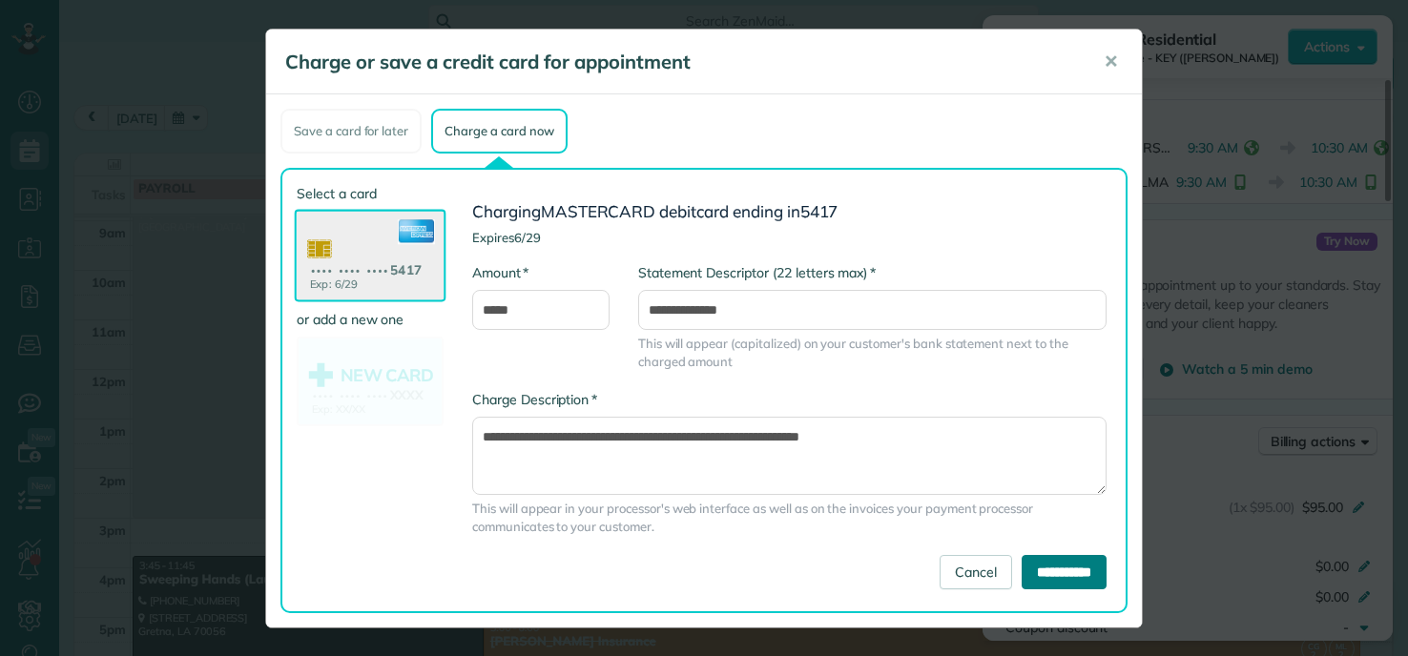
click at [1079, 578] on input "**********" at bounding box center [1064, 572] width 85 height 34
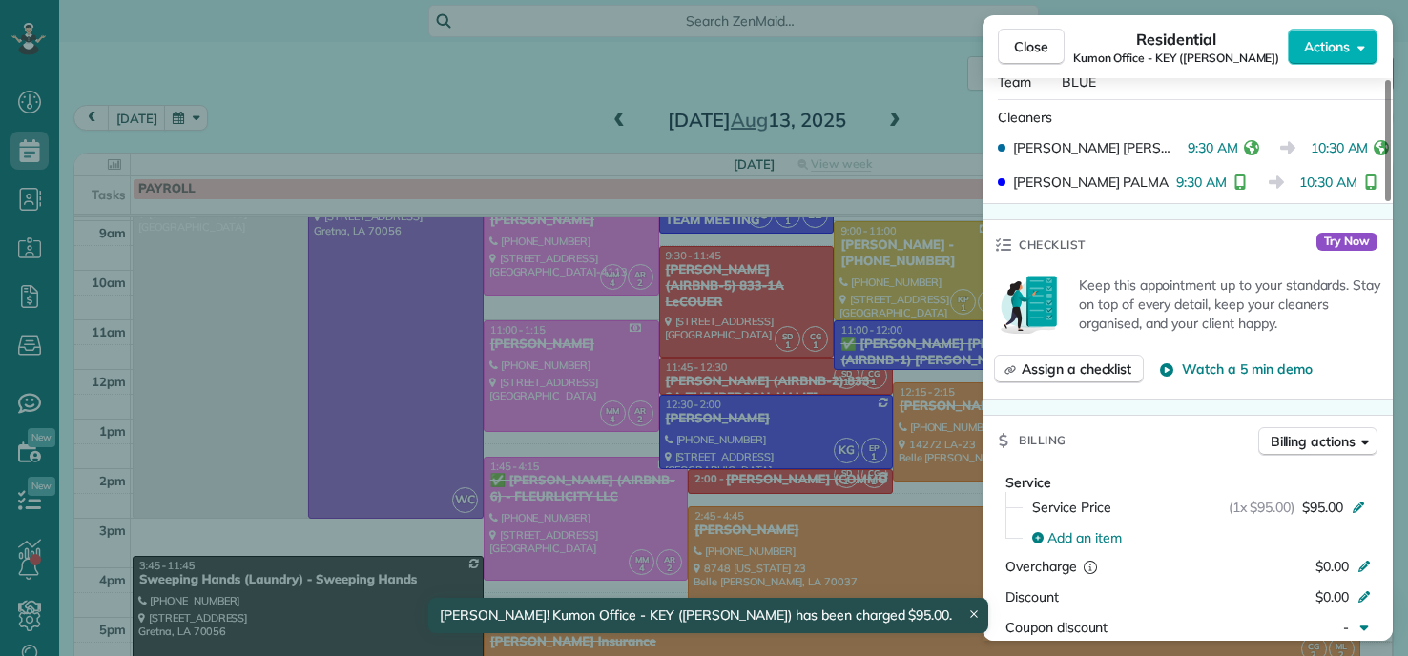
click at [509, 79] on div "Close Residential Kumon Office - KEY (Shawan Harris) Actions Status Completed K…" at bounding box center [704, 328] width 1408 height 656
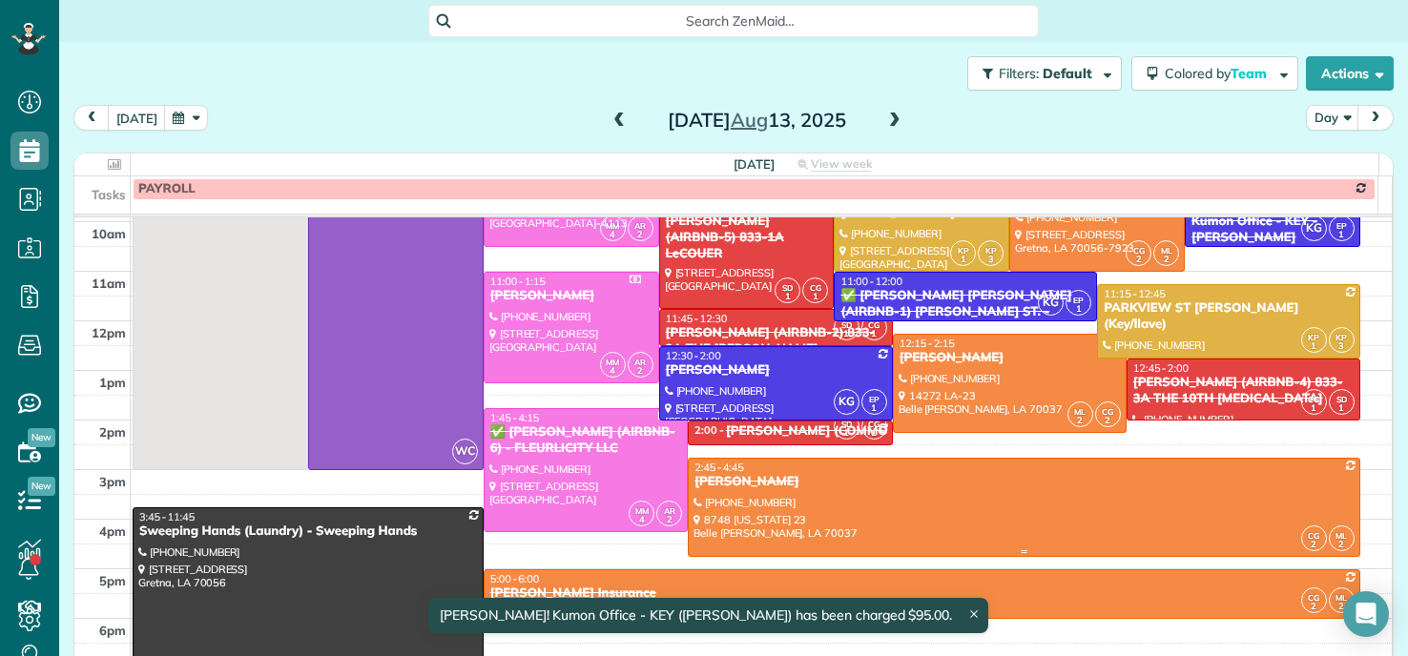
scroll to position [191, 0]
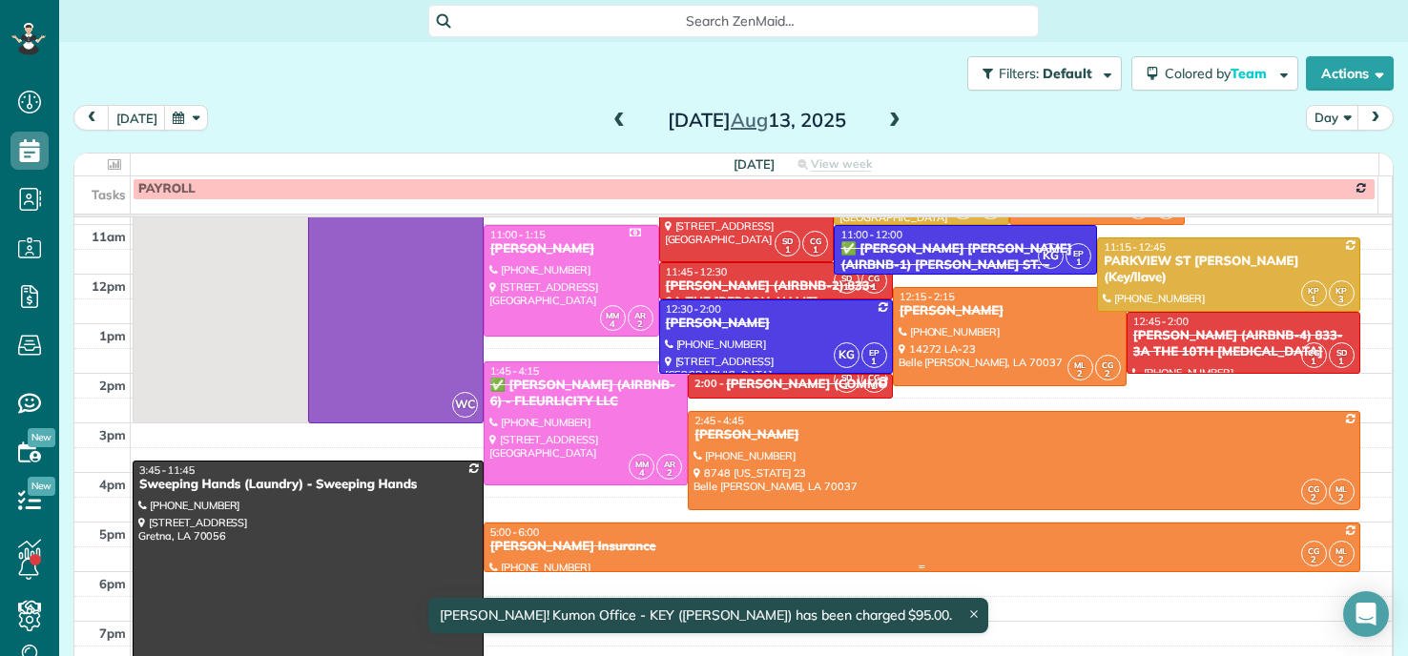
click at [1046, 548] on div "[PERSON_NAME] Insurance" at bounding box center [921, 547] width 865 height 16
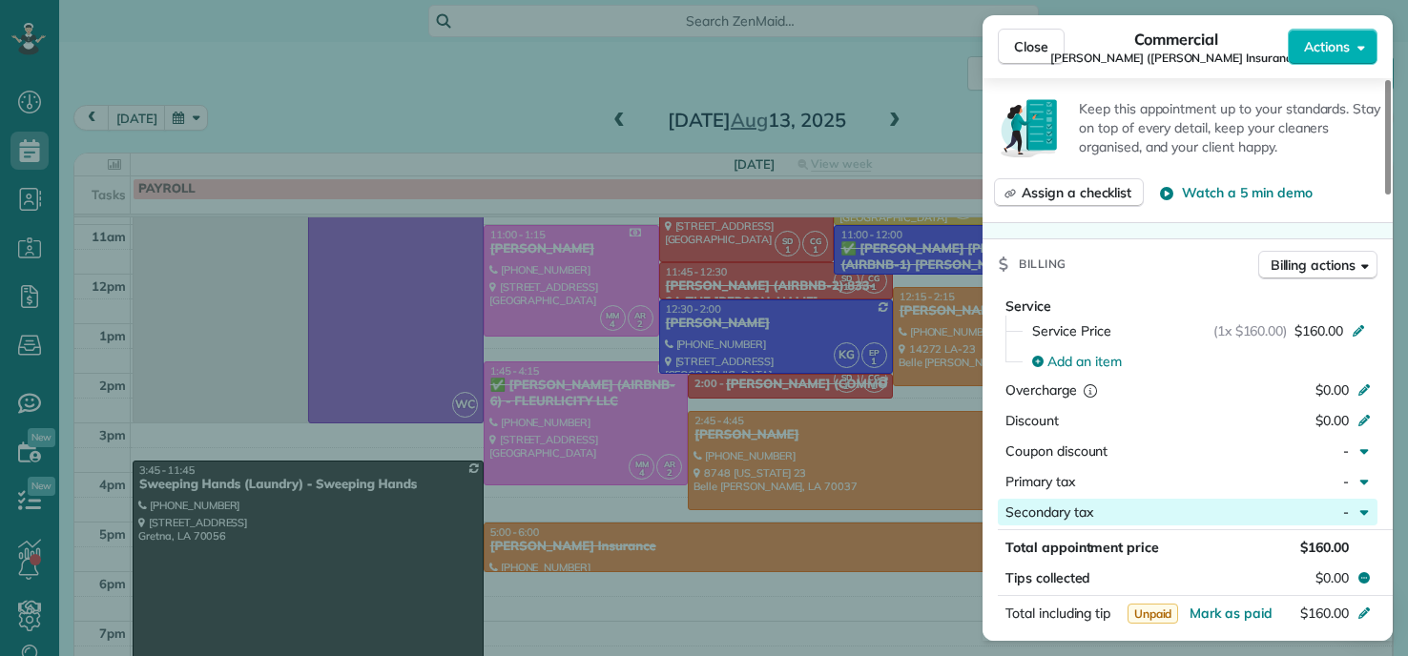
scroll to position [1052, 0]
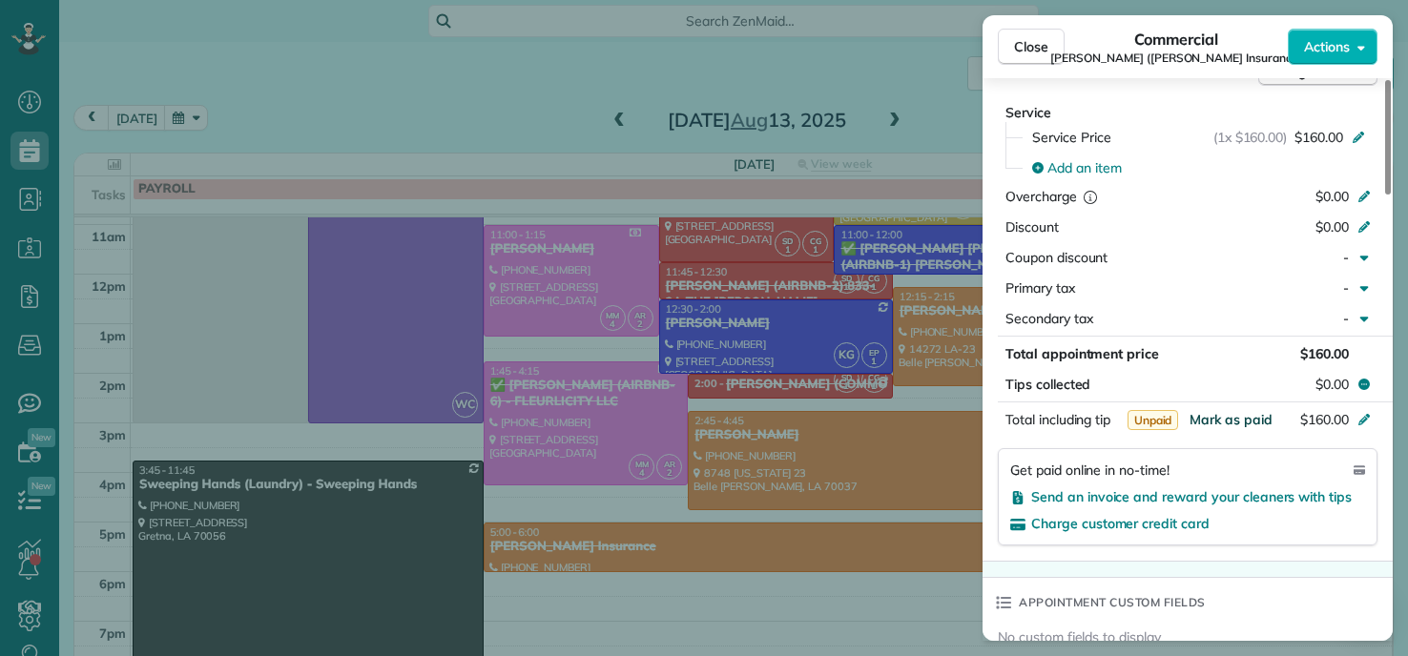
click at [1235, 411] on span "Mark as paid" at bounding box center [1231, 419] width 83 height 17
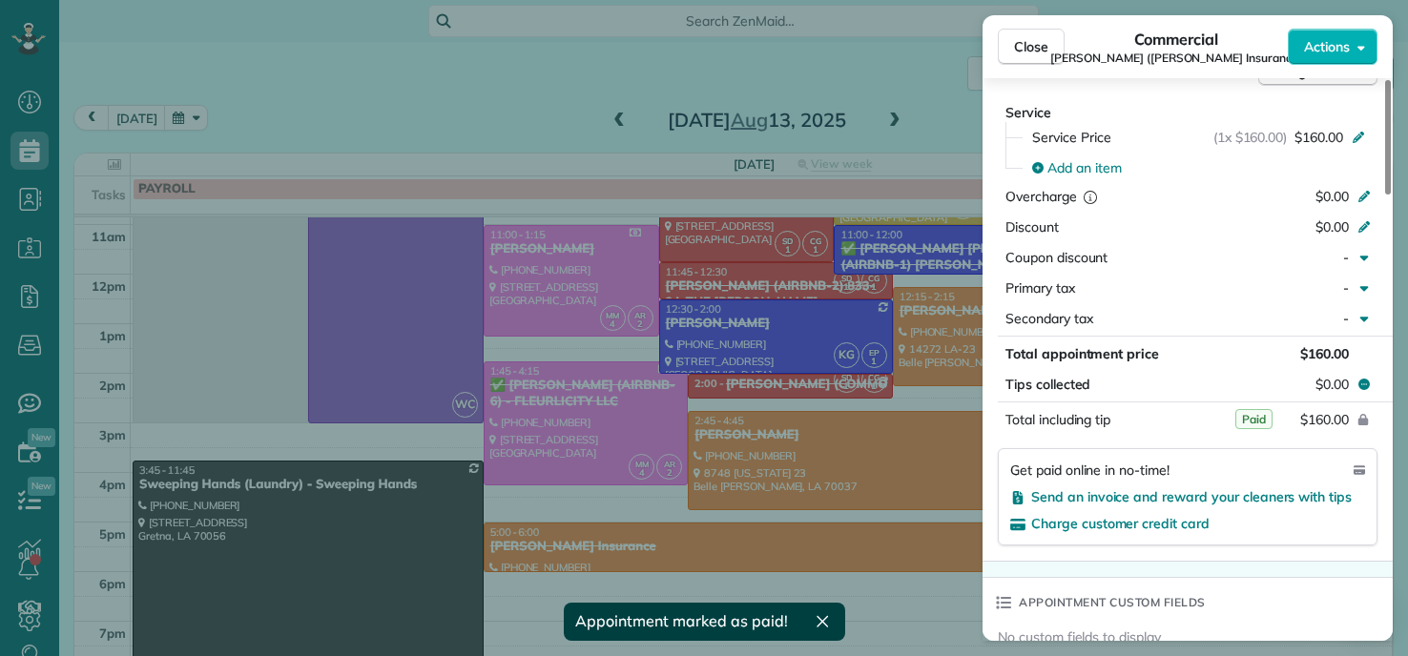
click at [847, 442] on div "Close Commercial Reba Bubrig (Bubrig Insurance) Actions Status Completed Reba B…" at bounding box center [704, 328] width 1408 height 656
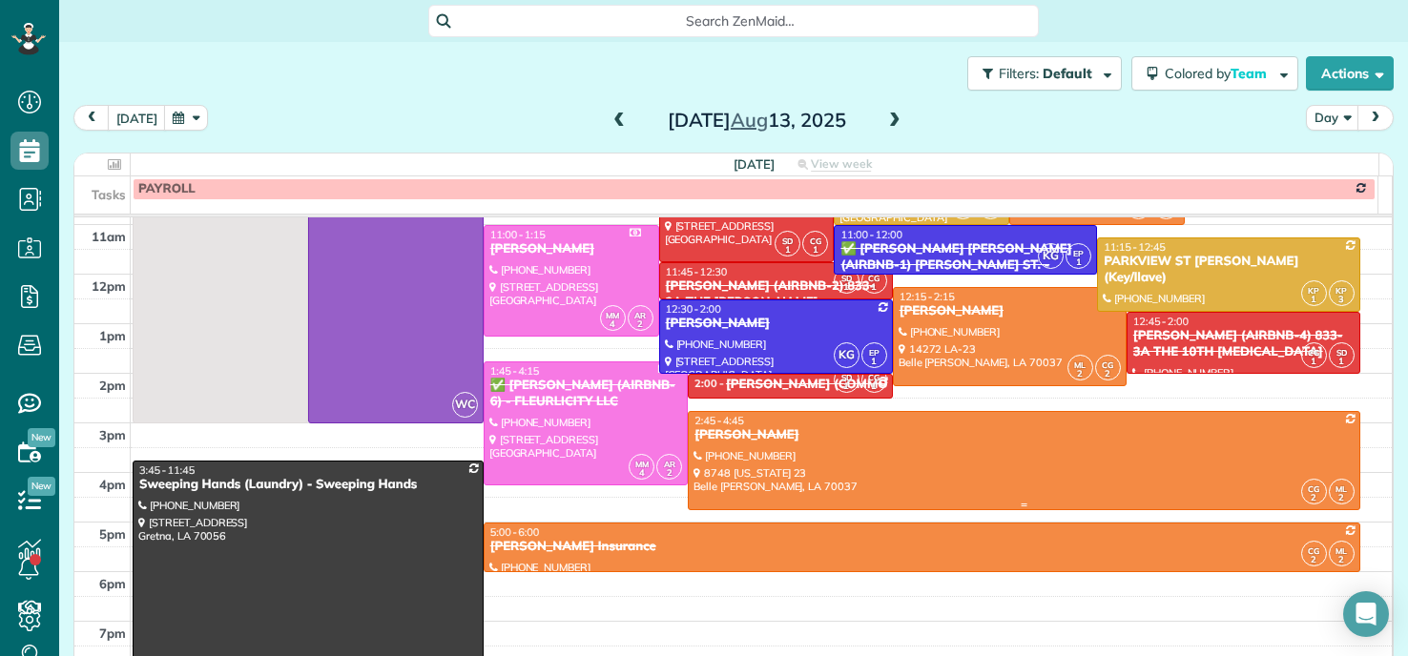
click at [905, 444] on div at bounding box center [1024, 460] width 671 height 97
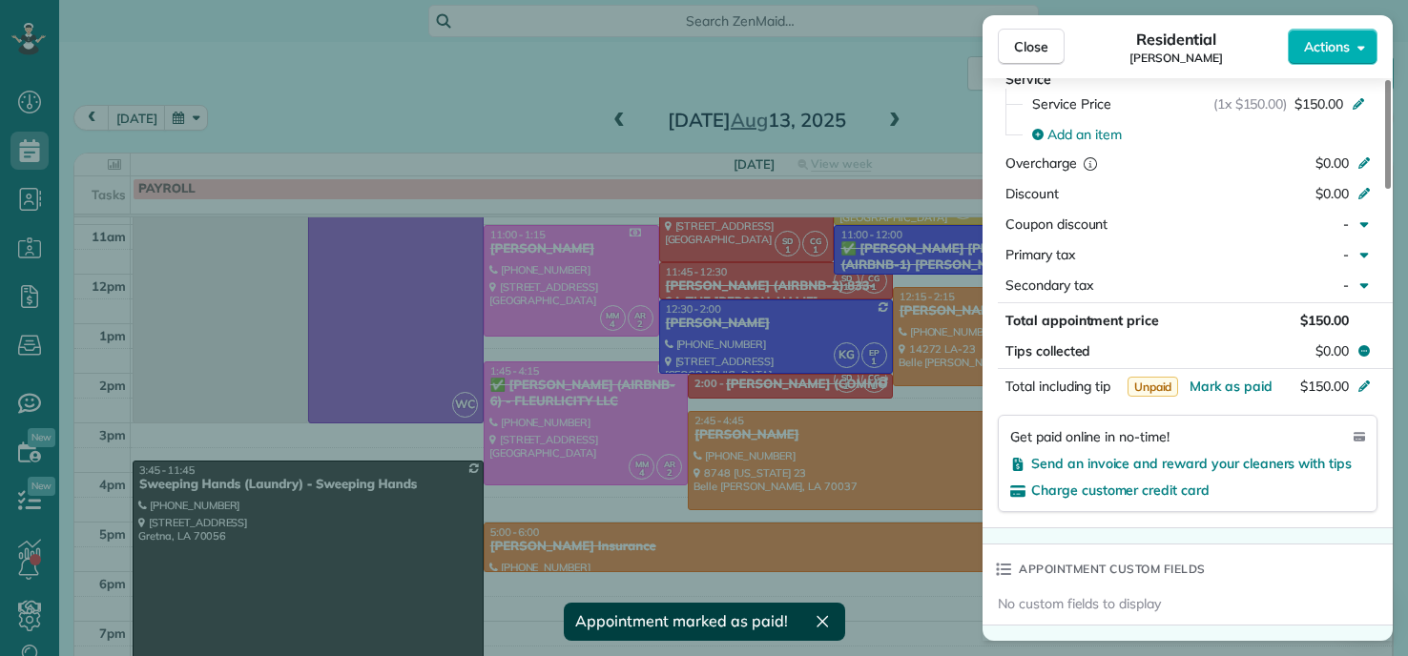
scroll to position [1051, 0]
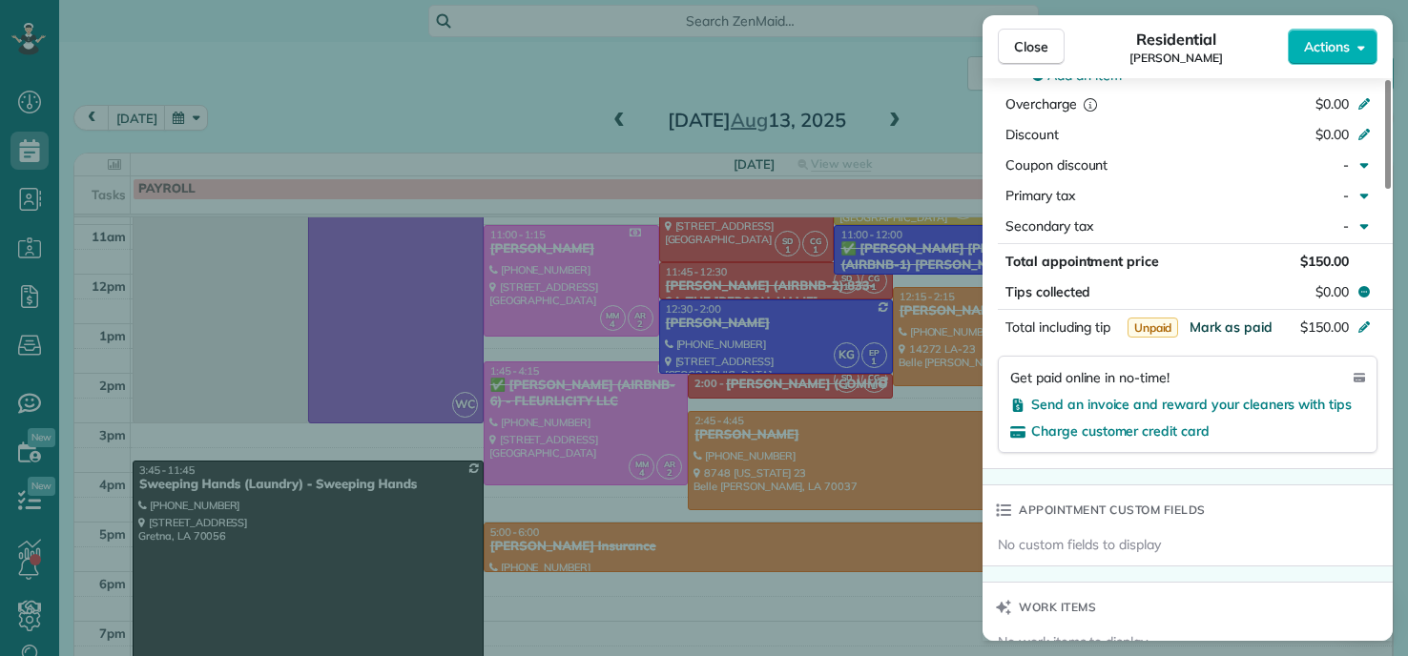
click at [1217, 334] on span "Mark as paid" at bounding box center [1231, 327] width 83 height 17
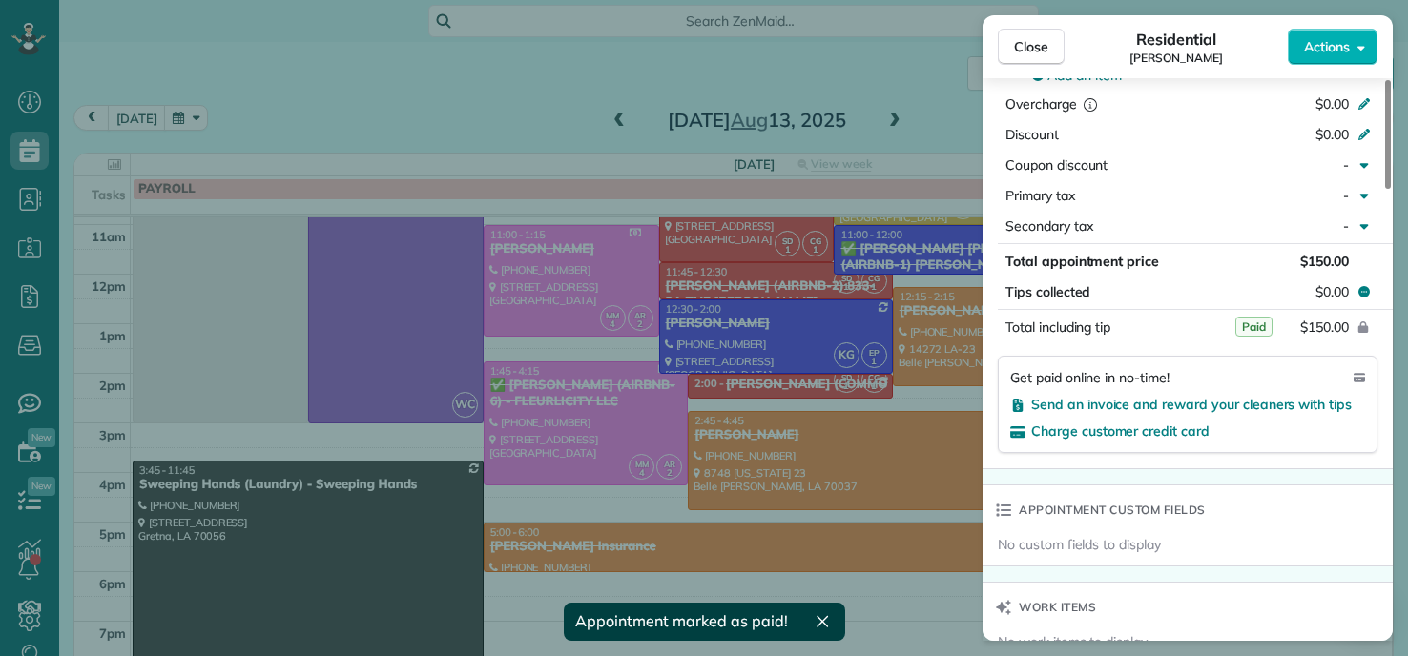
click at [937, 338] on div "Close Residential Gena Bubrig Actions Status Completed Gena Bubrig · Open profi…" at bounding box center [704, 328] width 1408 height 656
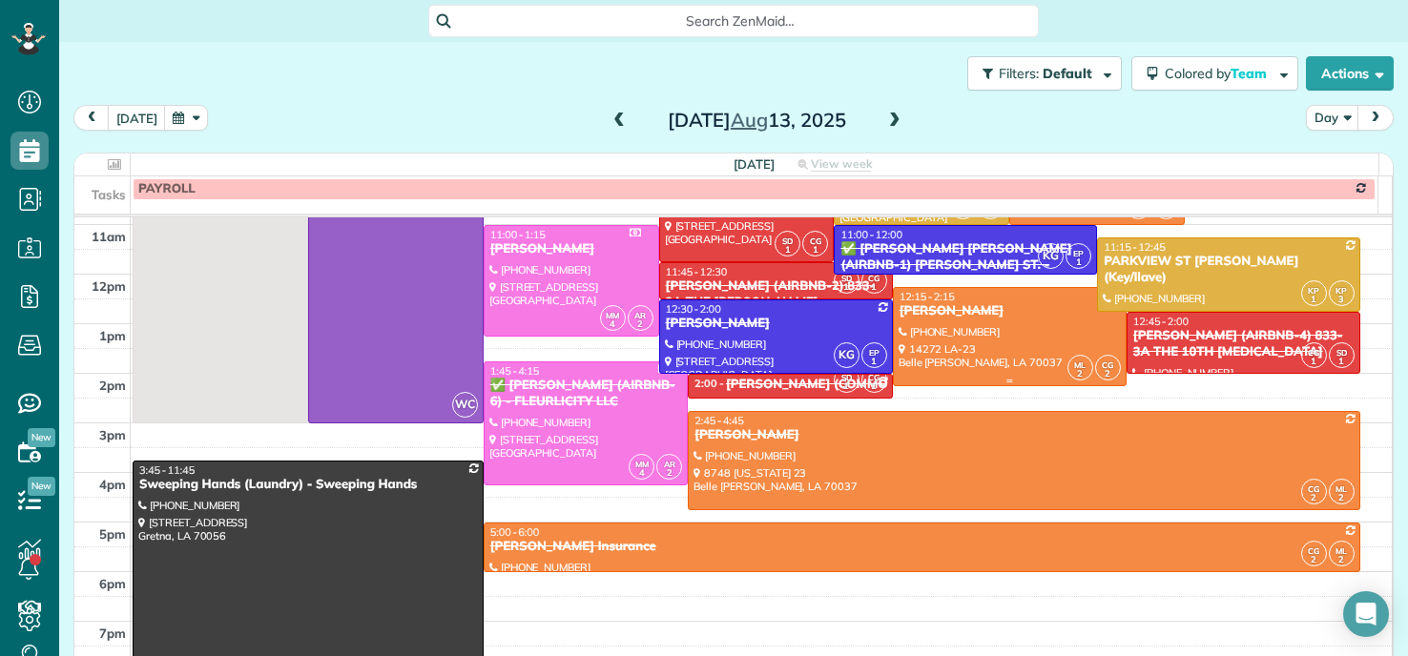
click at [1044, 341] on div at bounding box center [1010, 336] width 232 height 97
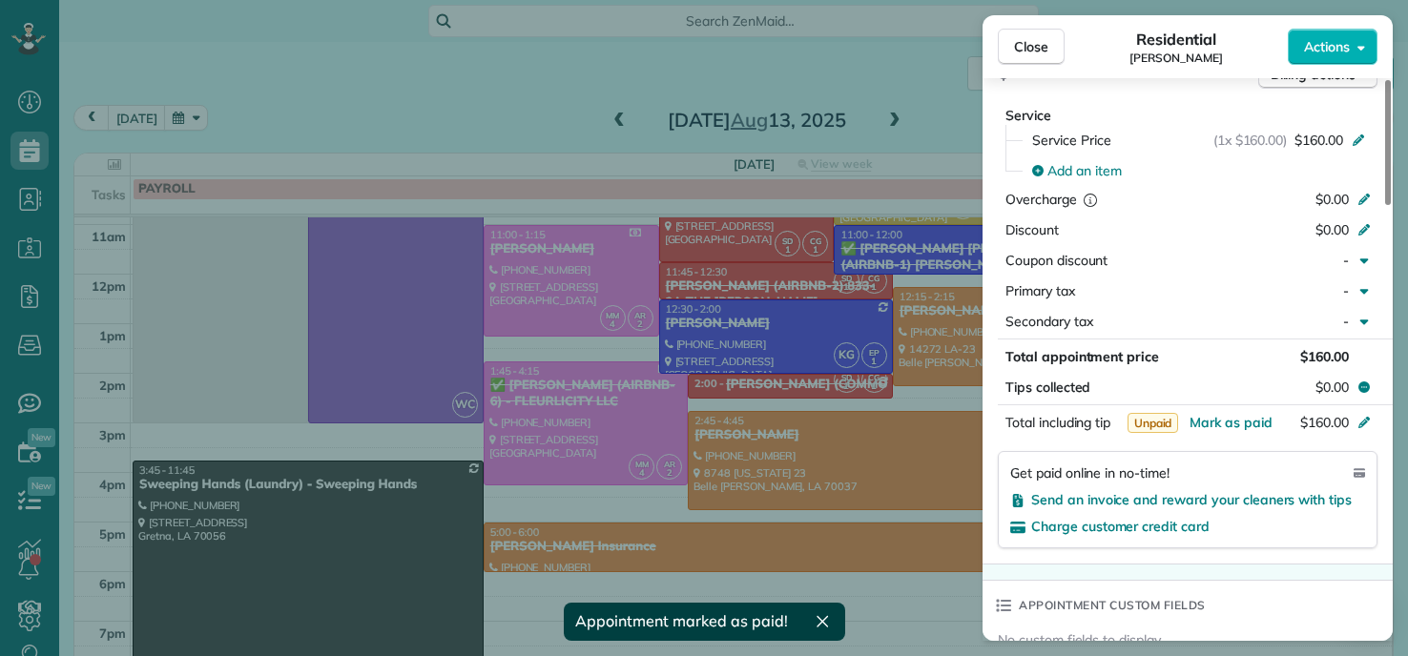
scroll to position [961, 0]
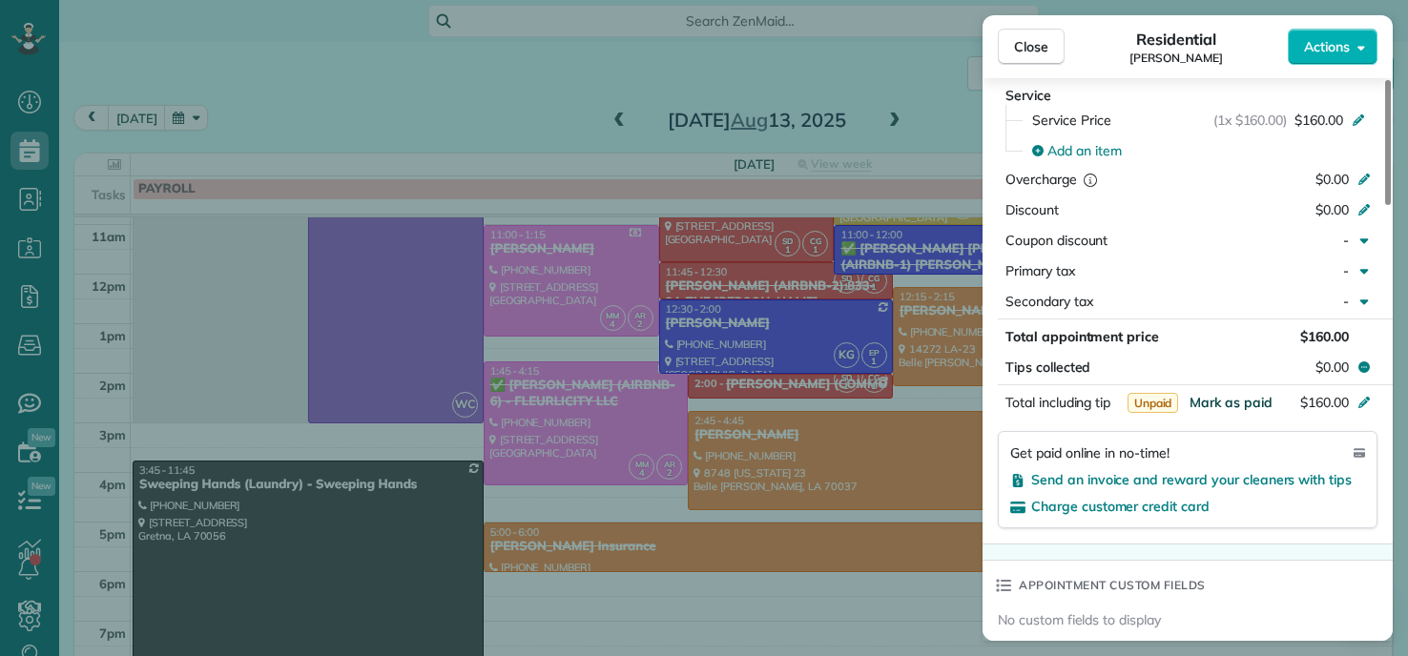
click at [1223, 401] on span "Mark as paid" at bounding box center [1231, 402] width 83 height 17
click at [449, 82] on div "Close Residential Gena Bubrig Actions Status Completed Gena Bubrig · Open profi…" at bounding box center [704, 328] width 1408 height 656
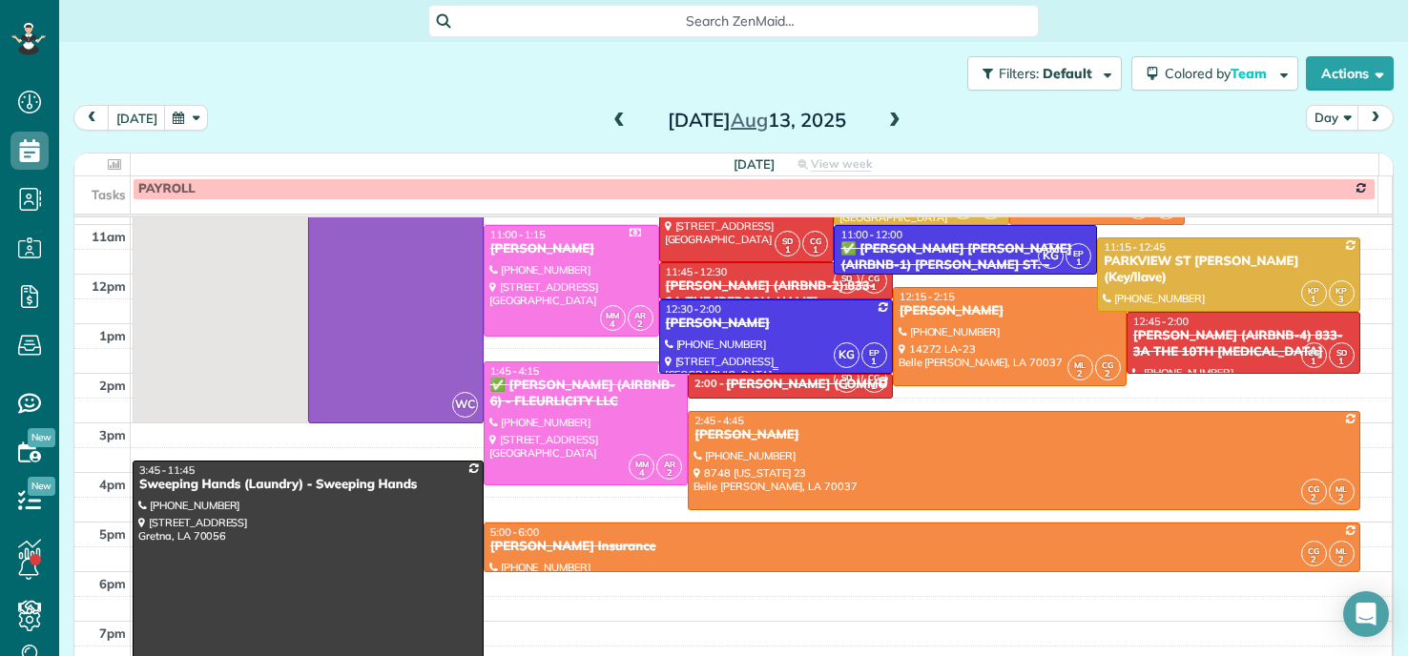
click at [736, 324] on div "[PERSON_NAME]" at bounding box center [776, 324] width 222 height 16
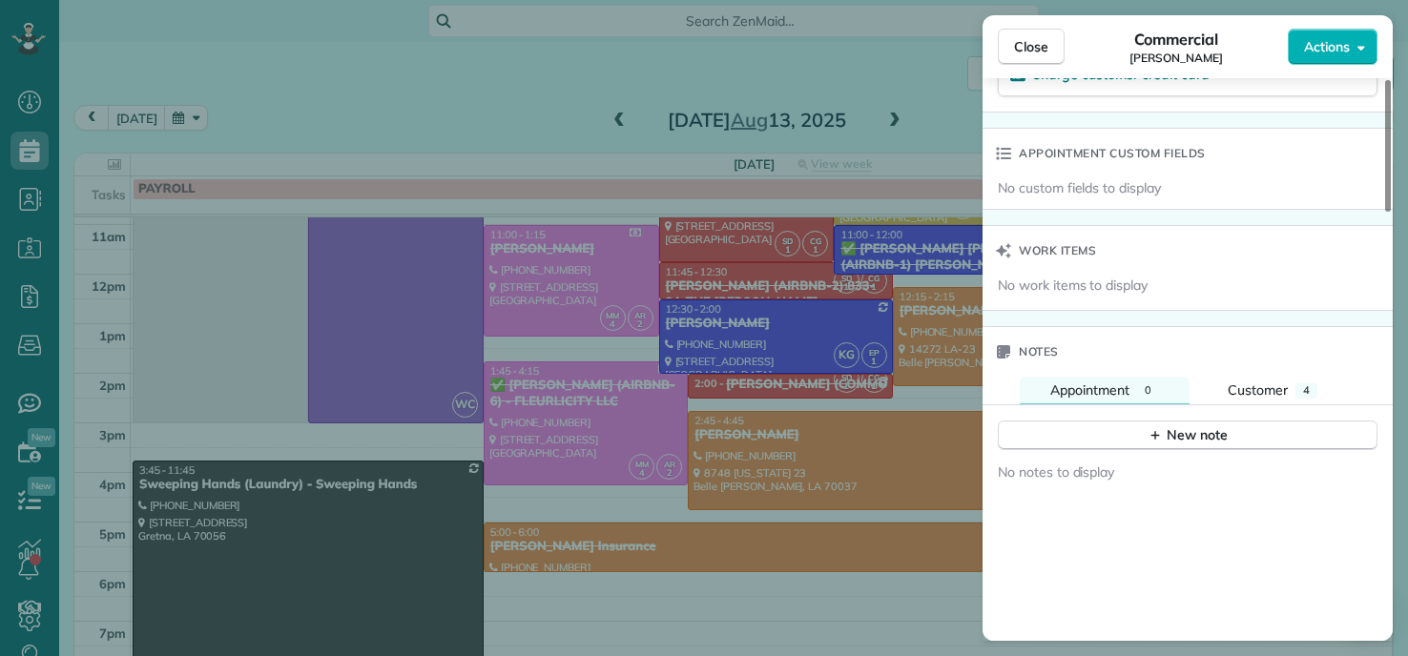
scroll to position [1167, 0]
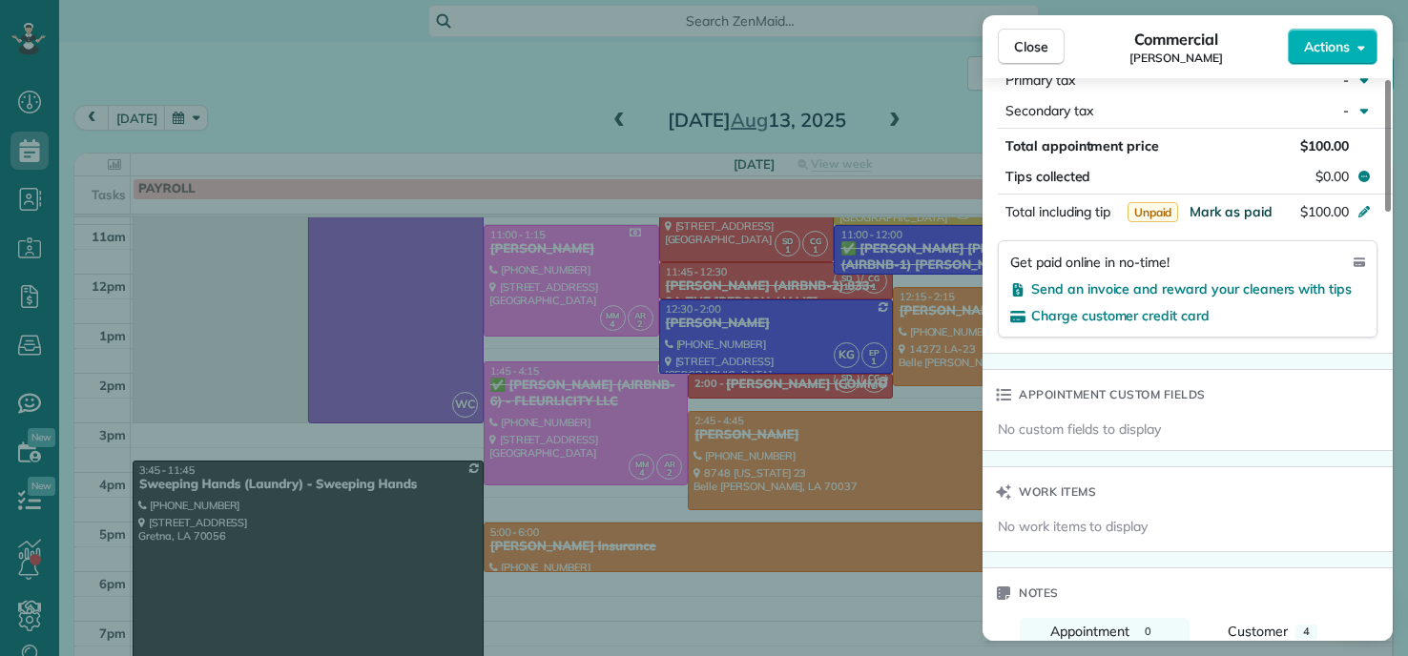
click at [1229, 219] on button "Mark as paid" at bounding box center [1231, 211] width 83 height 19
click at [1211, 209] on span "Mark as paid" at bounding box center [1231, 211] width 83 height 17
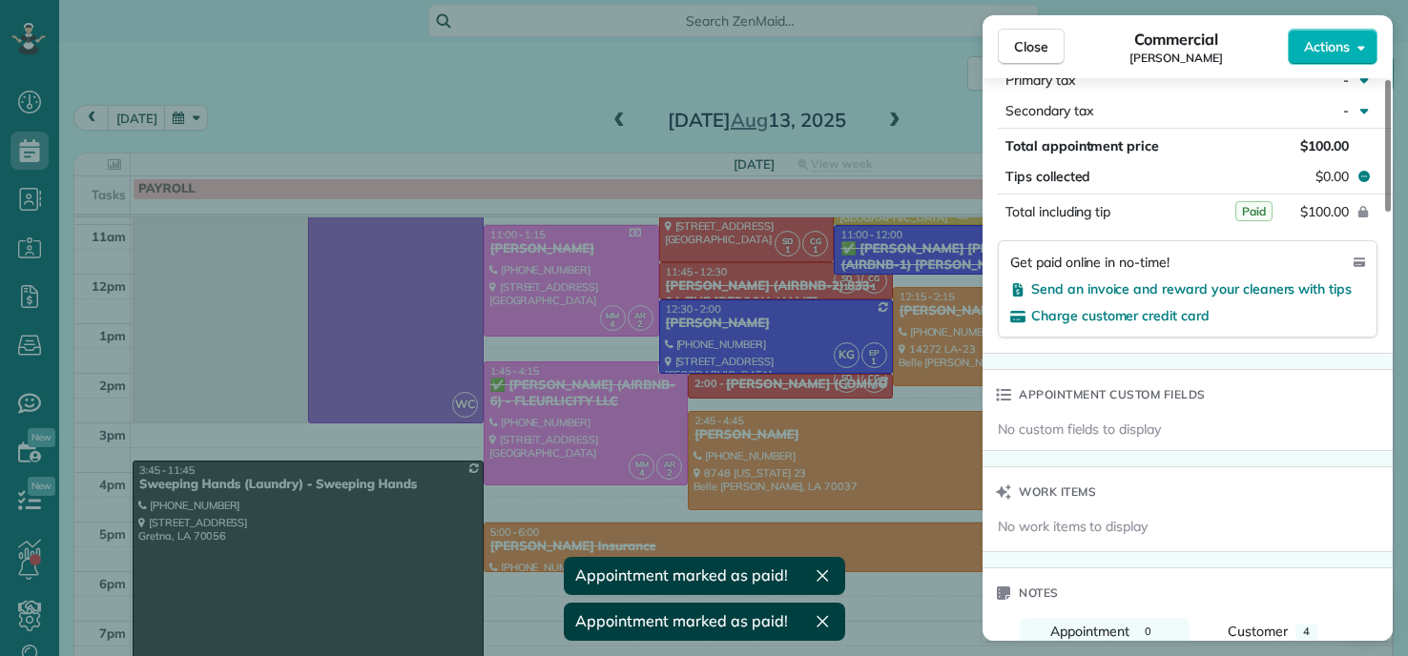
click at [400, 109] on div "Close Commercial BEVERLY COLE Actions Status Completed BEVERLY COLE · Open prof…" at bounding box center [704, 328] width 1408 height 656
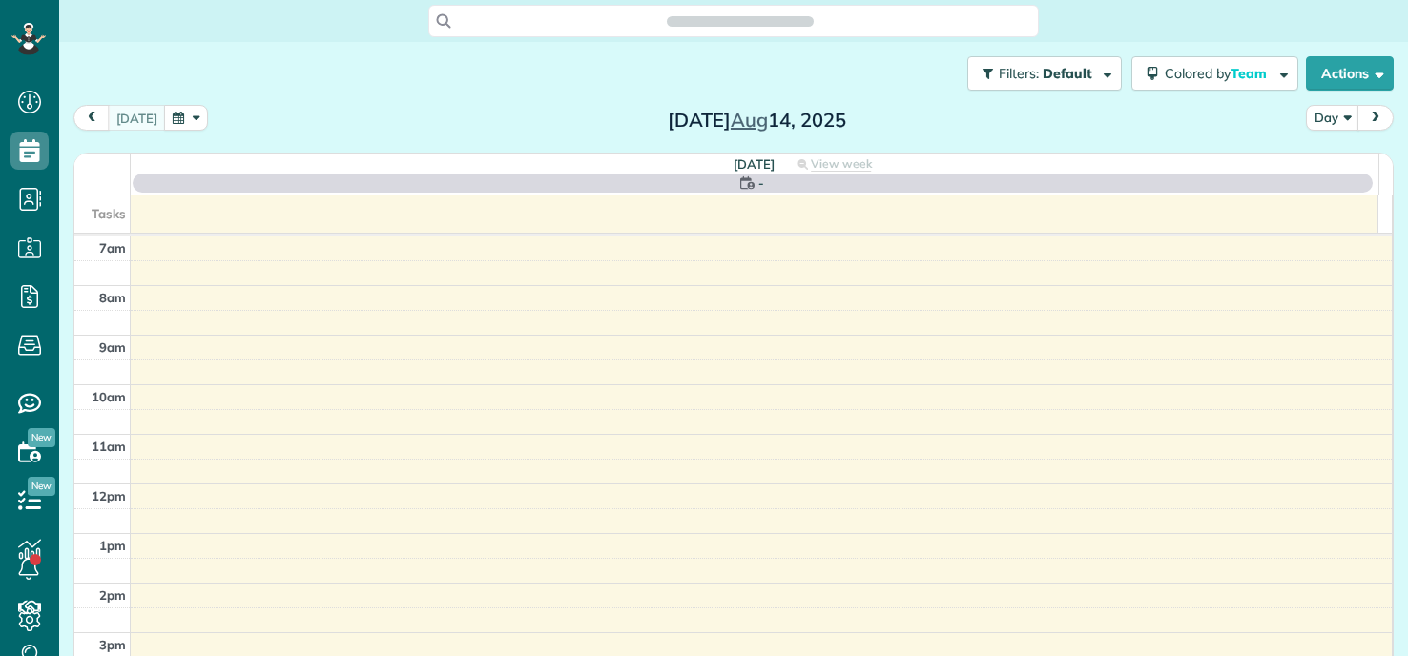
scroll to position [9, 9]
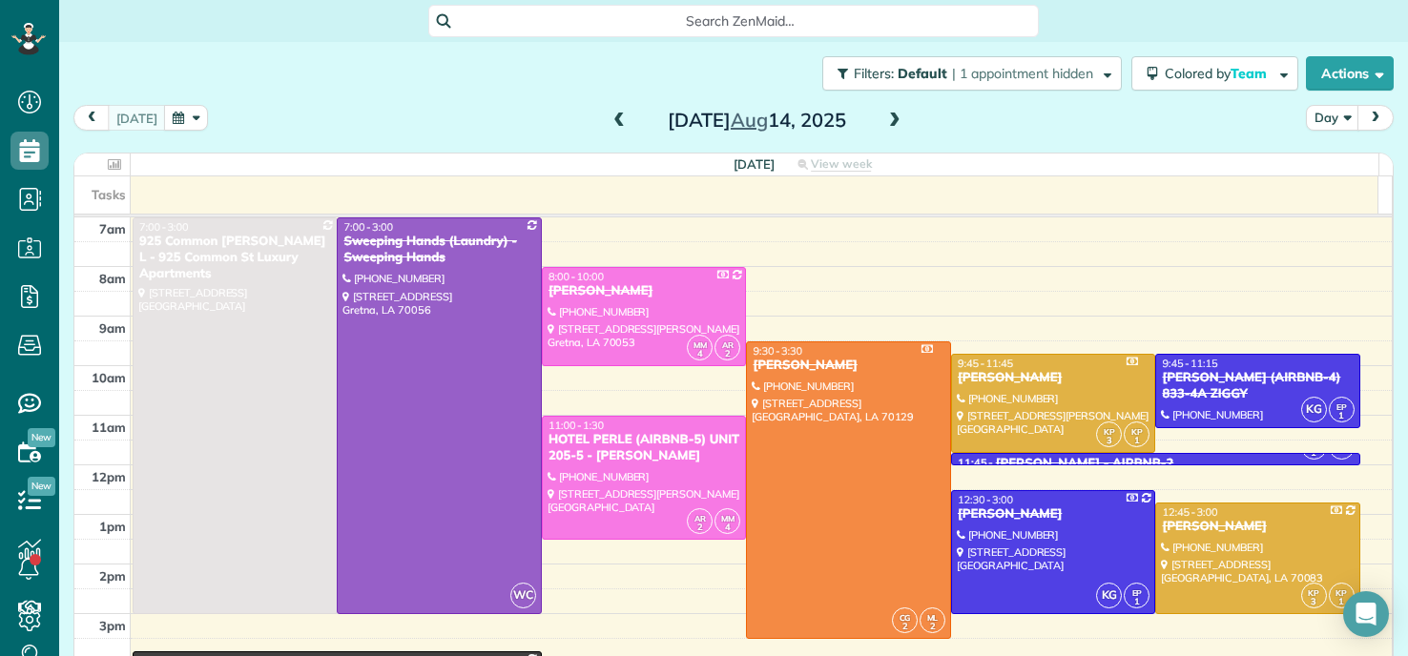
click at [609, 119] on span at bounding box center [619, 121] width 21 height 17
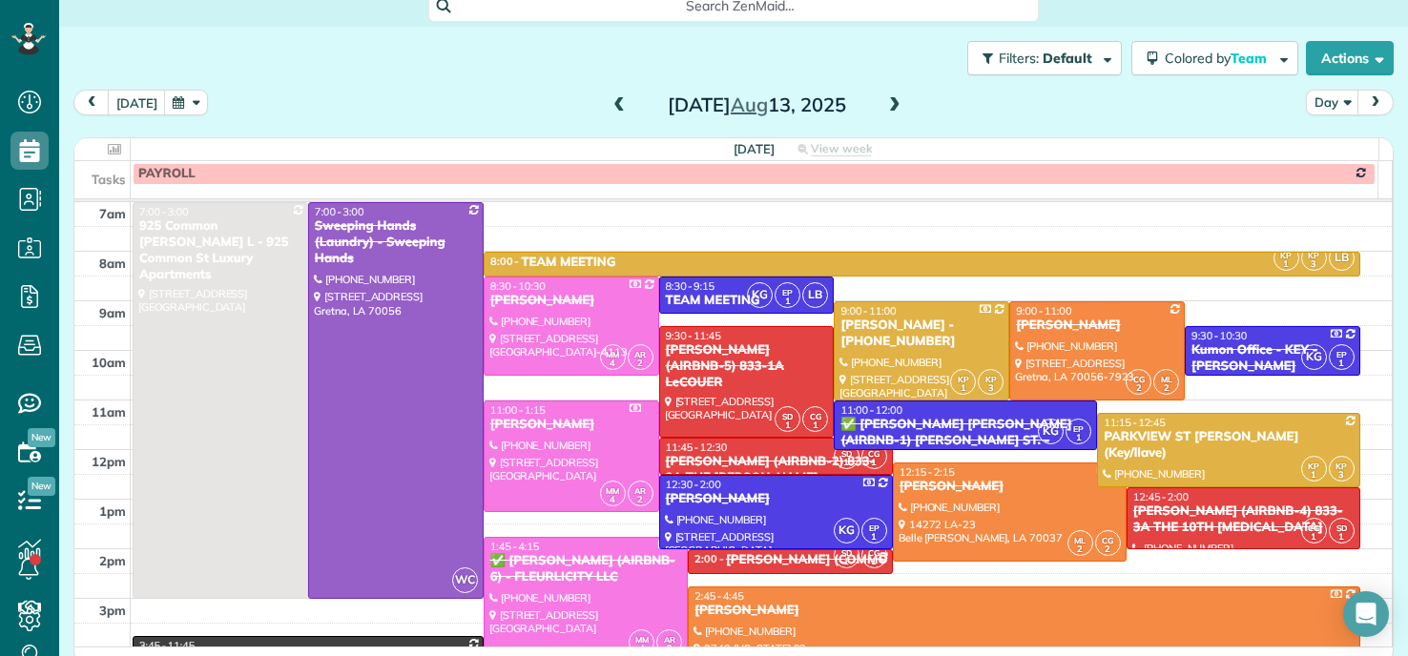
scroll to position [25, 0]
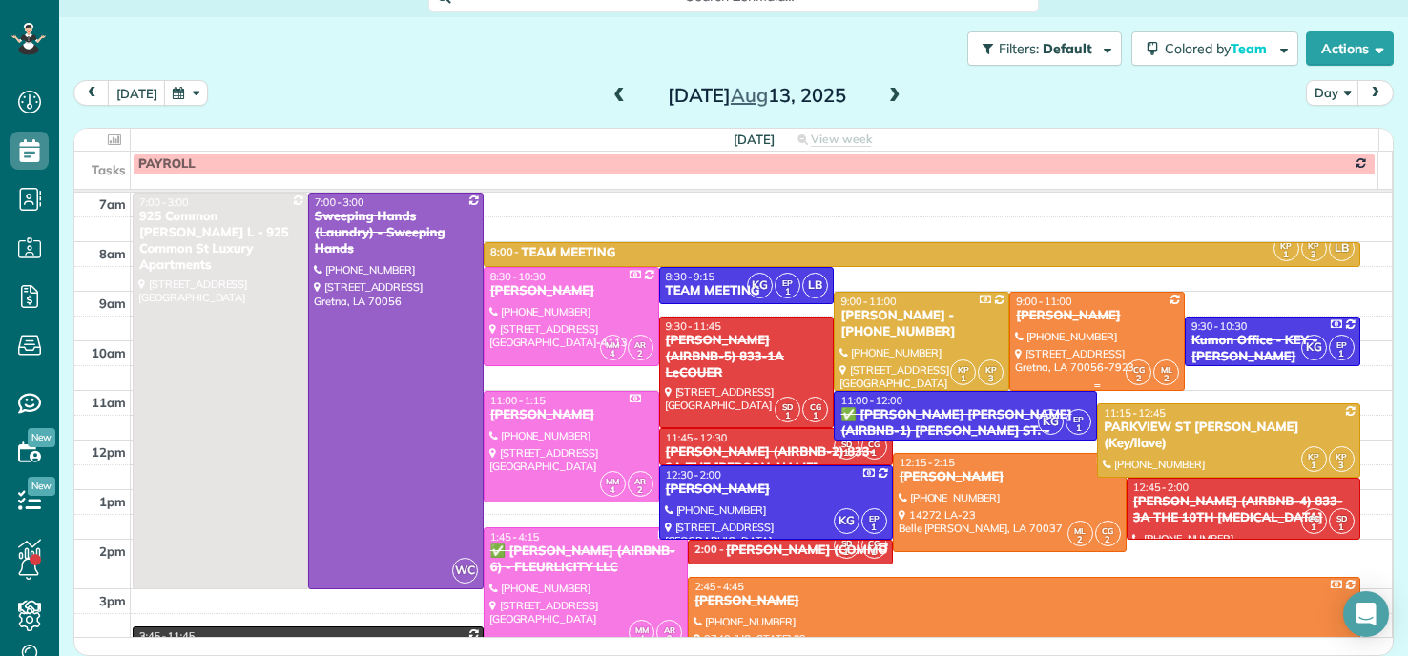
click at [1092, 321] on div "[PERSON_NAME]" at bounding box center [1097, 316] width 164 height 16
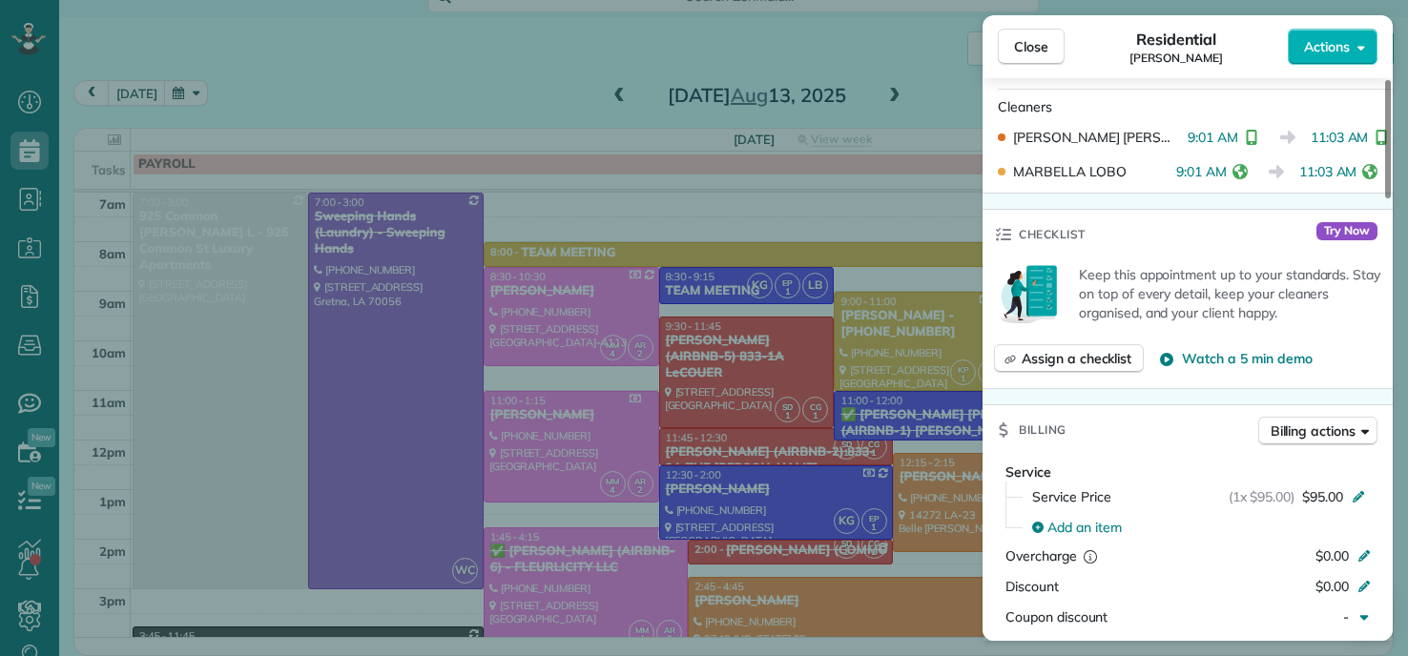
scroll to position [963, 0]
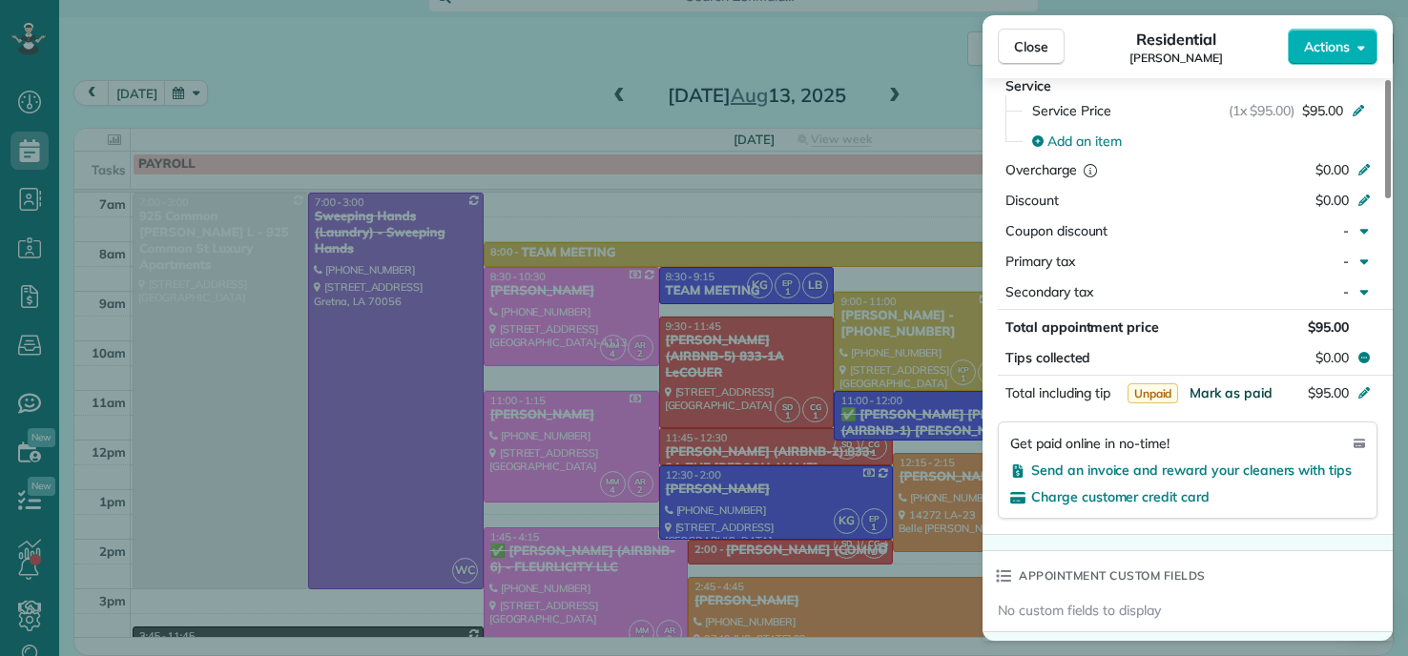
click at [1228, 392] on span "Mark as paid" at bounding box center [1231, 392] width 83 height 17
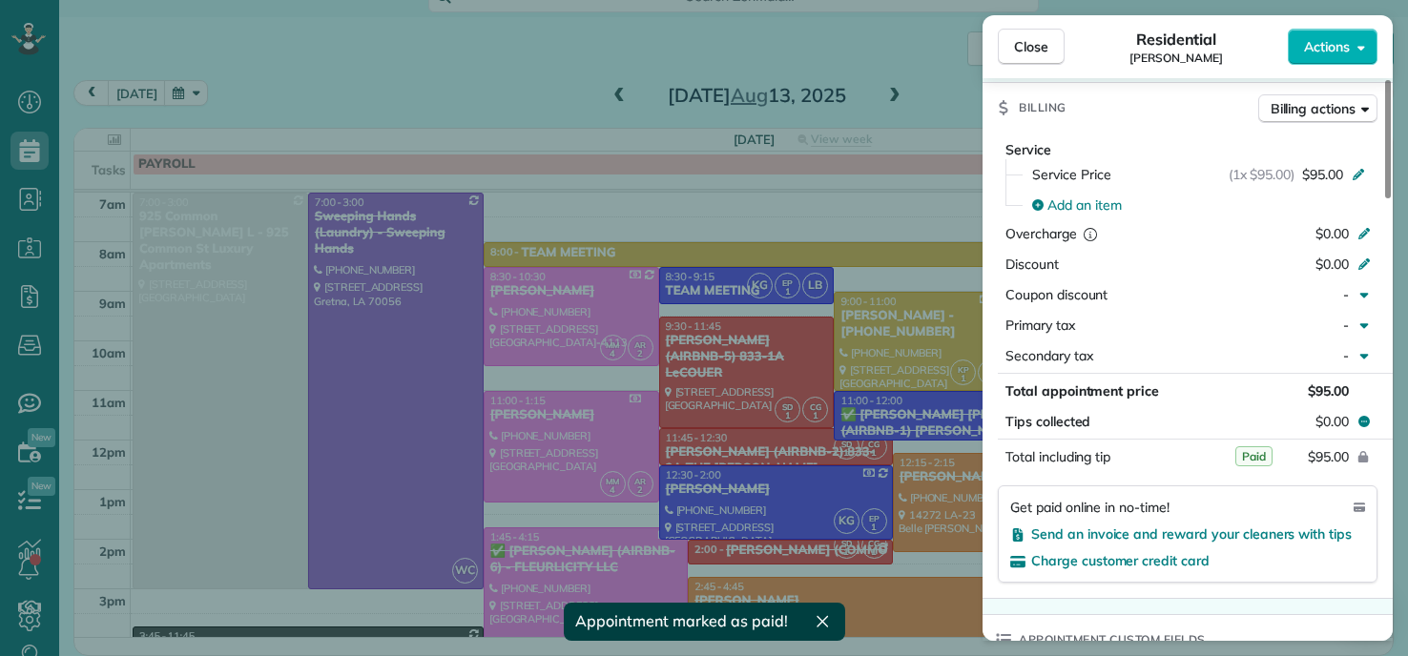
scroll to position [868, 0]
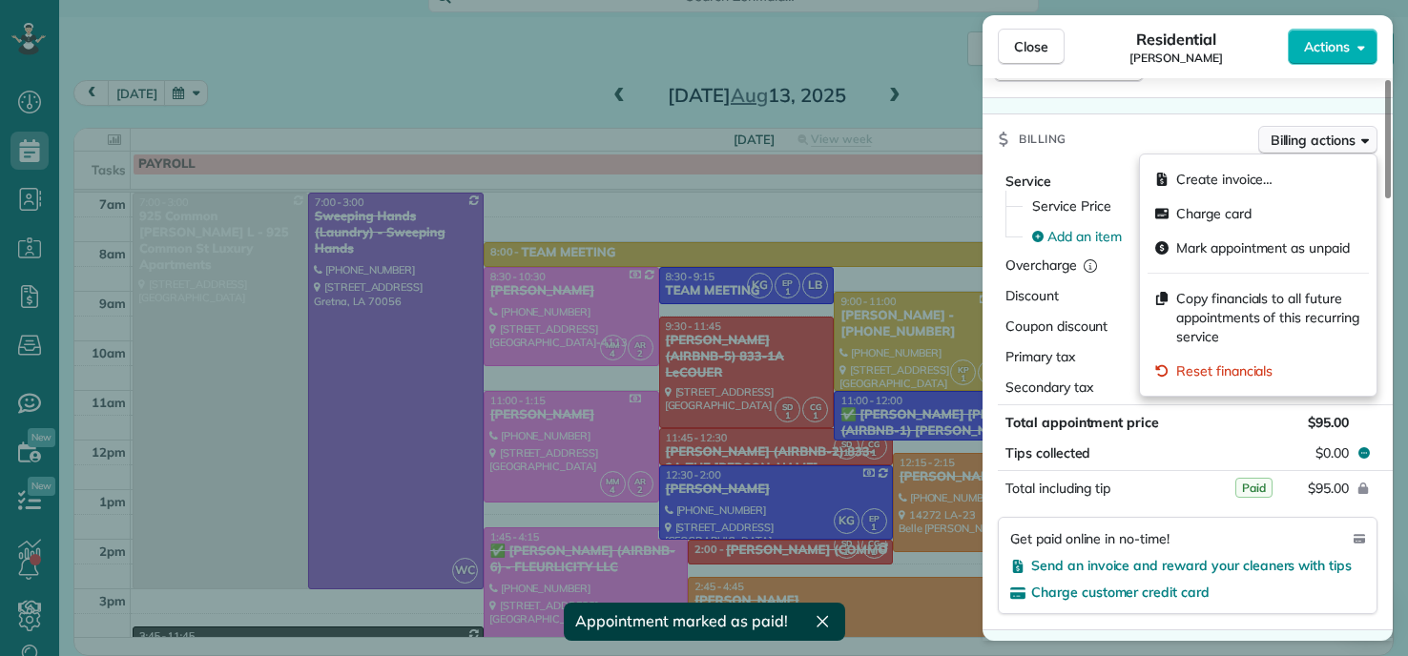
click at [1344, 138] on span "Billing actions" at bounding box center [1313, 140] width 85 height 19
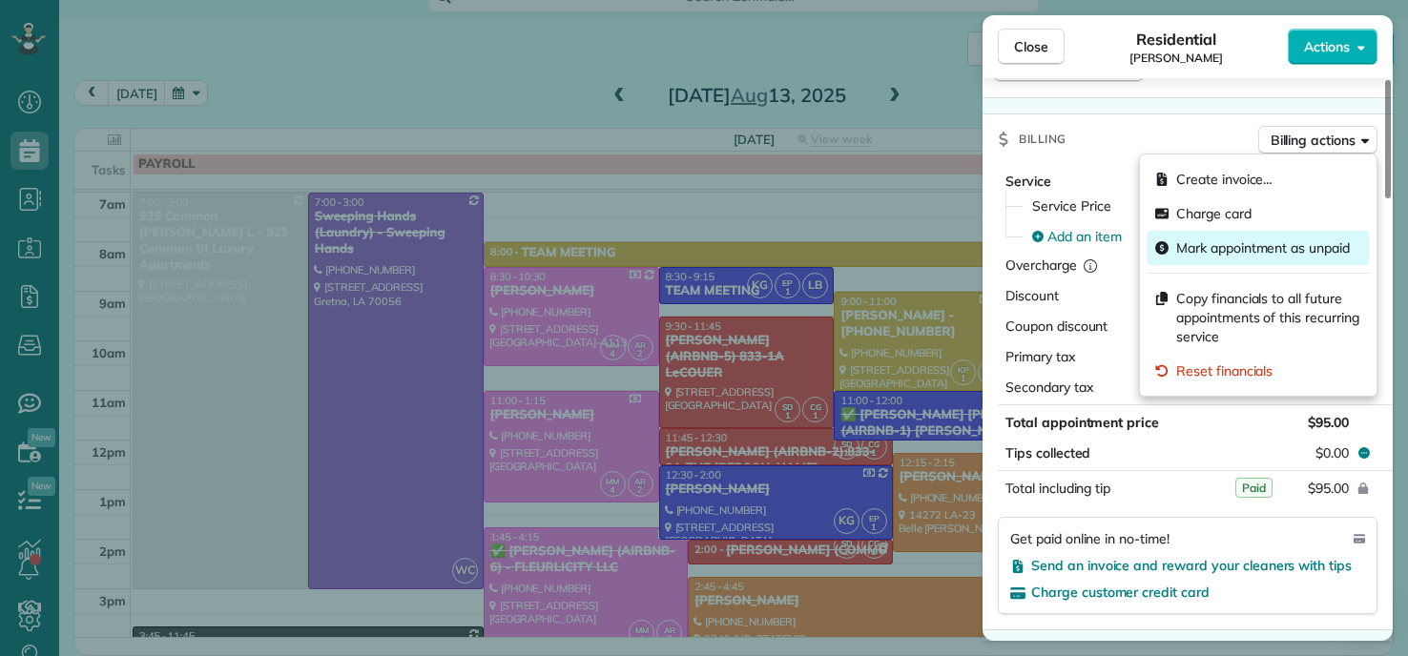
click at [1207, 251] on span "Mark appointment as unpaid" at bounding box center [1263, 247] width 174 height 19
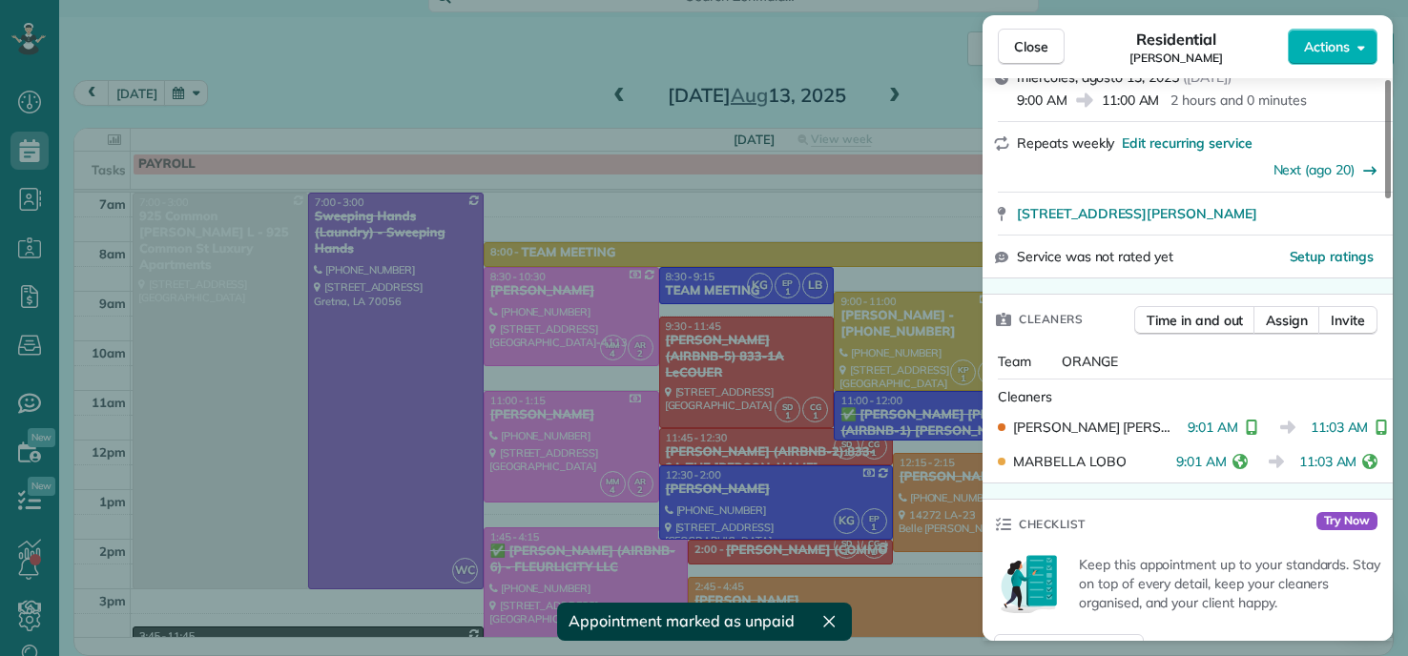
scroll to position [0, 0]
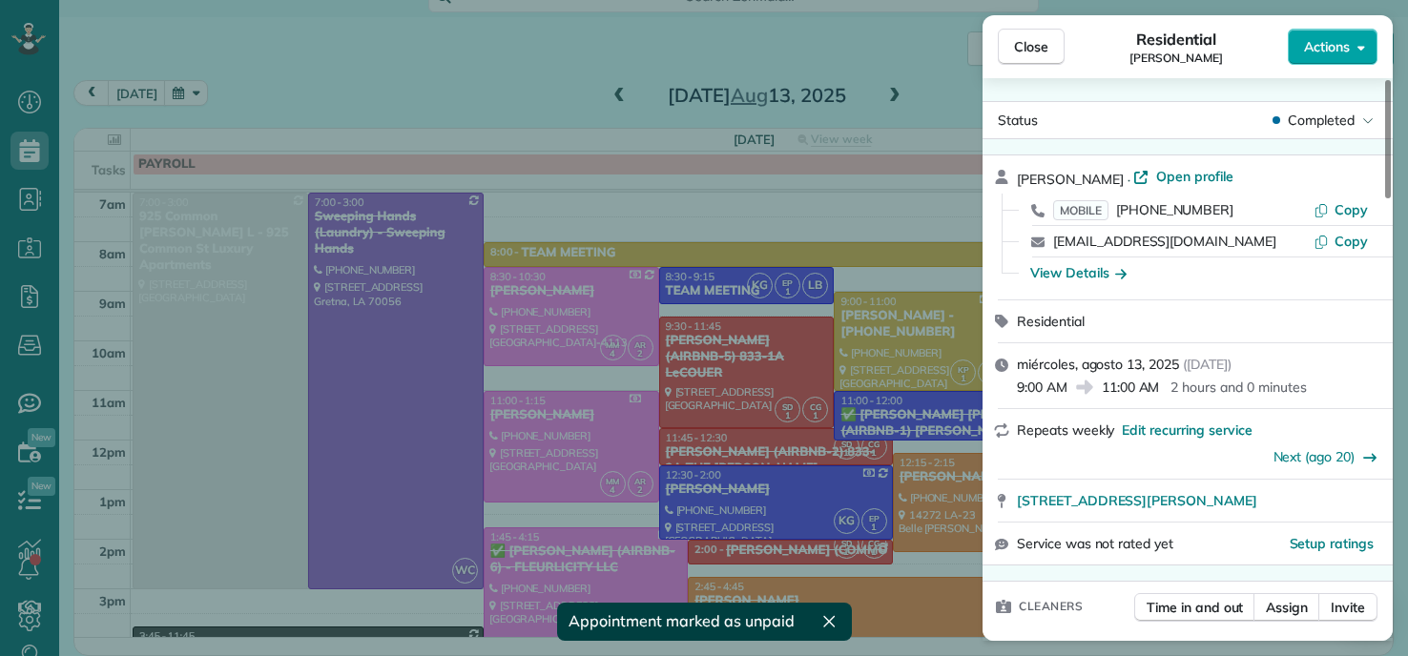
click at [1347, 37] on span "Actions" at bounding box center [1327, 46] width 46 height 19
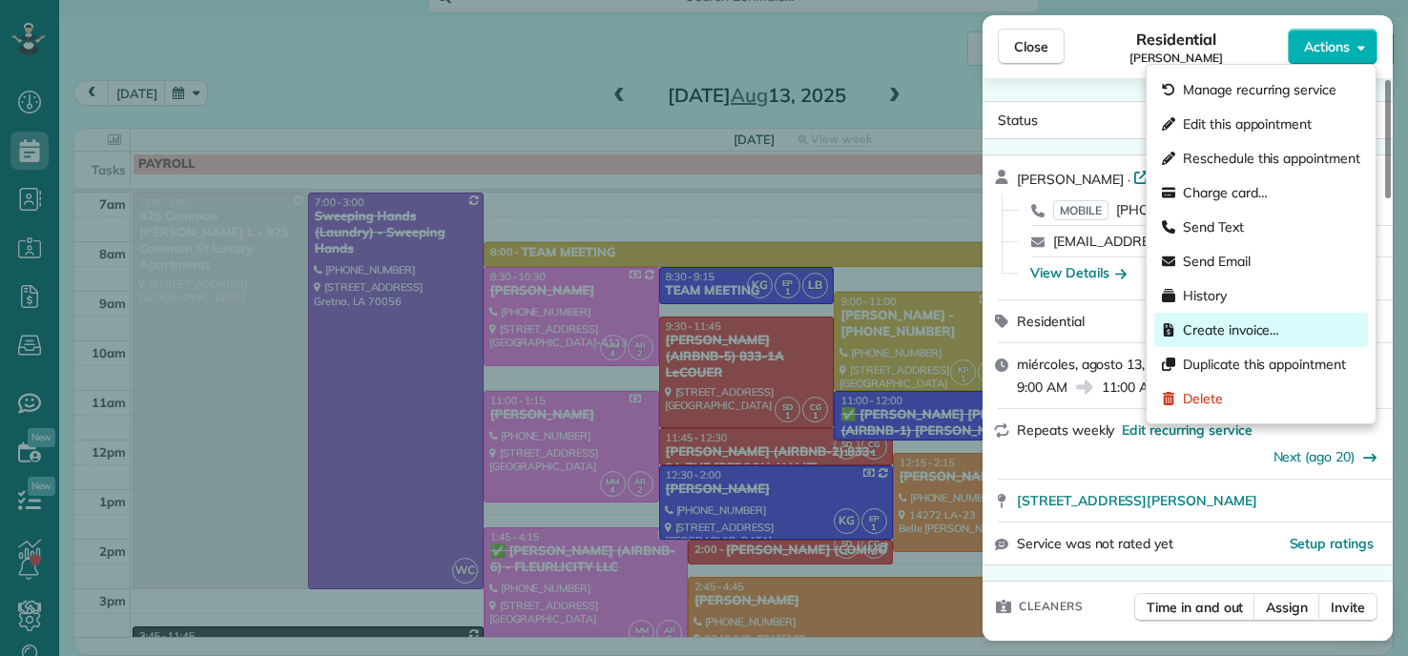
click at [1223, 333] on span "Create invoice…" at bounding box center [1231, 330] width 96 height 19
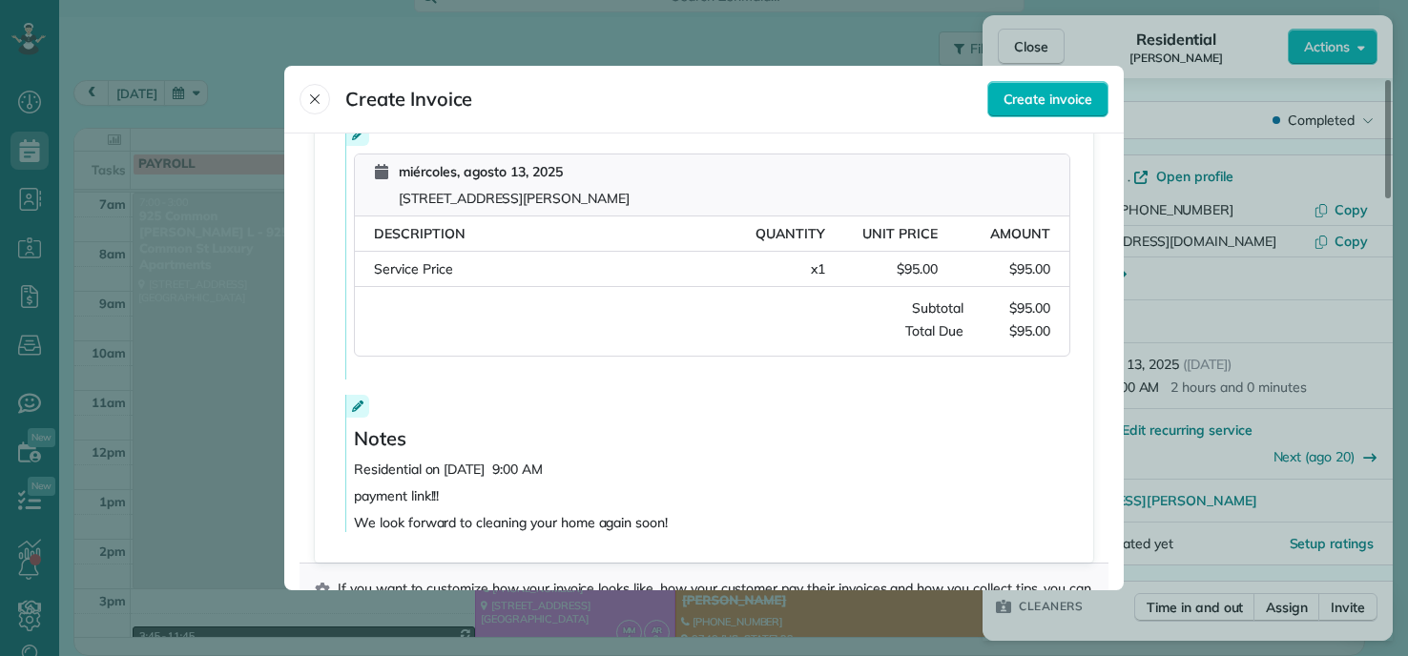
scroll to position [439, 0]
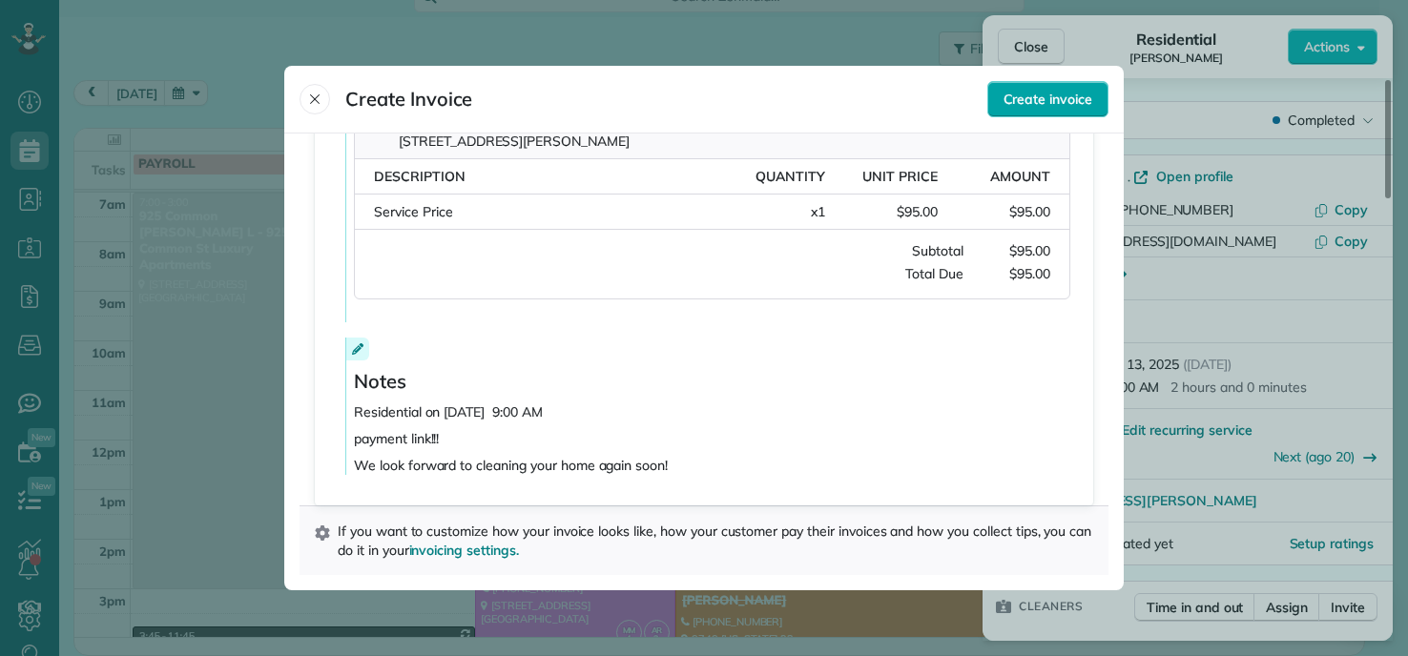
click at [1061, 100] on span "Create invoice" at bounding box center [1047, 99] width 89 height 19
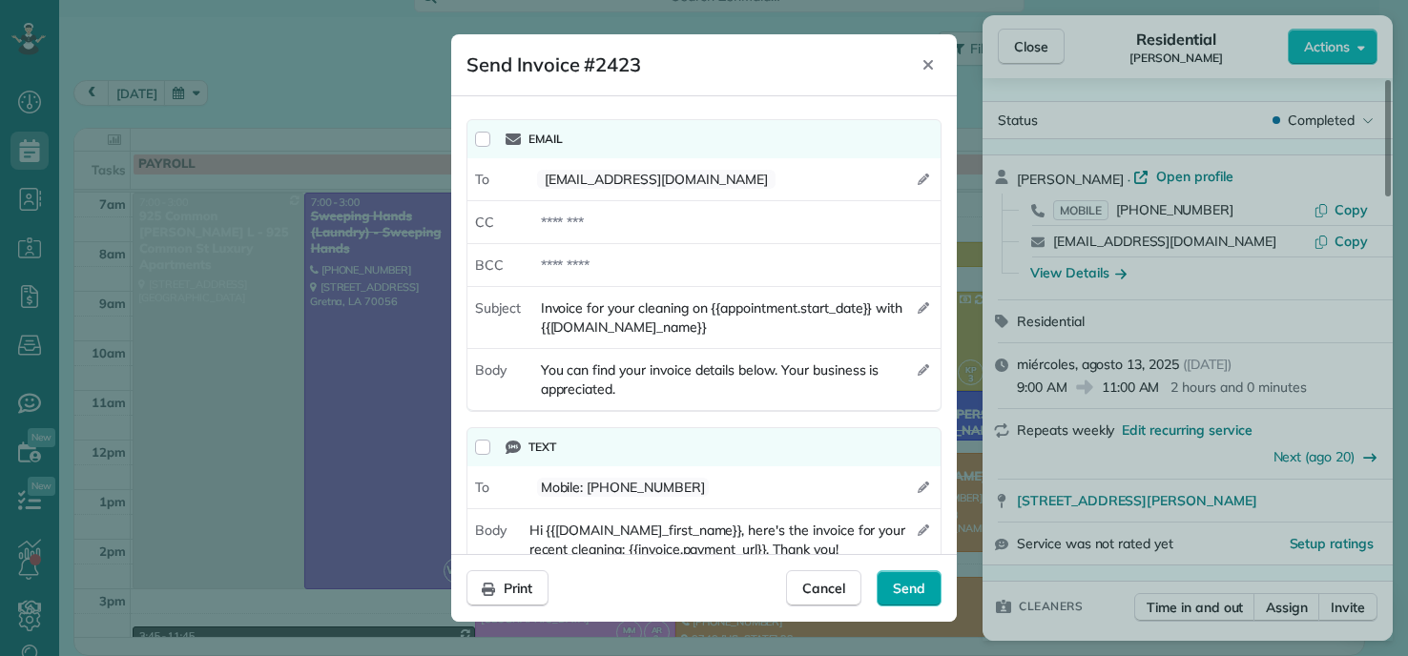
click at [913, 587] on span "Send" at bounding box center [909, 588] width 32 height 19
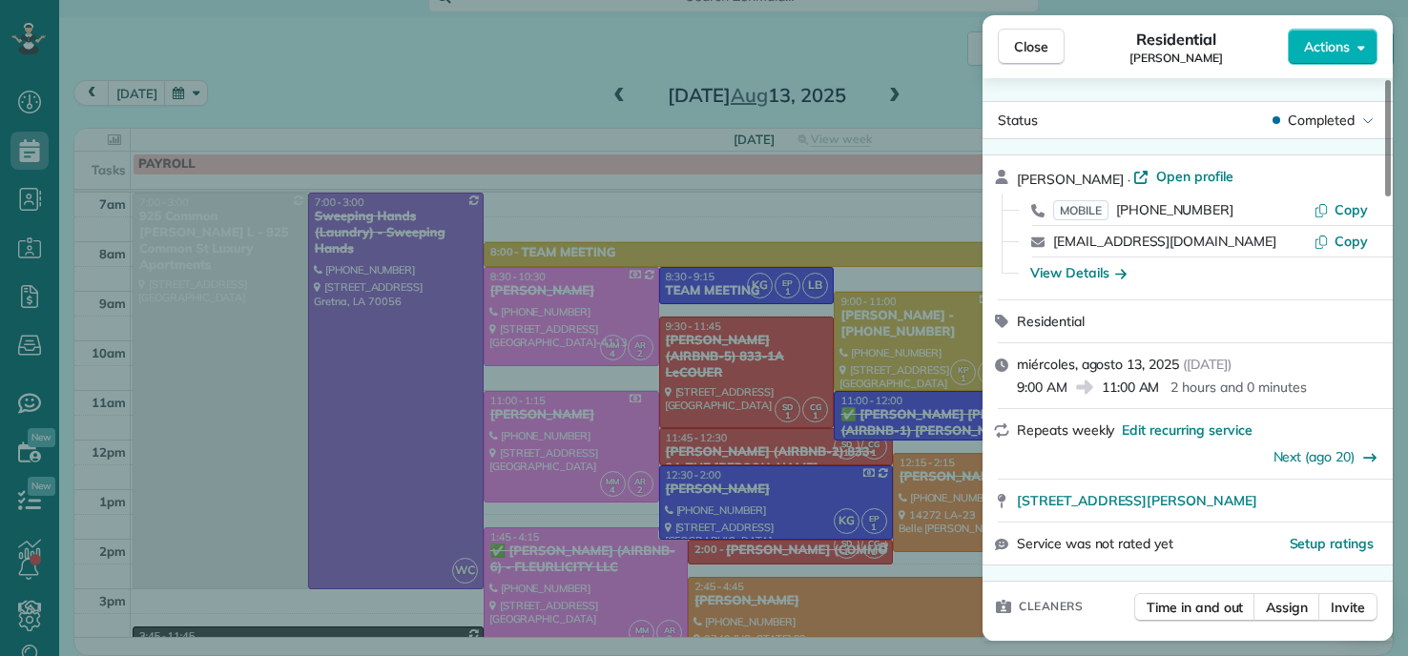
click at [506, 43] on div "Close Residential LaSHANDA BROWN Actions Status Completed LaSHANDA BROWN · Open…" at bounding box center [704, 328] width 1408 height 656
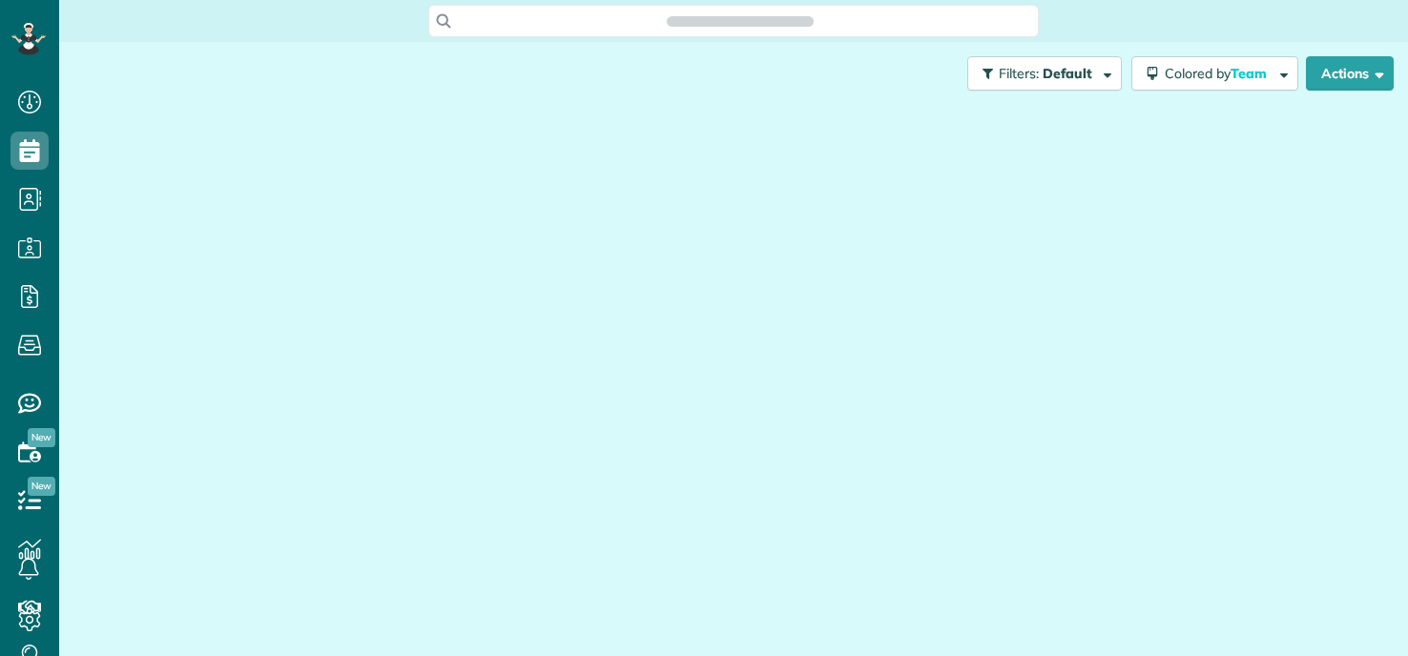
scroll to position [656, 59]
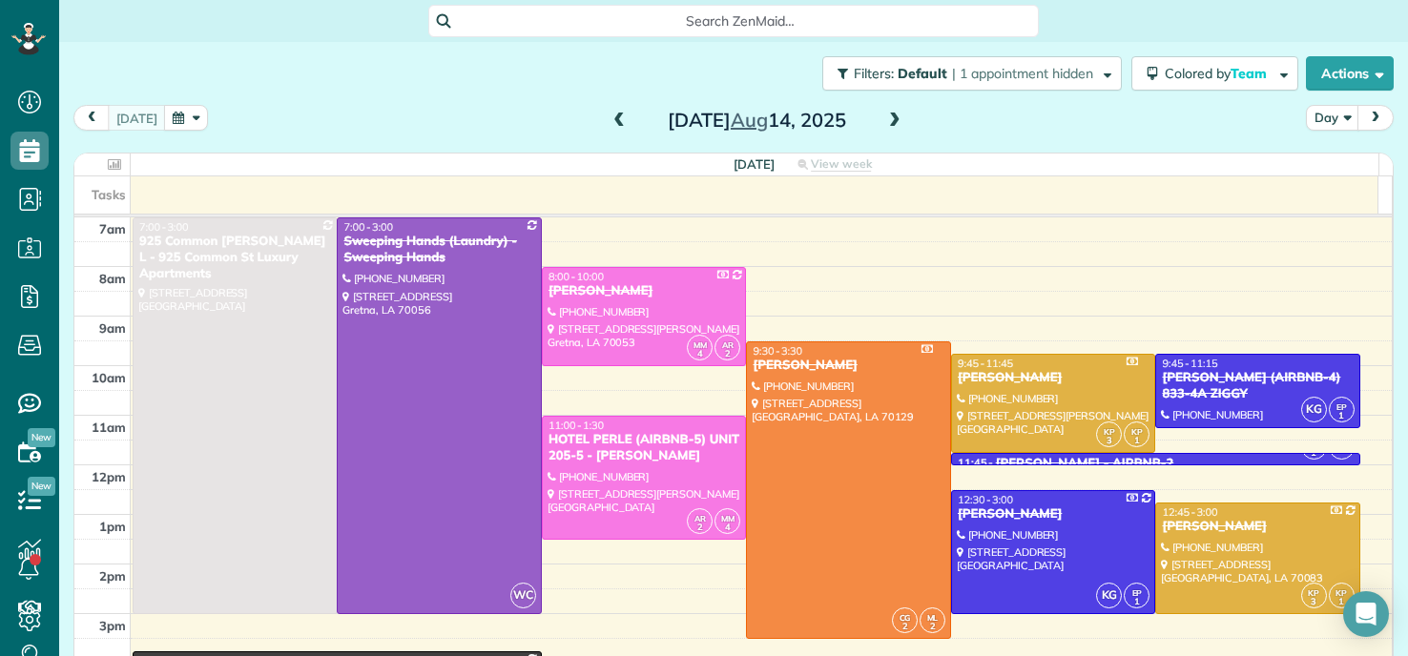
click at [609, 119] on span at bounding box center [619, 121] width 21 height 17
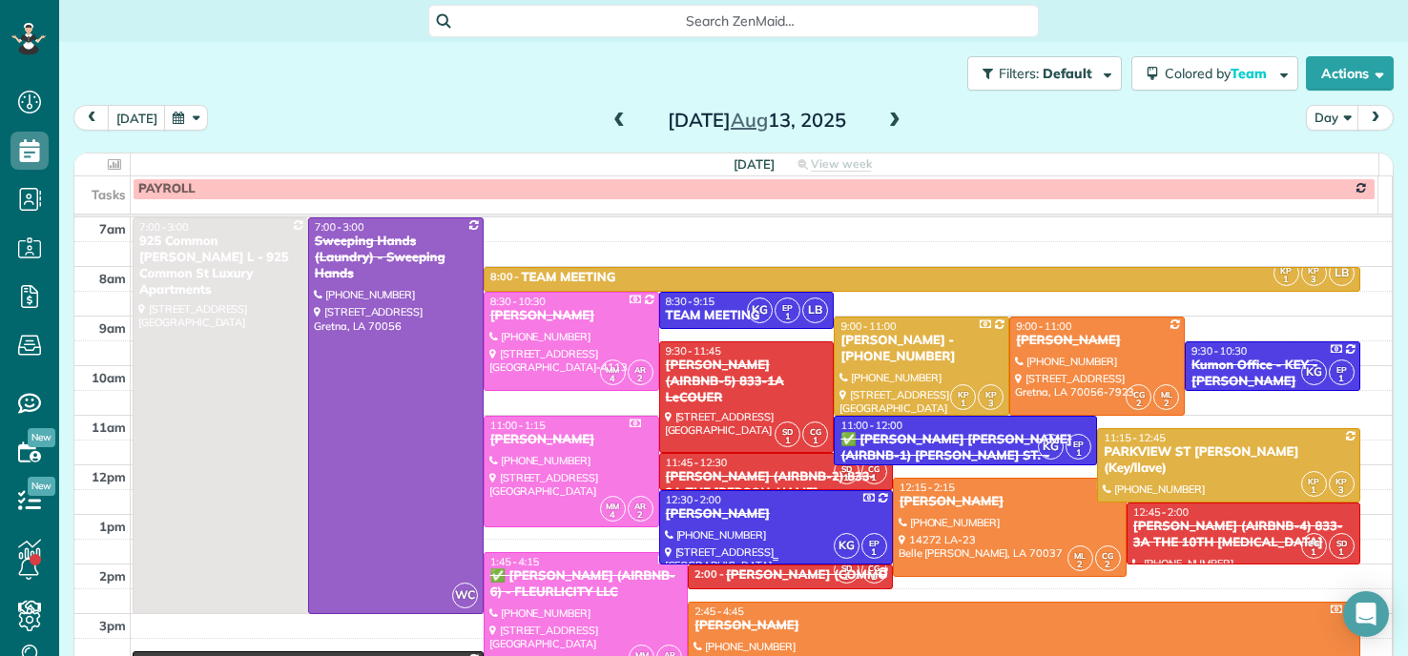
scroll to position [95, 0]
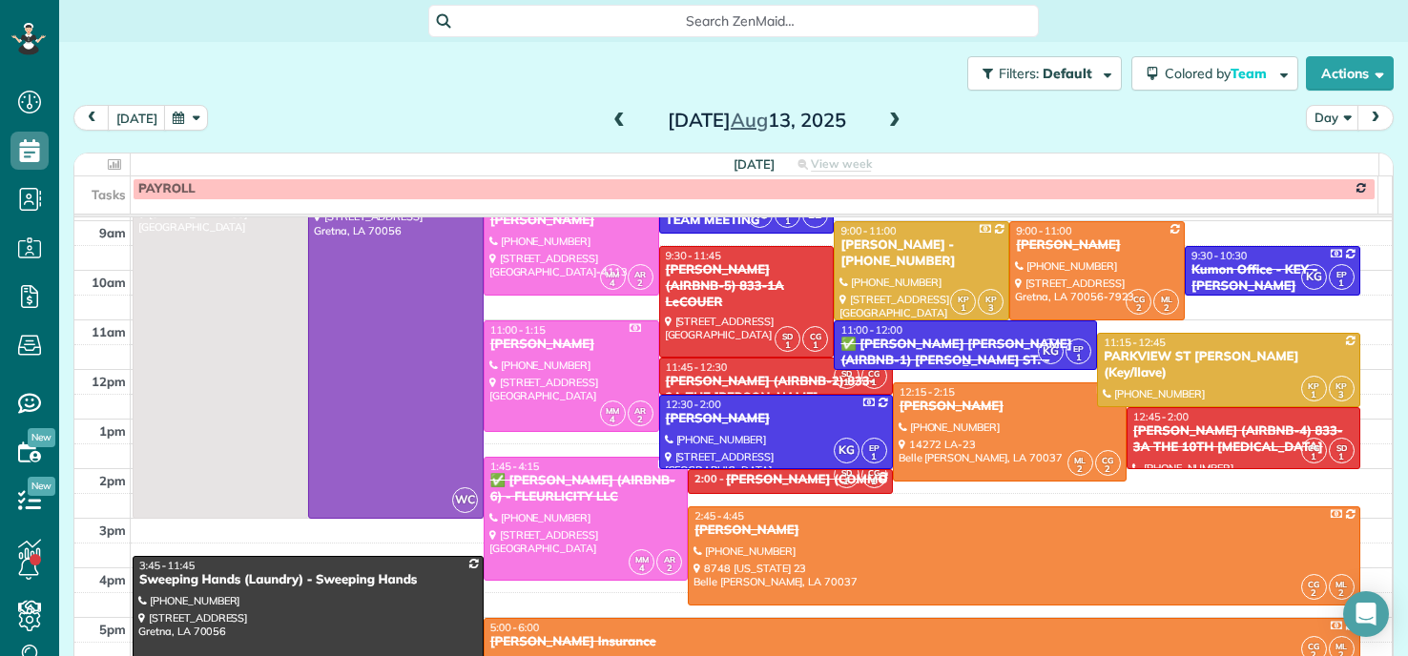
click at [933, 341] on div "✅ [PERSON_NAME] [PERSON_NAME] (AIRBNB-1) [PERSON_NAME] ST. - FLEURLICITY LLC" at bounding box center [965, 361] width 252 height 49
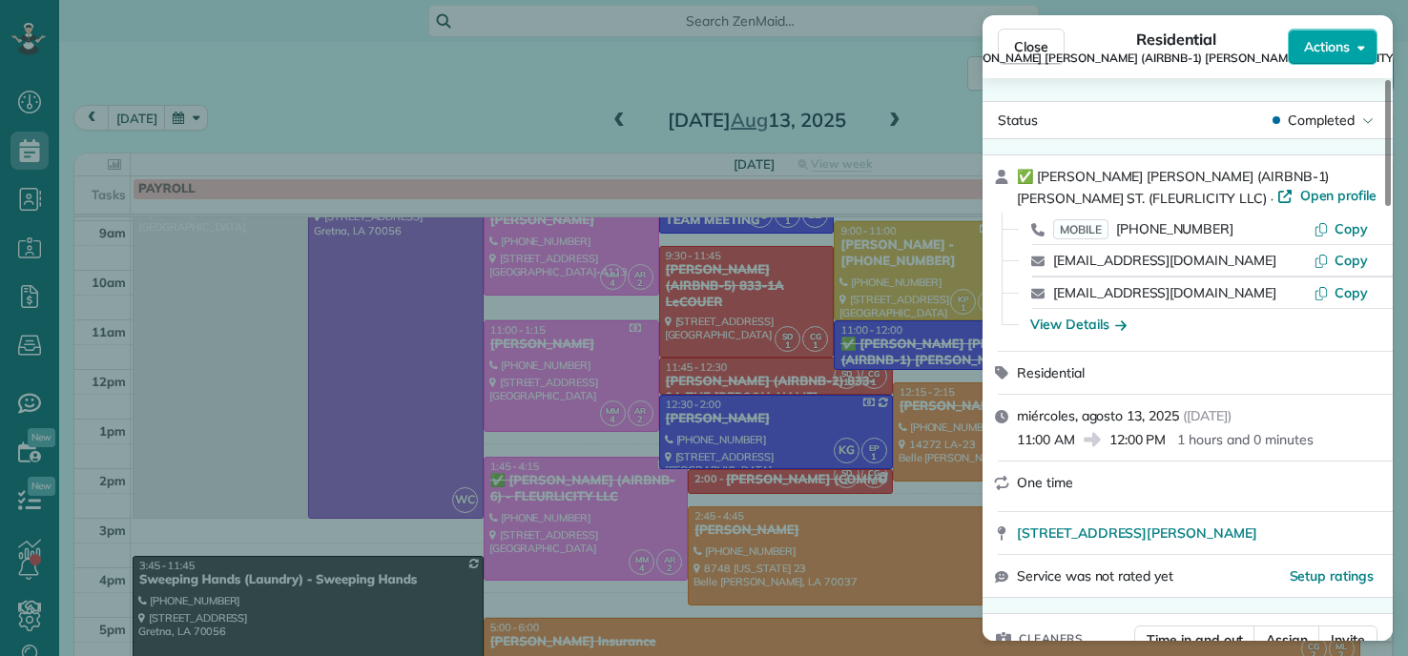
click at [1355, 41] on button "Actions" at bounding box center [1333, 47] width 90 height 36
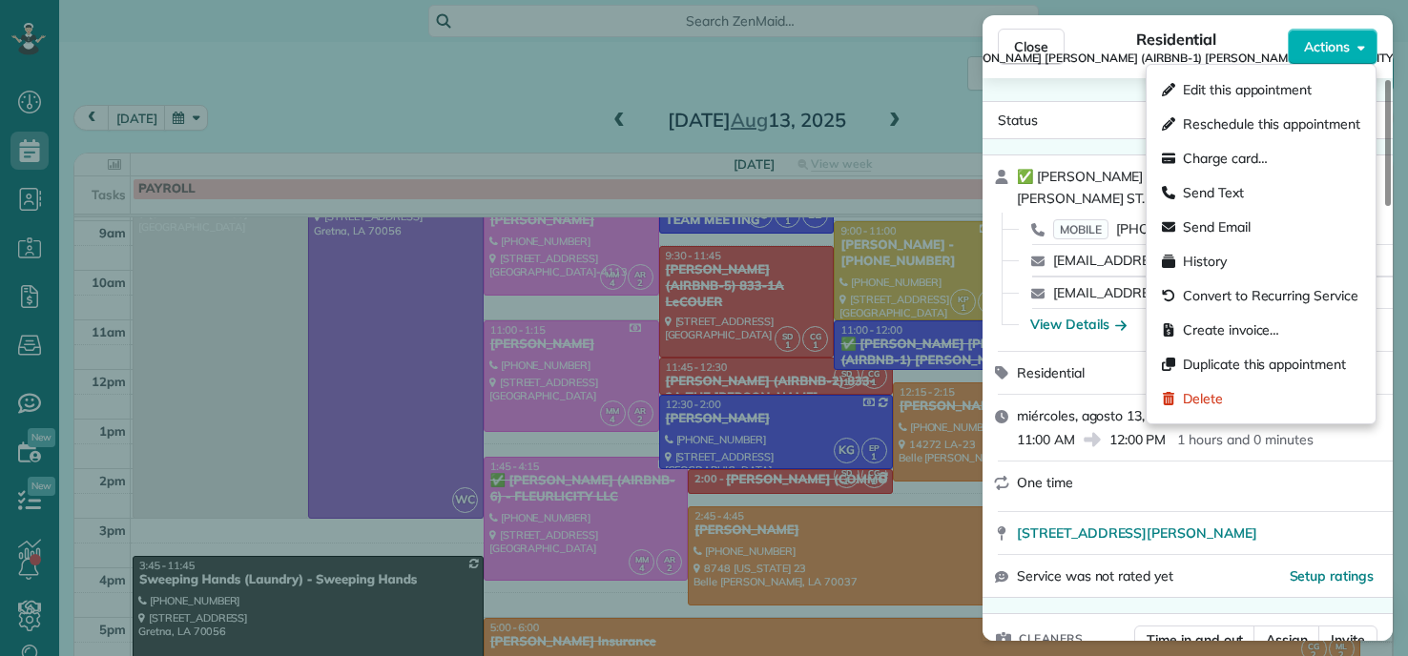
click at [1214, 331] on span "Create invoice…" at bounding box center [1231, 330] width 96 height 19
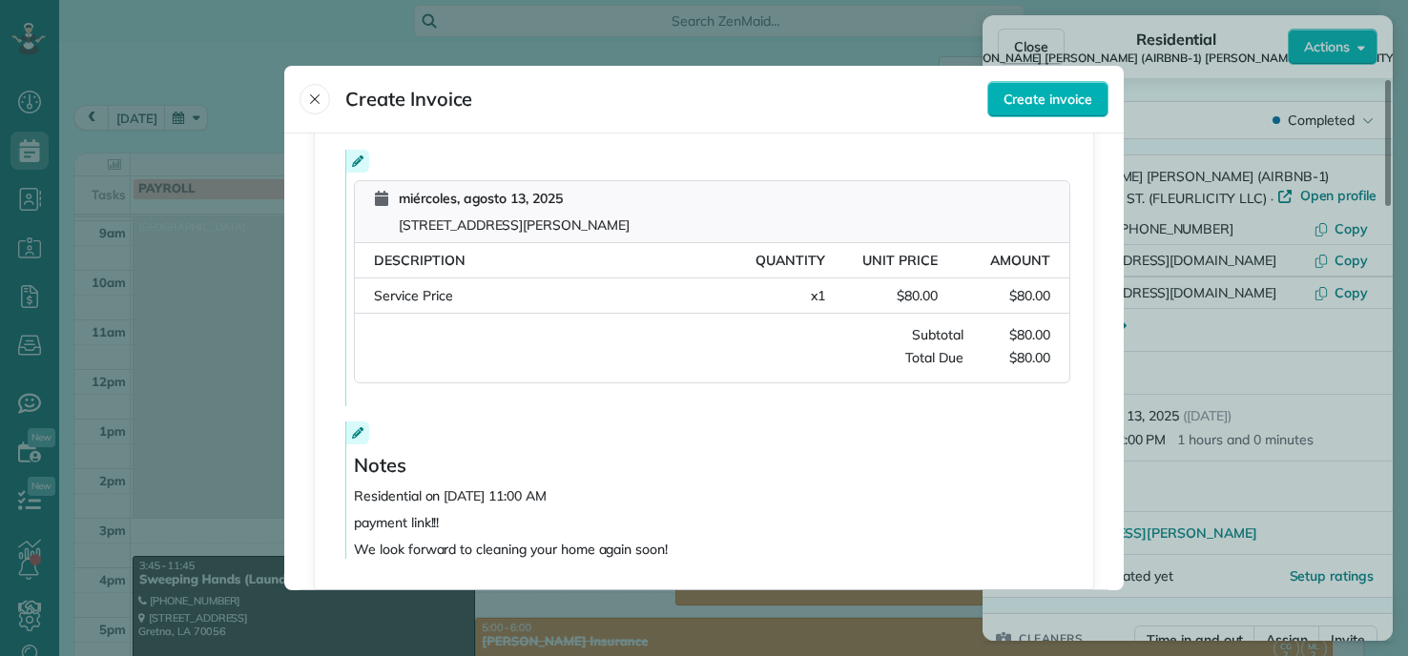
scroll to position [439, 0]
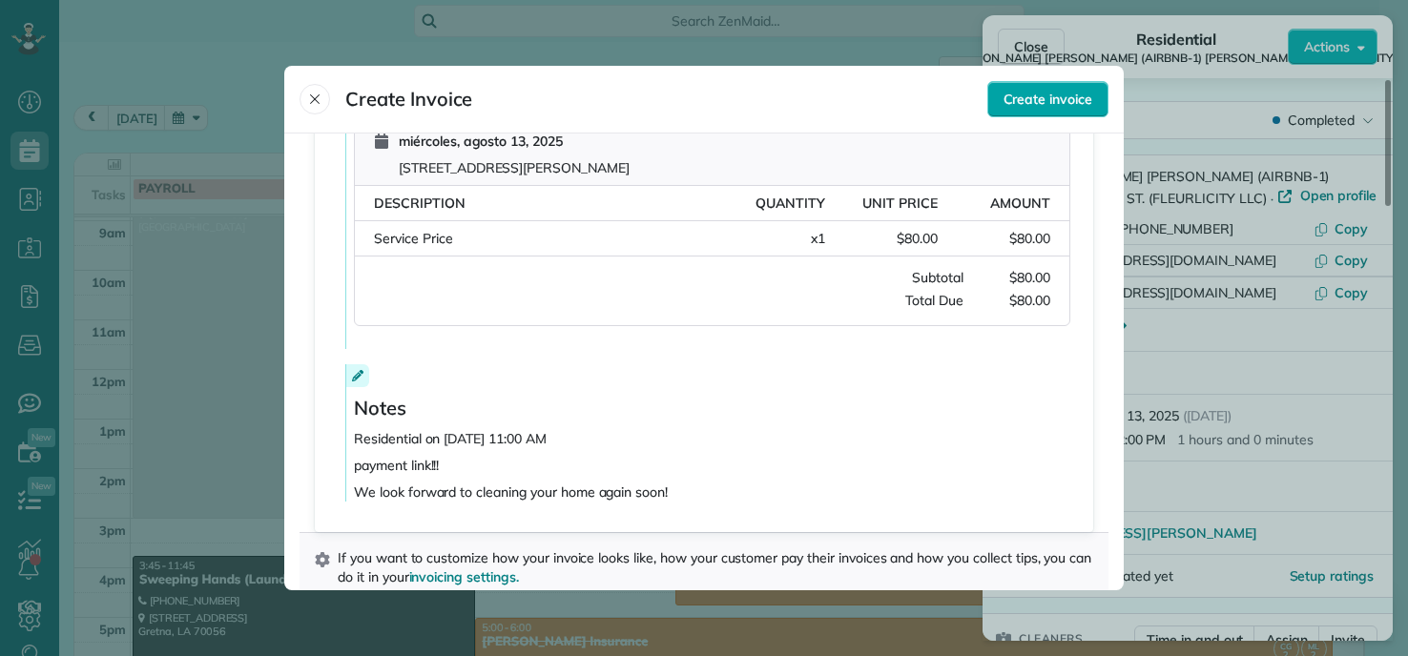
click at [1050, 109] on div "Create invoice" at bounding box center [1047, 99] width 121 height 36
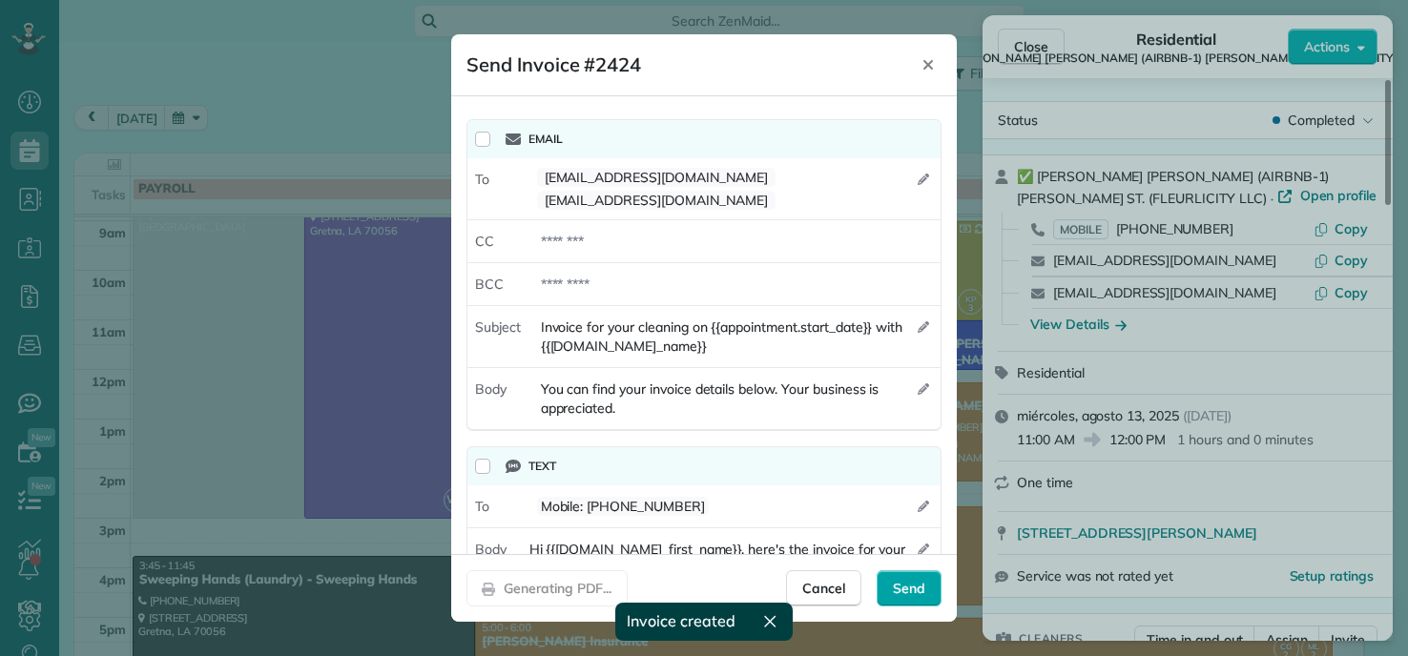
click at [920, 590] on span "Send" at bounding box center [909, 588] width 32 height 19
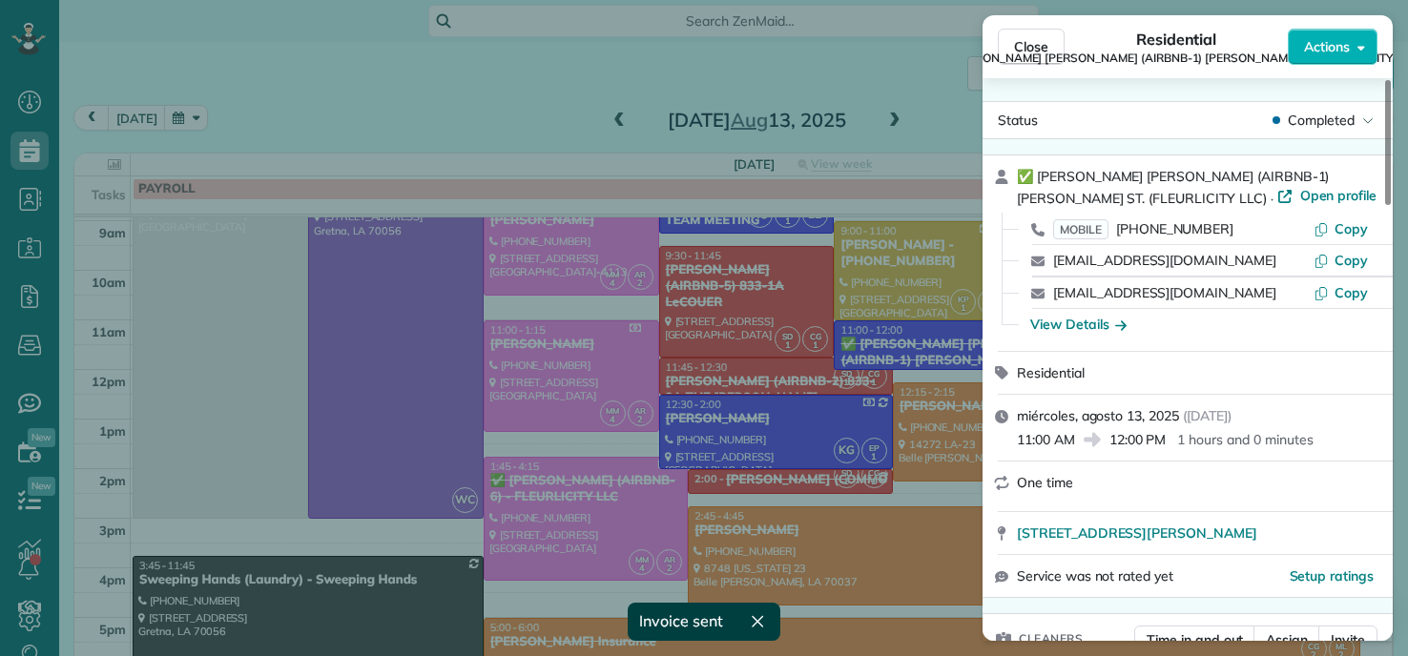
click at [419, 92] on div "Close Residential ✅ LENO KNOX (AIRBNB-1) PAUL MORPHY ST. (FLEURLICITY LLC) Acti…" at bounding box center [704, 328] width 1408 height 656
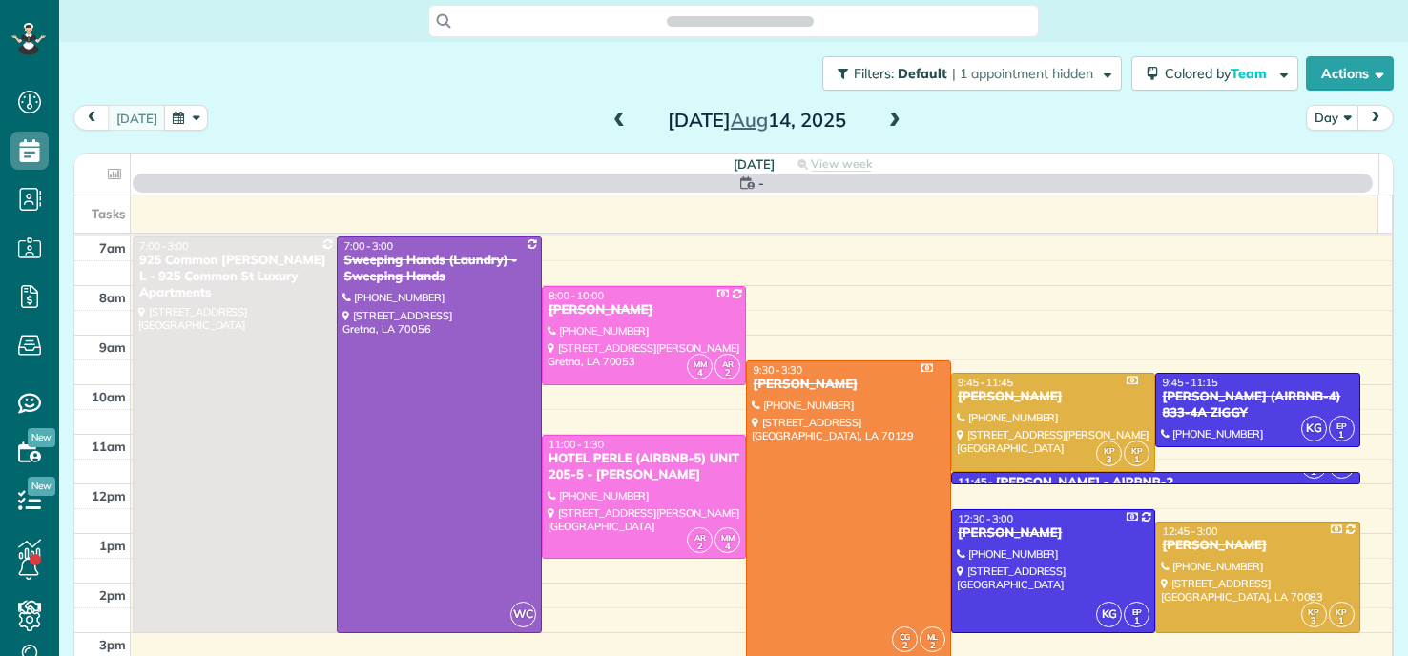
scroll to position [9, 9]
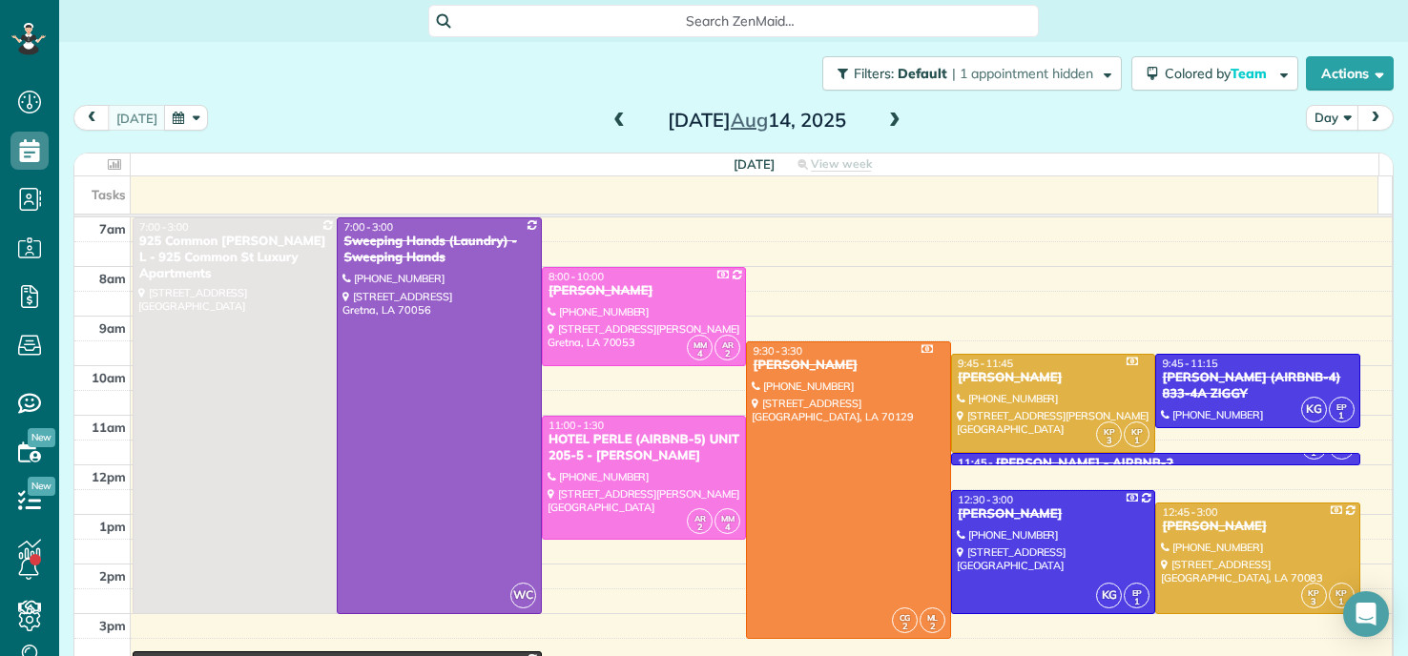
click at [610, 123] on span at bounding box center [619, 121] width 21 height 17
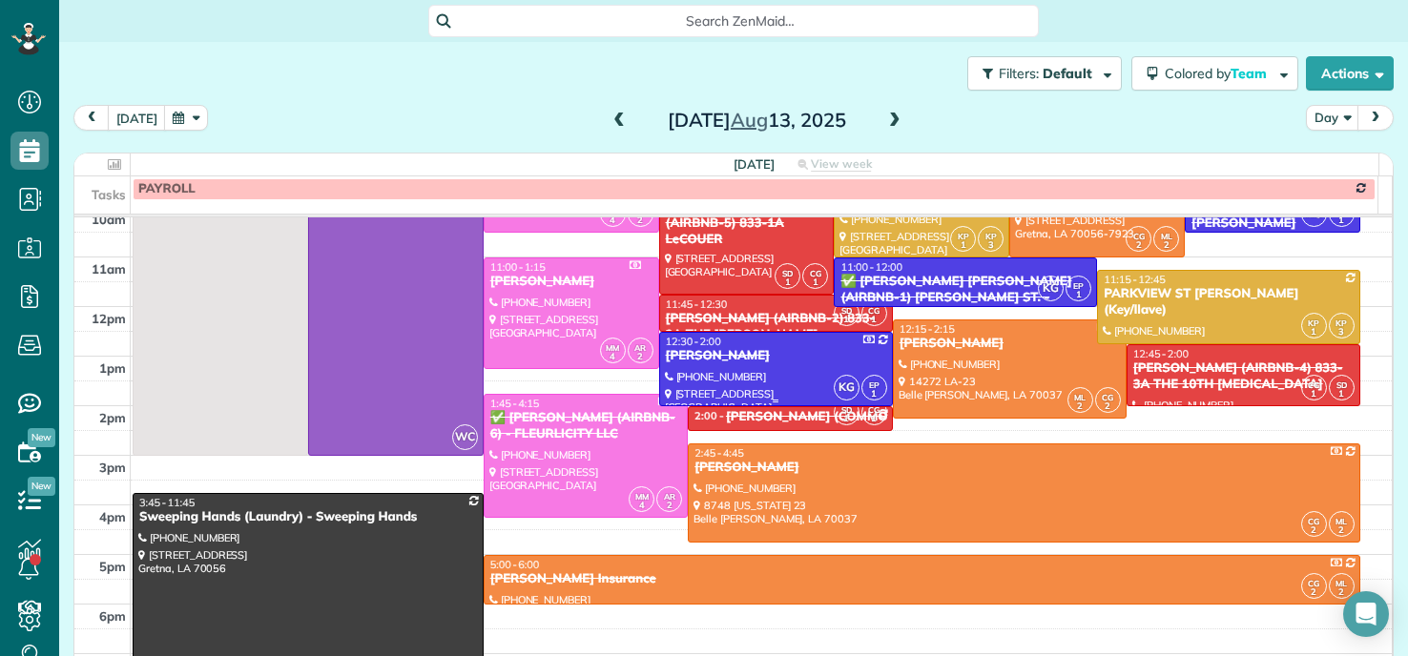
scroll to position [191, 0]
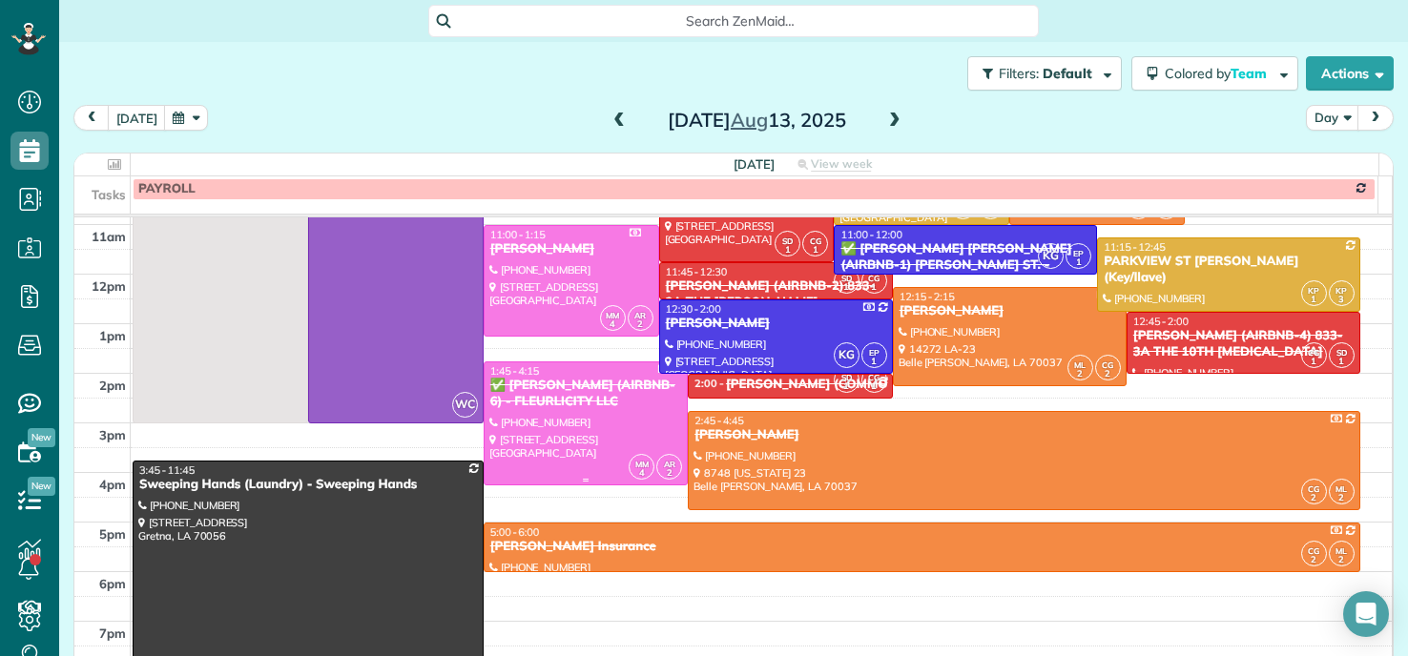
click at [579, 405] on div "✅ [PERSON_NAME] (AIRBNB-6) - FLEURLICITY LLC" at bounding box center [586, 394] width 194 height 32
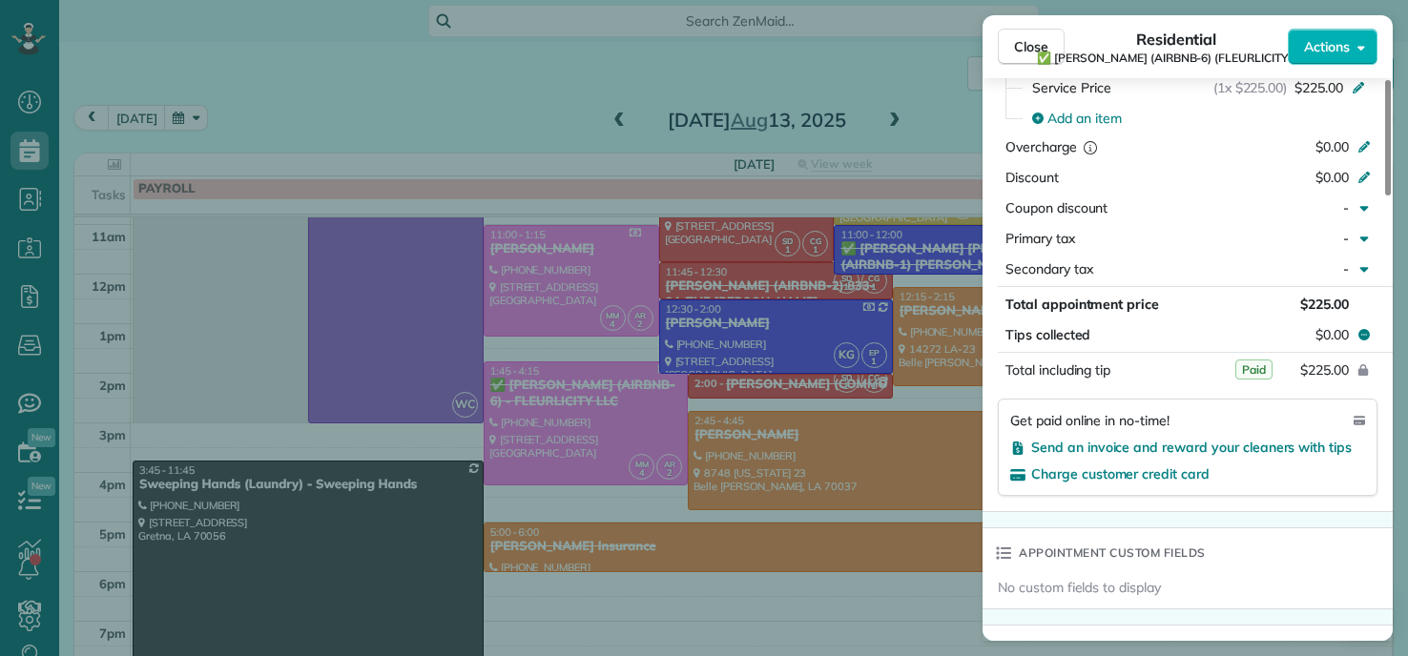
scroll to position [1057, 0]
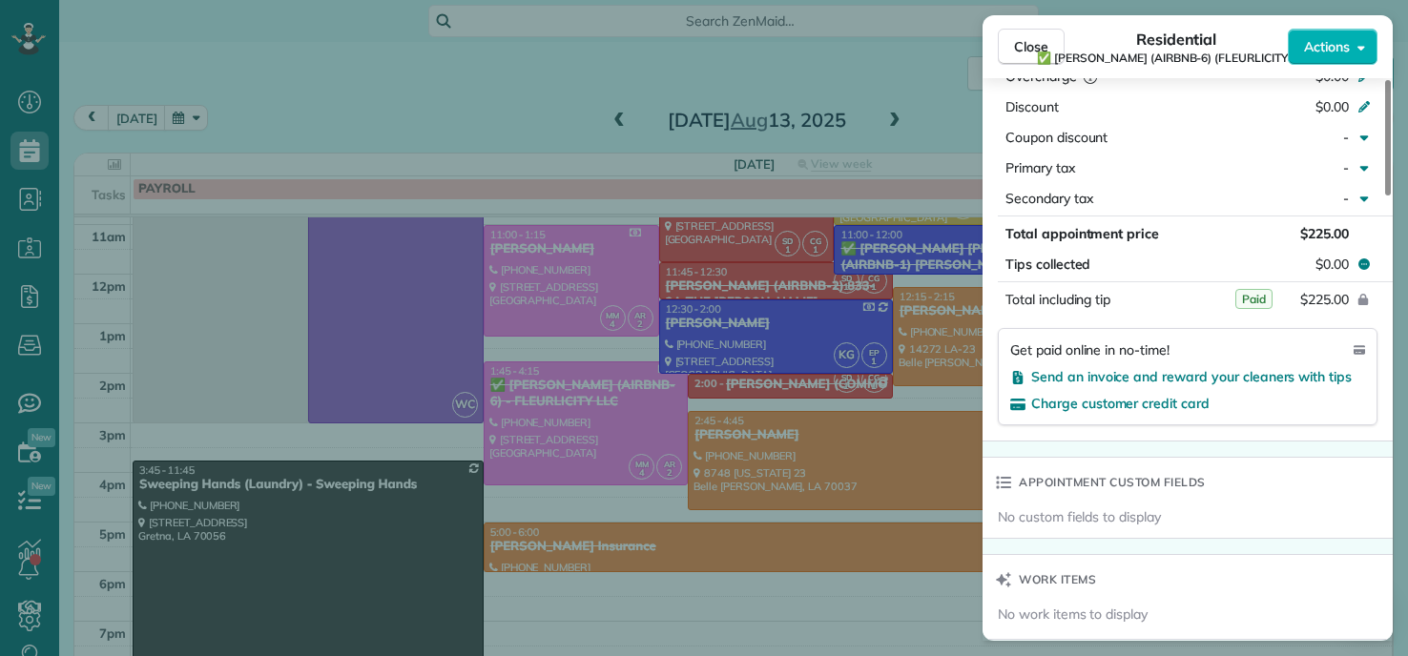
click at [489, 93] on div "Close Residential ✅ [PERSON_NAME] (AIRBNB-6) (FLEURLICITY LLC) Actions Status C…" at bounding box center [704, 328] width 1408 height 656
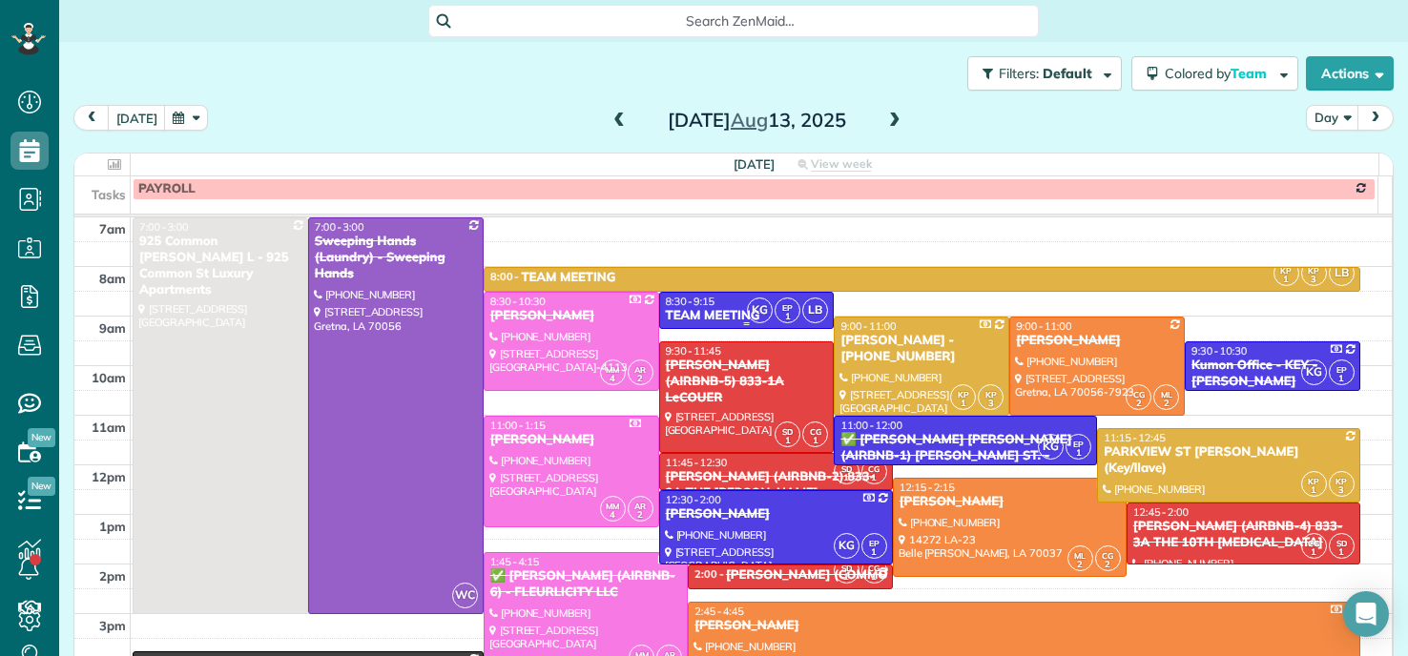
click at [710, 309] on div "TEAM MEETING" at bounding box center [747, 316] width 164 height 16
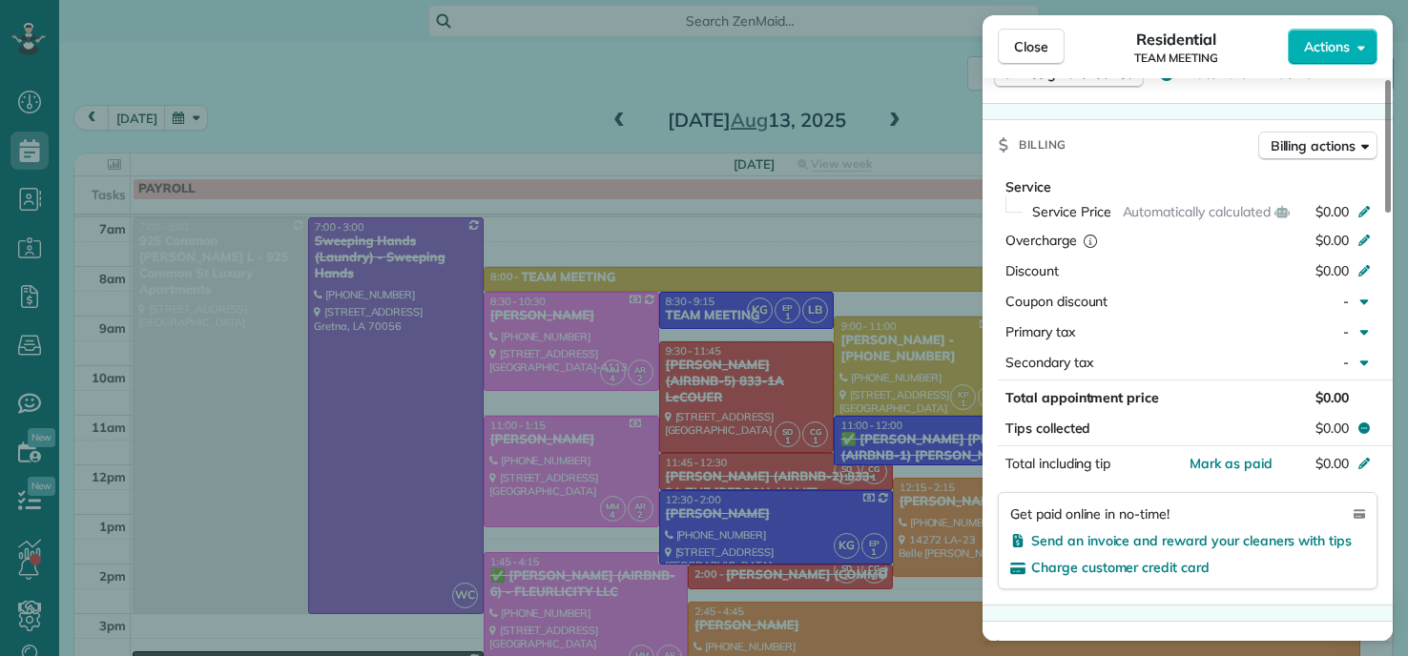
scroll to position [954, 0]
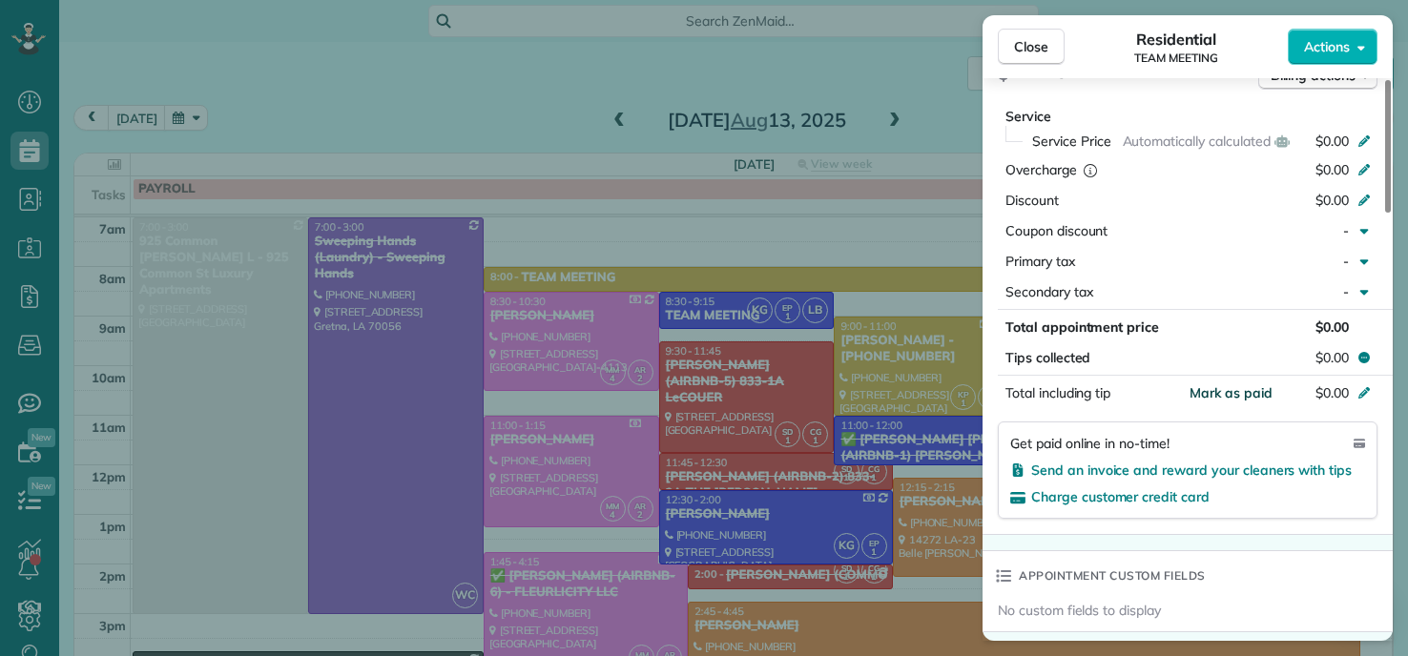
click at [1254, 391] on span "Mark as paid" at bounding box center [1231, 392] width 83 height 17
click at [836, 279] on div "Close Residential TEAM MEETING Actions Status Active TEAM MEETING · Open profil…" at bounding box center [704, 328] width 1408 height 656
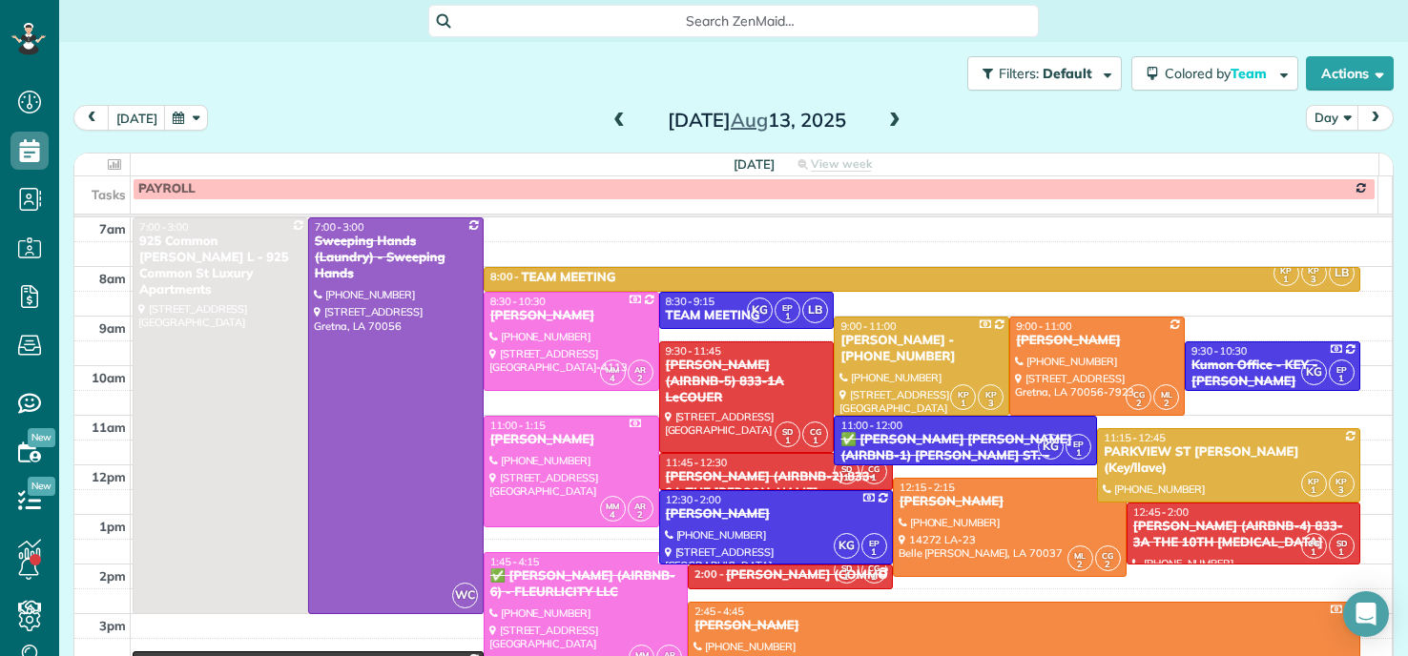
click at [857, 279] on div "8:00 - 8:30 TEAM MEETING" at bounding box center [921, 278] width 865 height 16
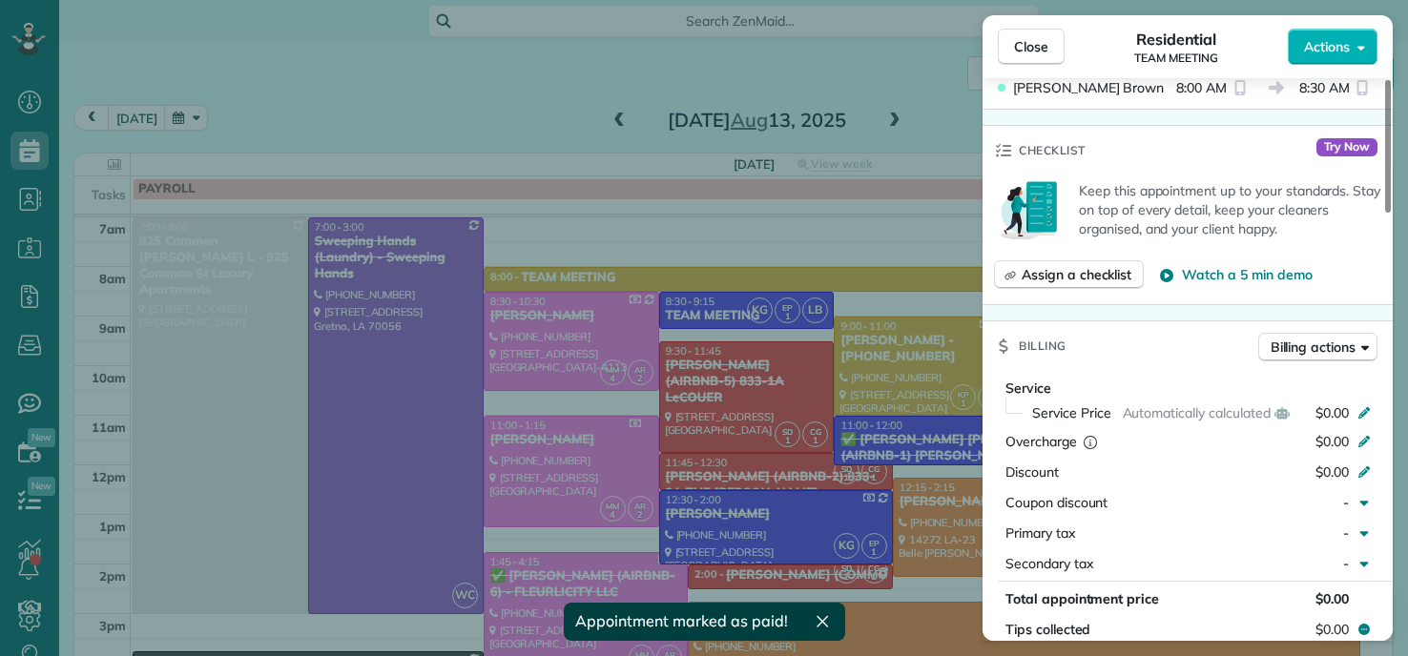
scroll to position [972, 0]
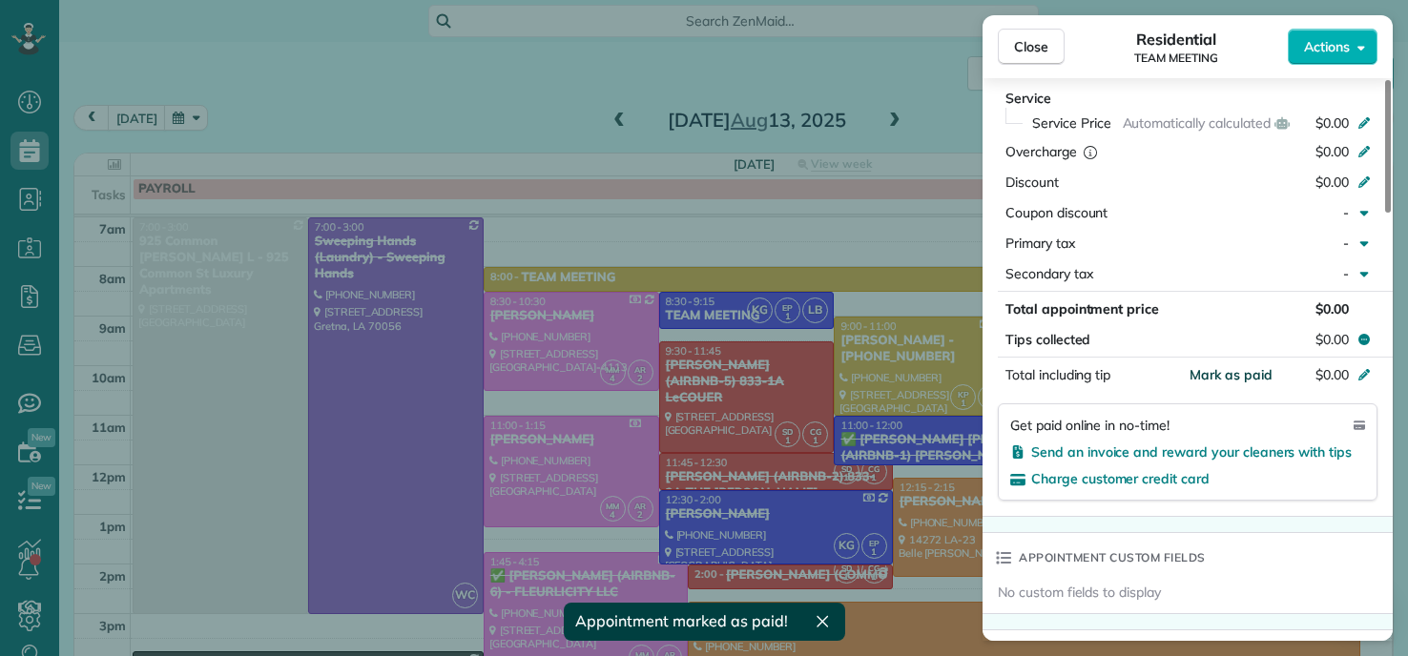
click at [1264, 382] on span "Mark as paid" at bounding box center [1231, 374] width 83 height 17
click at [478, 84] on div "Close Residential TEAM MEETING Actions Status Active TEAM MEETING · Open profil…" at bounding box center [704, 328] width 1408 height 656
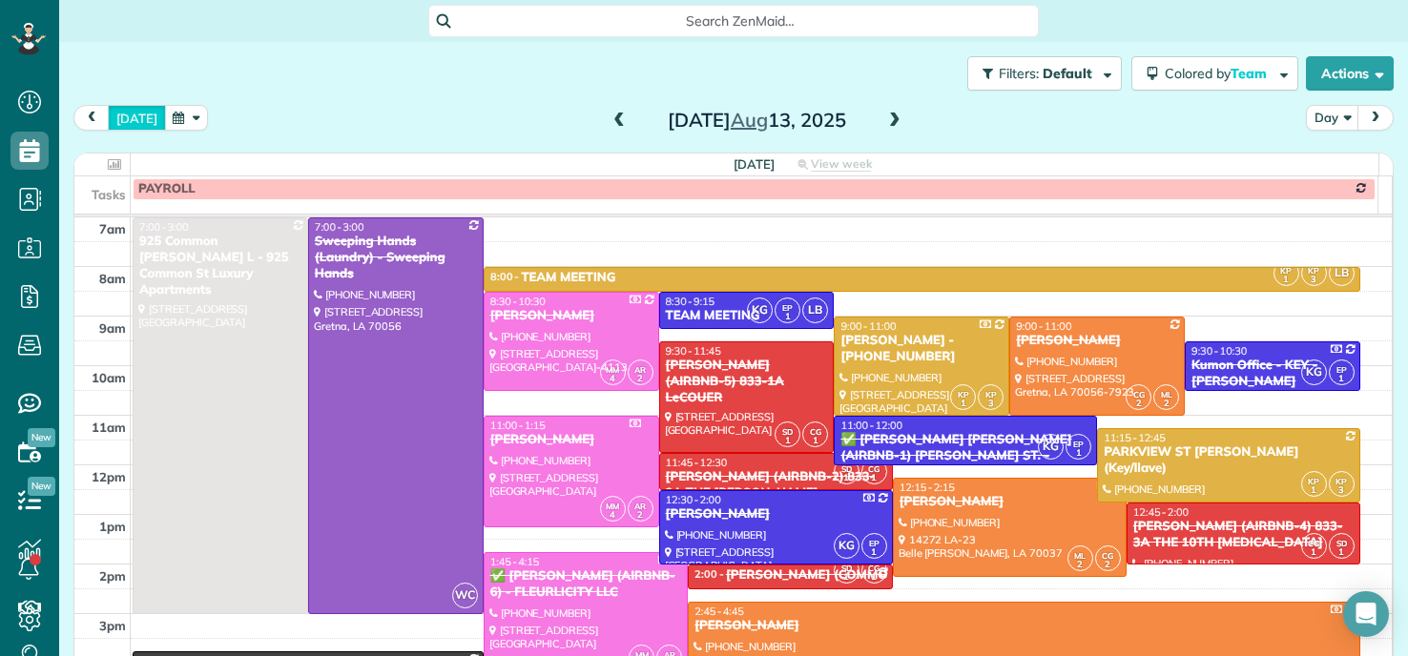
click at [144, 122] on button "[DATE]" at bounding box center [137, 118] width 58 height 26
